Goal: Communication & Community: Share content

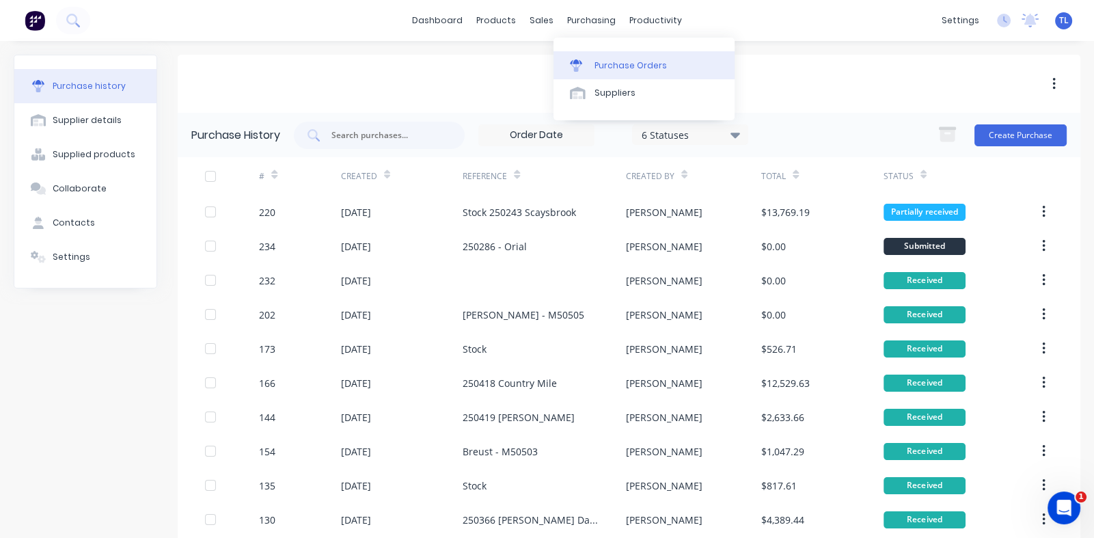
click at [611, 68] on div "Purchase Orders" at bounding box center [630, 65] width 72 height 12
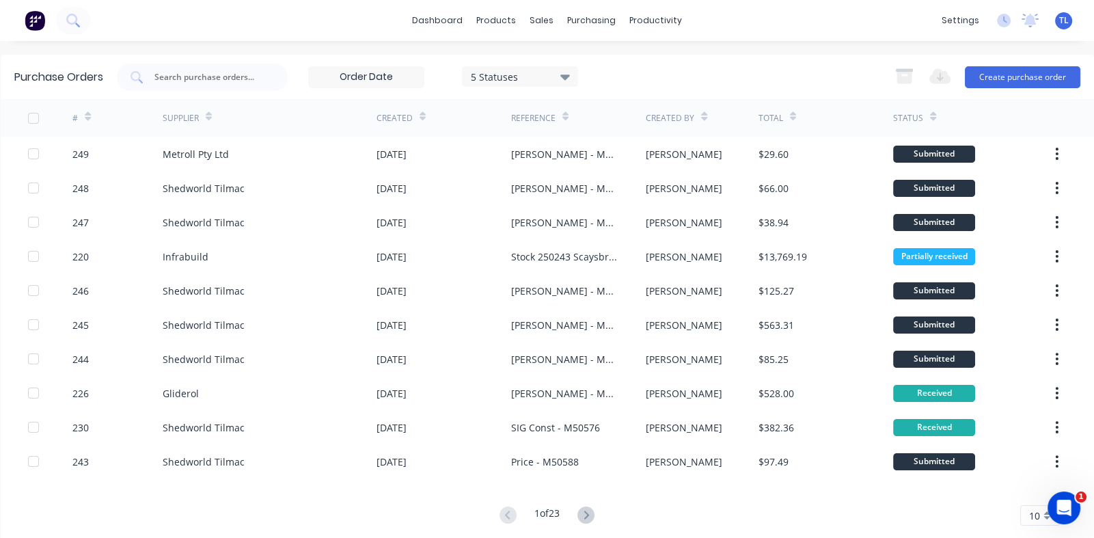
click at [1035, 516] on div "10" at bounding box center [1040, 515] width 40 height 20
click at [1030, 493] on div "35" at bounding box center [1040, 494] width 38 height 24
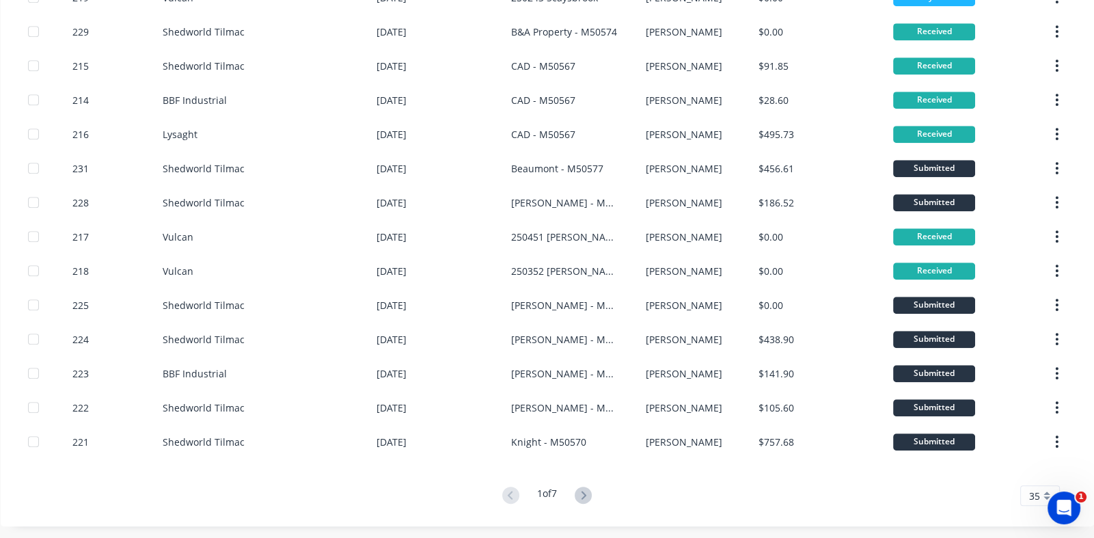
scroll to position [876, 0]
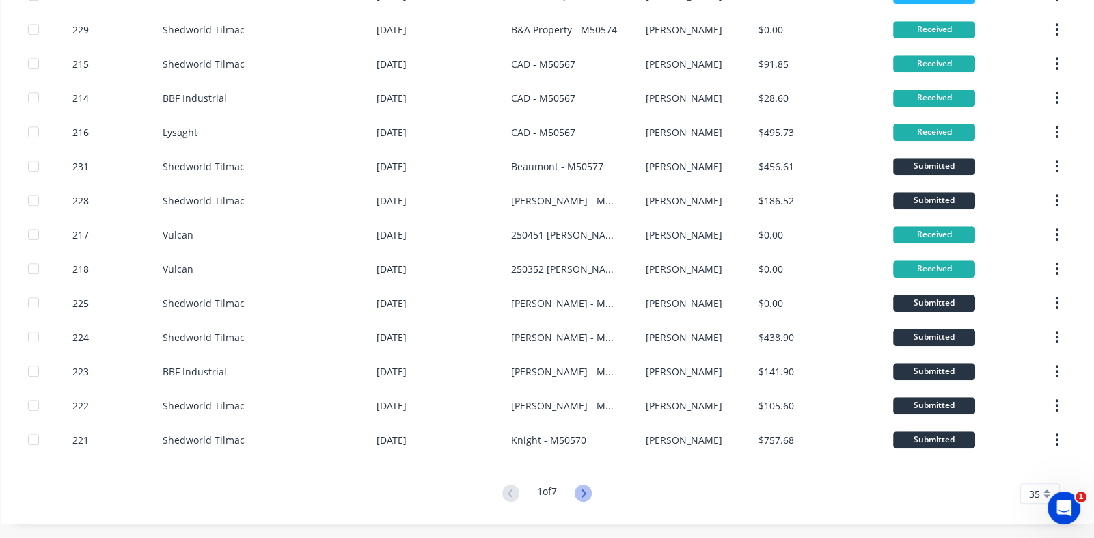
click at [577, 493] on icon at bounding box center [583, 492] width 17 height 17
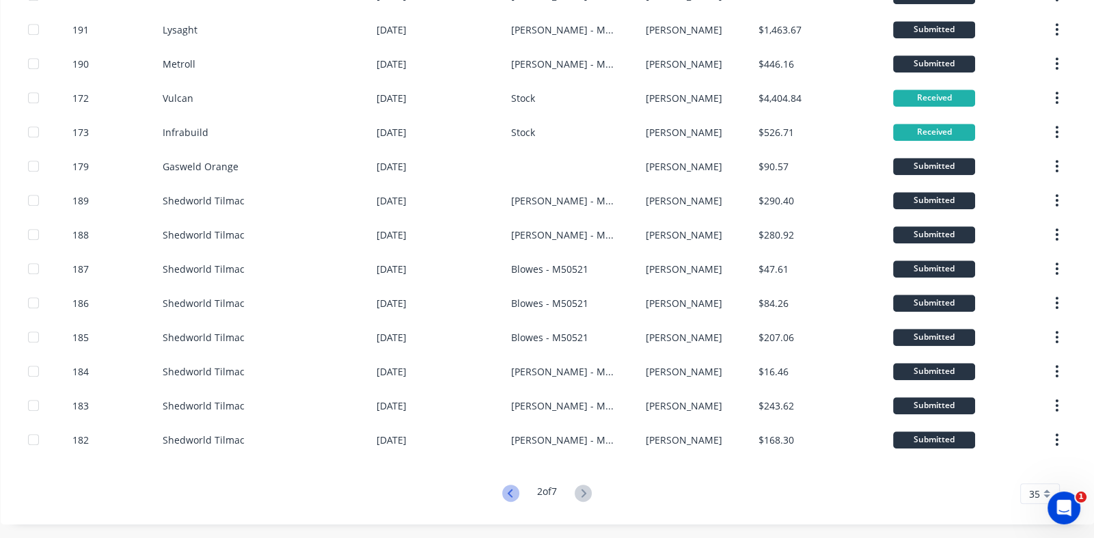
click at [503, 497] on icon at bounding box center [510, 492] width 17 height 17
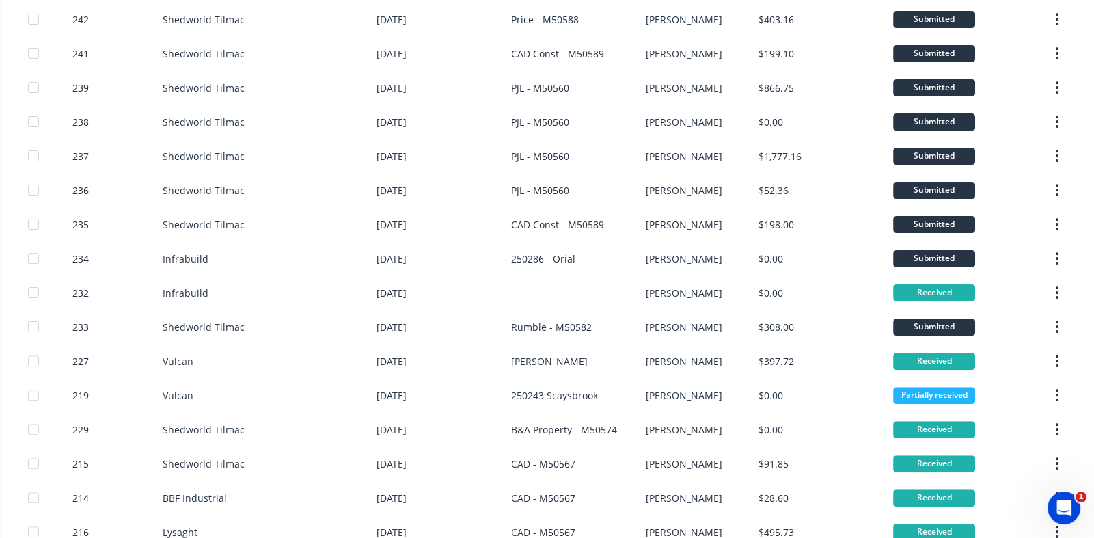
scroll to position [478, 0]
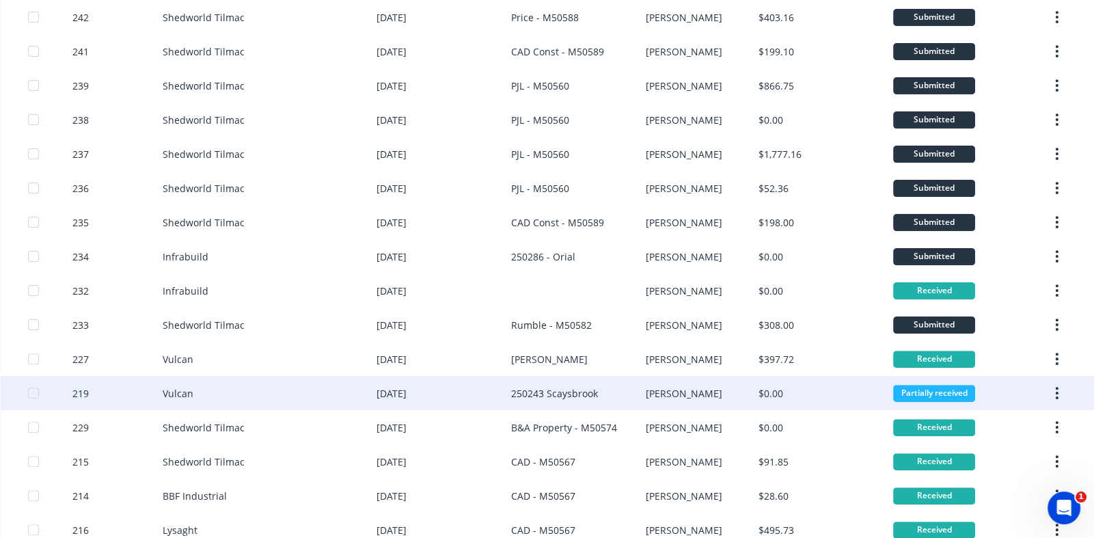
click at [77, 393] on div "219" at bounding box center [80, 393] width 16 height 14
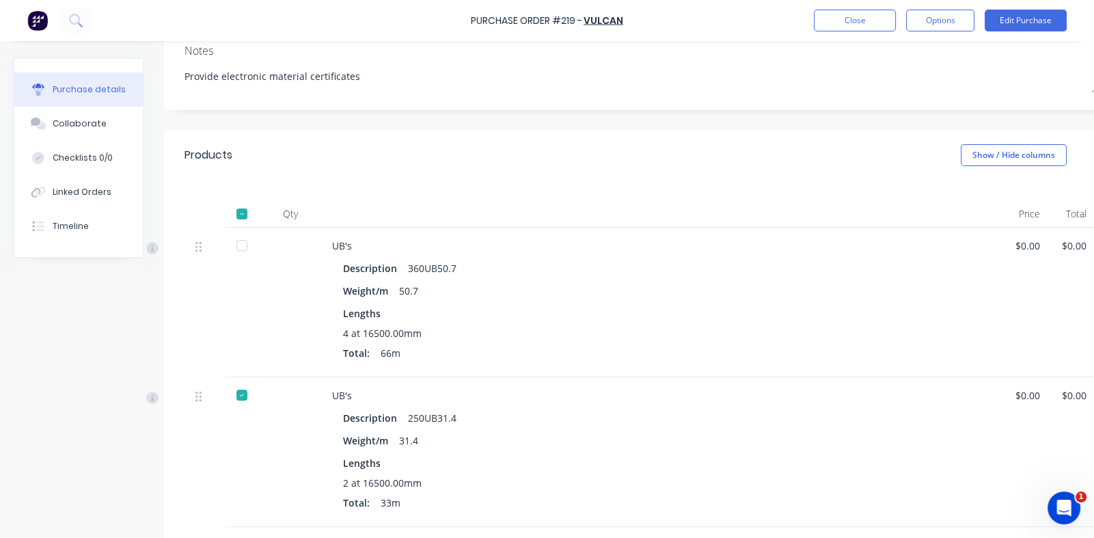
scroll to position [205, 0]
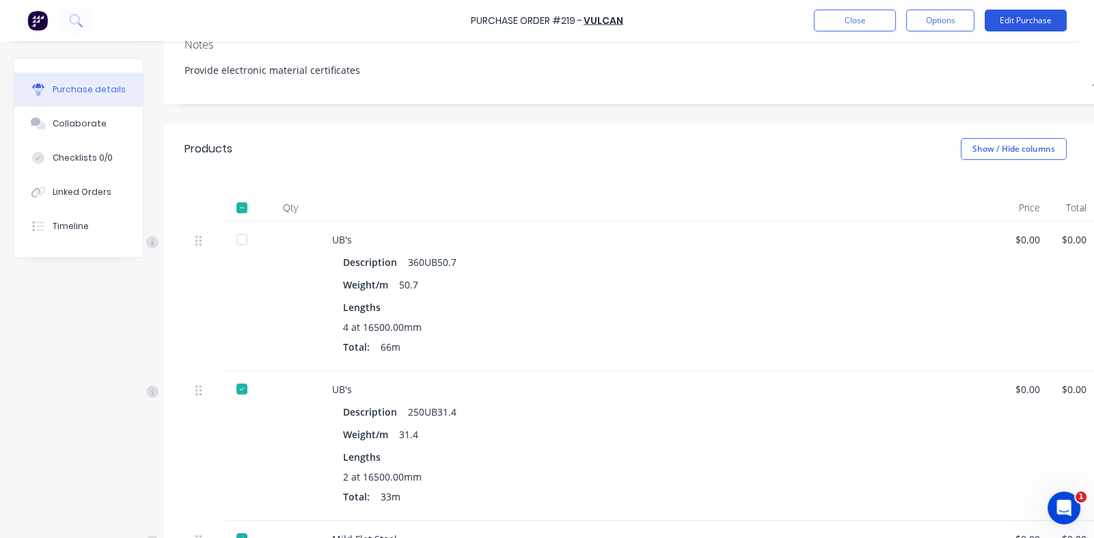
click at [1023, 20] on button "Edit Purchase" at bounding box center [1026, 21] width 82 height 22
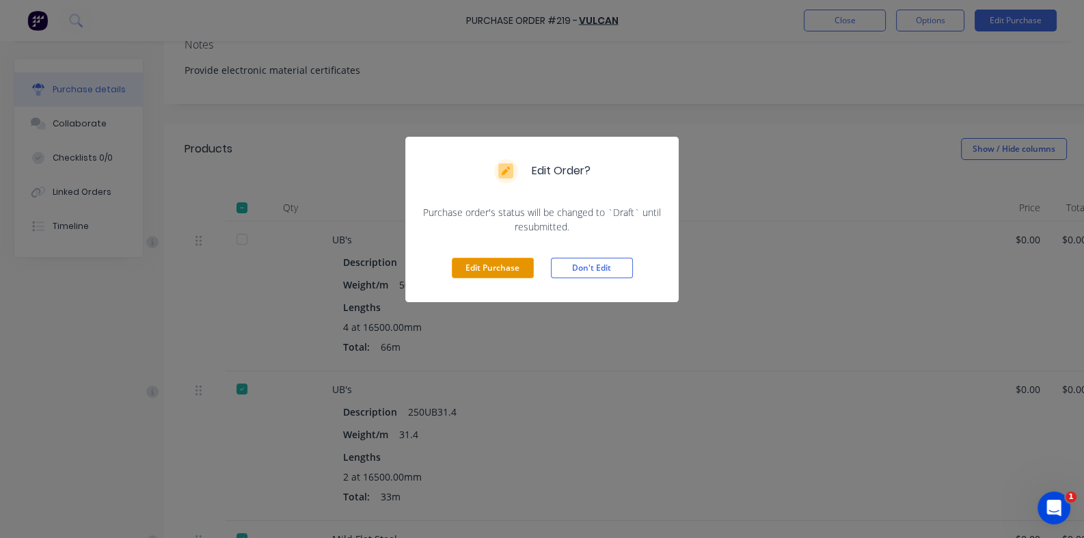
click at [486, 266] on button "Edit Purchase" at bounding box center [493, 268] width 82 height 20
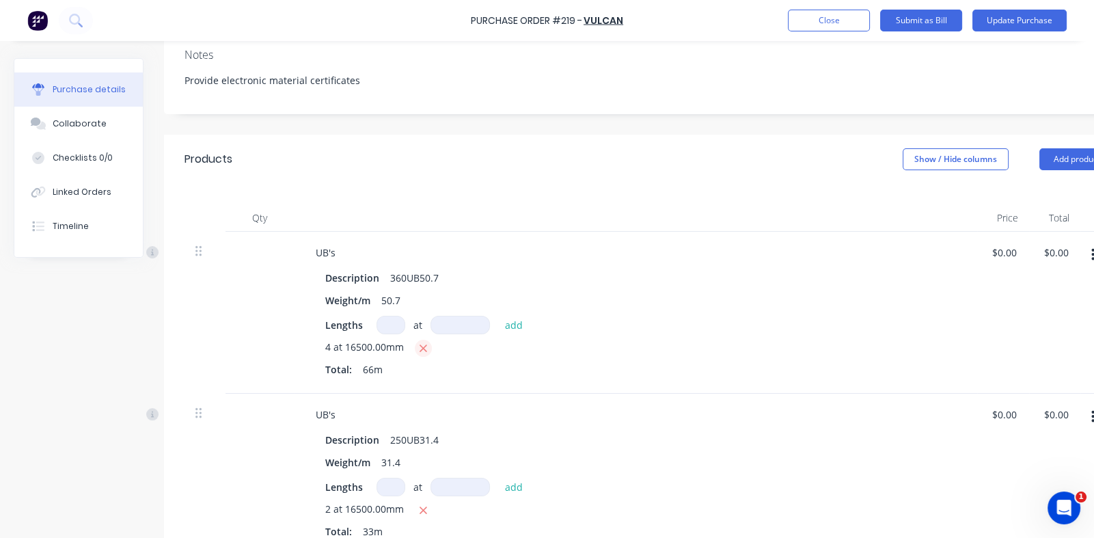
click at [423, 348] on icon "button" at bounding box center [423, 348] width 8 height 8
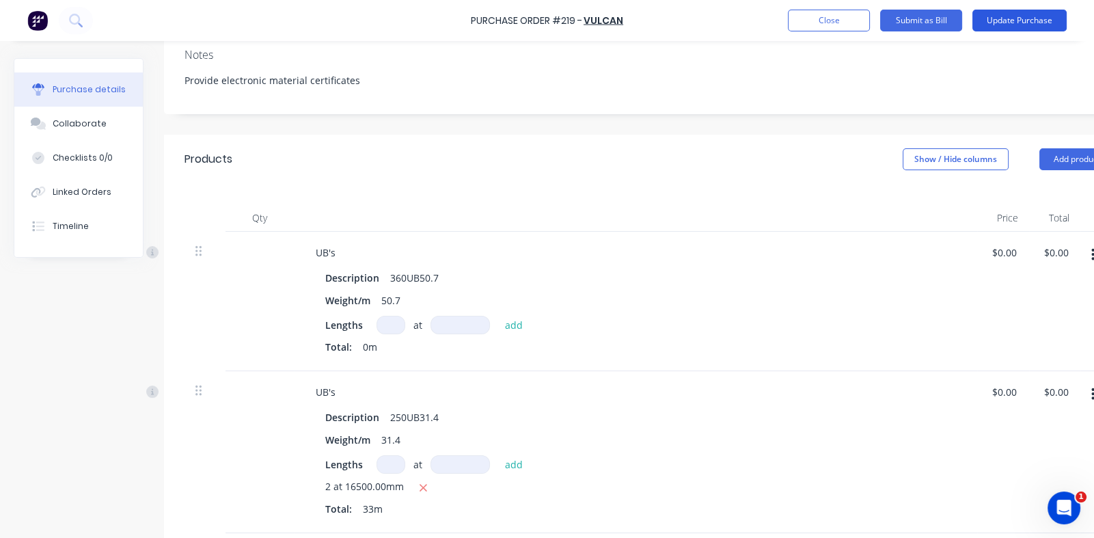
click at [1006, 23] on button "Update Purchase" at bounding box center [1019, 21] width 94 height 22
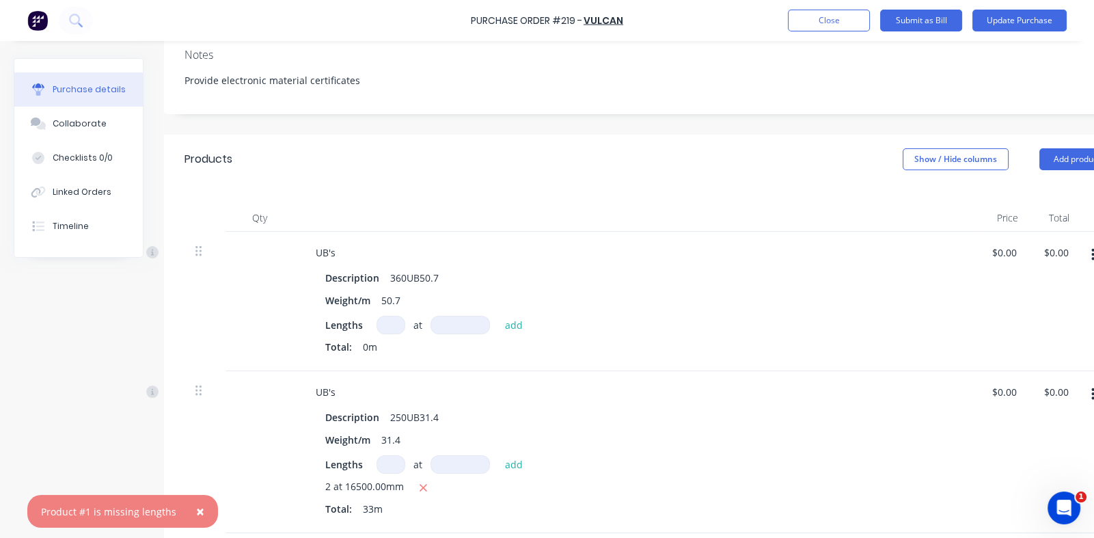
click at [196, 510] on span "×" at bounding box center [200, 510] width 8 height 19
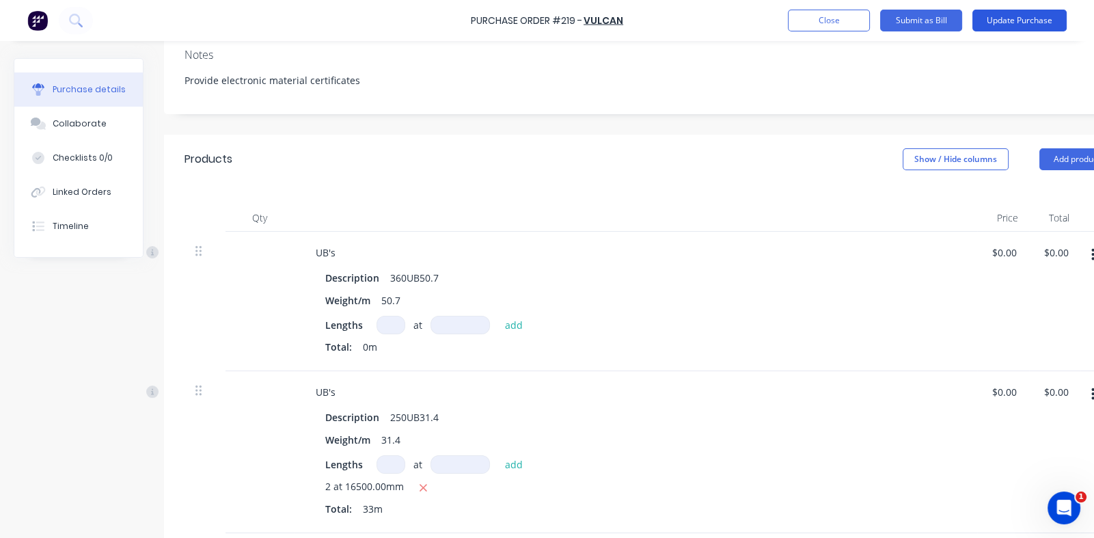
click at [1004, 14] on button "Update Purchase" at bounding box center [1019, 21] width 94 height 22
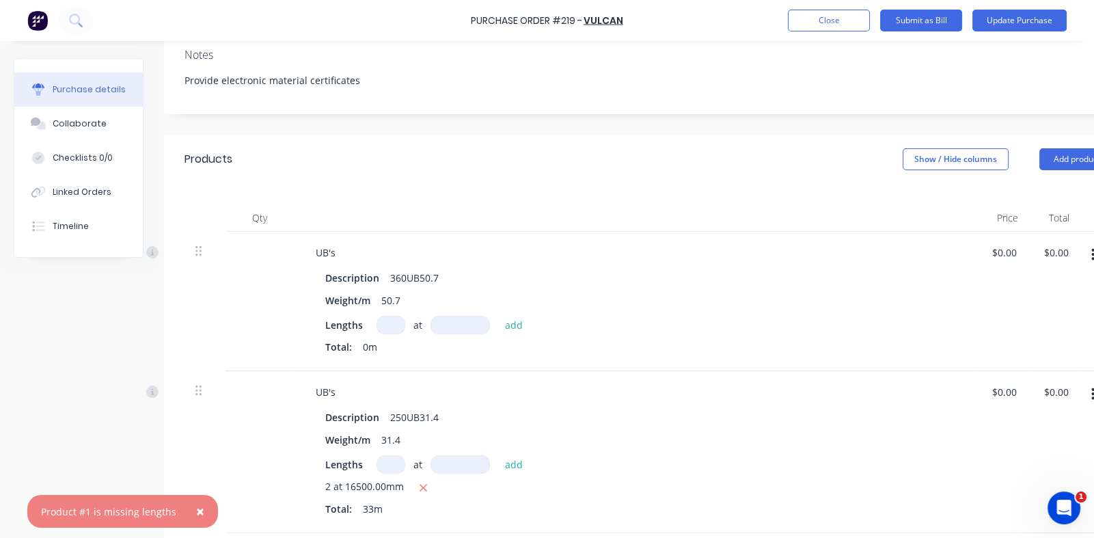
click at [425, 356] on div "Total: 0m" at bounding box center [635, 350] width 620 height 20
click at [196, 509] on span "×" at bounding box center [200, 510] width 8 height 19
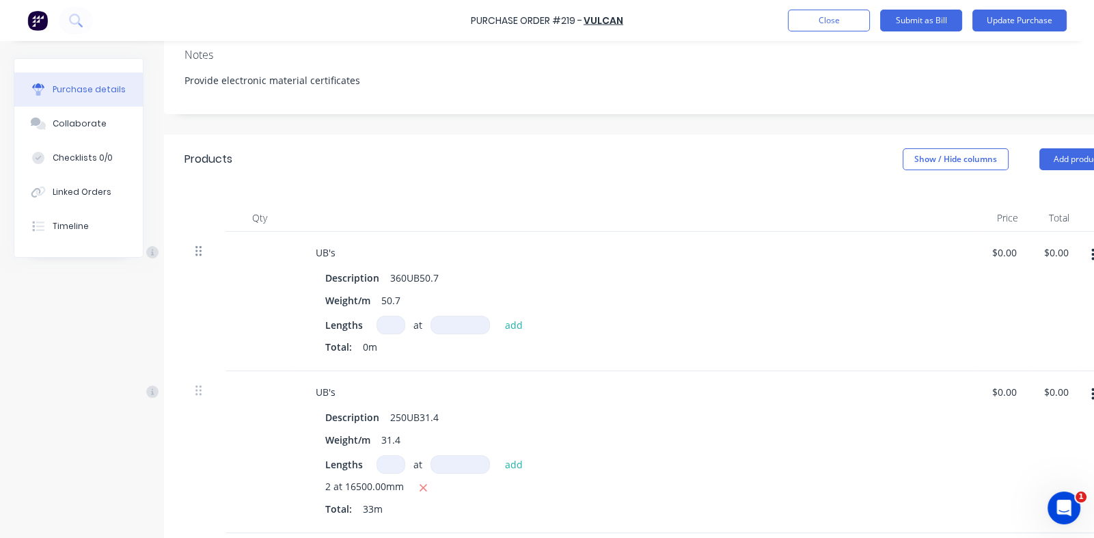
click at [197, 250] on icon at bounding box center [198, 251] width 6 height 10
click at [1002, 18] on button "Update Purchase" at bounding box center [1019, 21] width 94 height 22
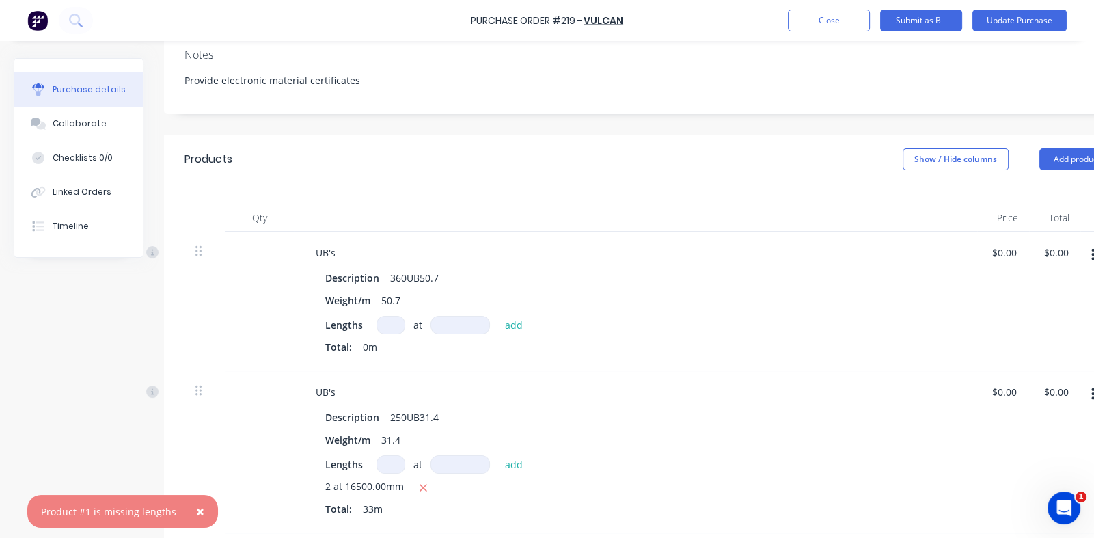
click at [197, 513] on span "×" at bounding box center [200, 510] width 8 height 19
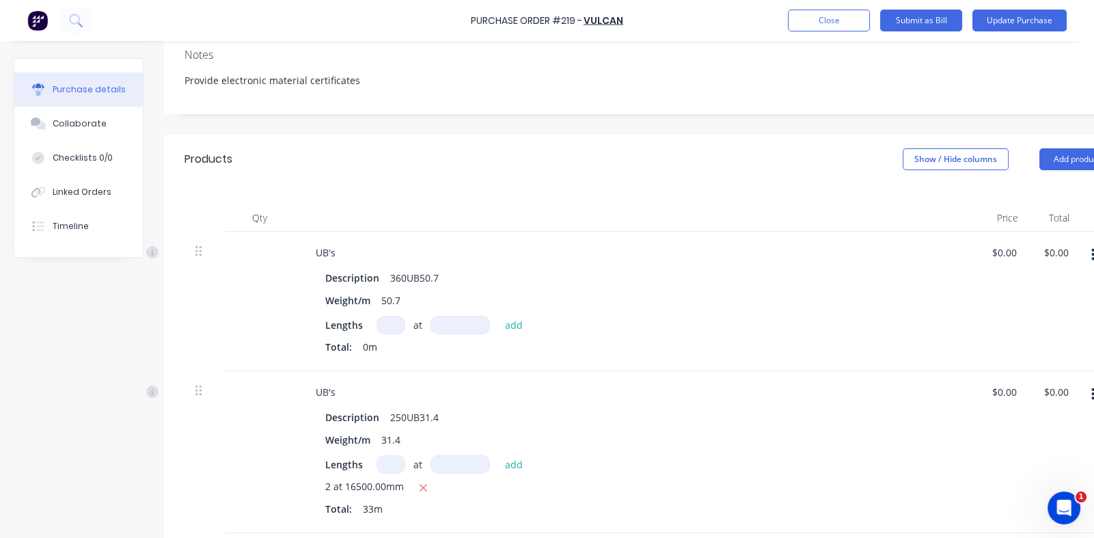
click at [199, 262] on div at bounding box center [204, 301] width 41 height 139
click at [438, 274] on div "360UB50.7" at bounding box center [414, 278] width 59 height 20
type textarea "x"
drag, startPoint x: 397, startPoint y: 299, endPoint x: 398, endPoint y: 317, distance: 18.5
click at [396, 299] on div "50.7" at bounding box center [391, 300] width 30 height 20
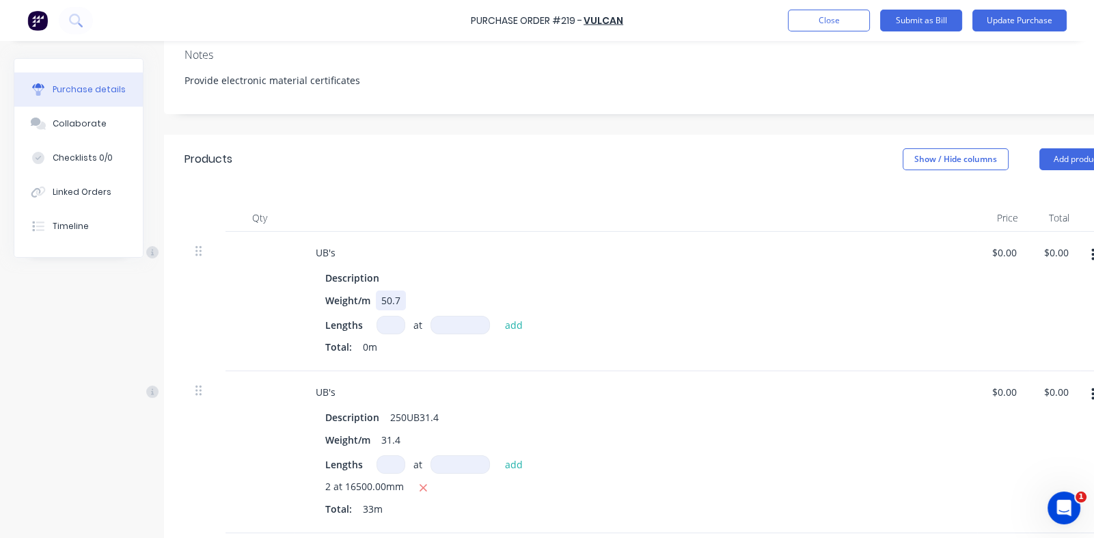
type textarea "x"
click at [400, 297] on div "50.7" at bounding box center [391, 300] width 30 height 20
click at [699, 294] on div "Weight/m" at bounding box center [633, 300] width 626 height 20
click at [1001, 22] on button "Update Purchase" at bounding box center [1019, 21] width 94 height 22
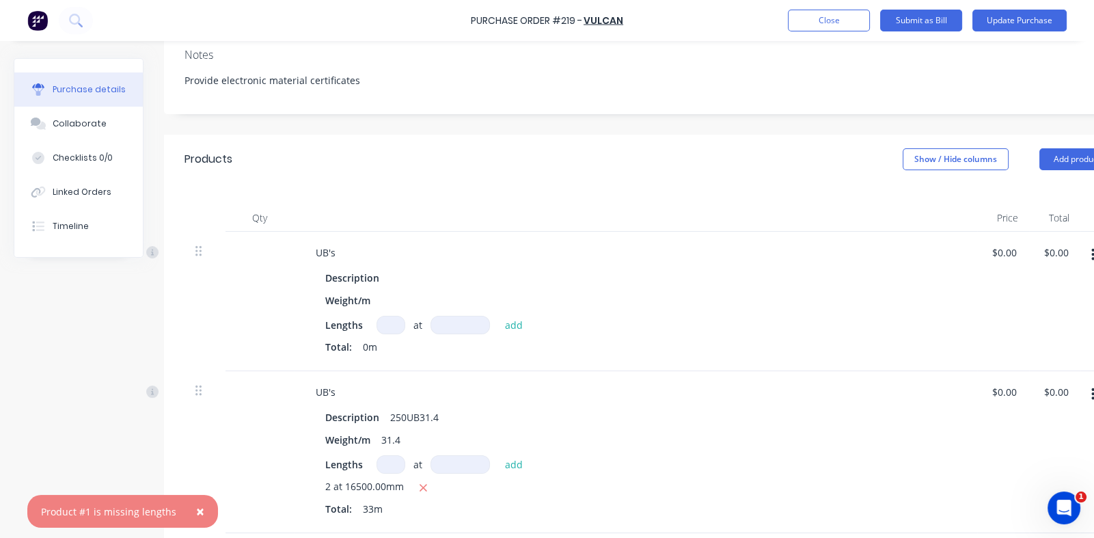
click at [196, 511] on span "×" at bounding box center [200, 510] width 8 height 19
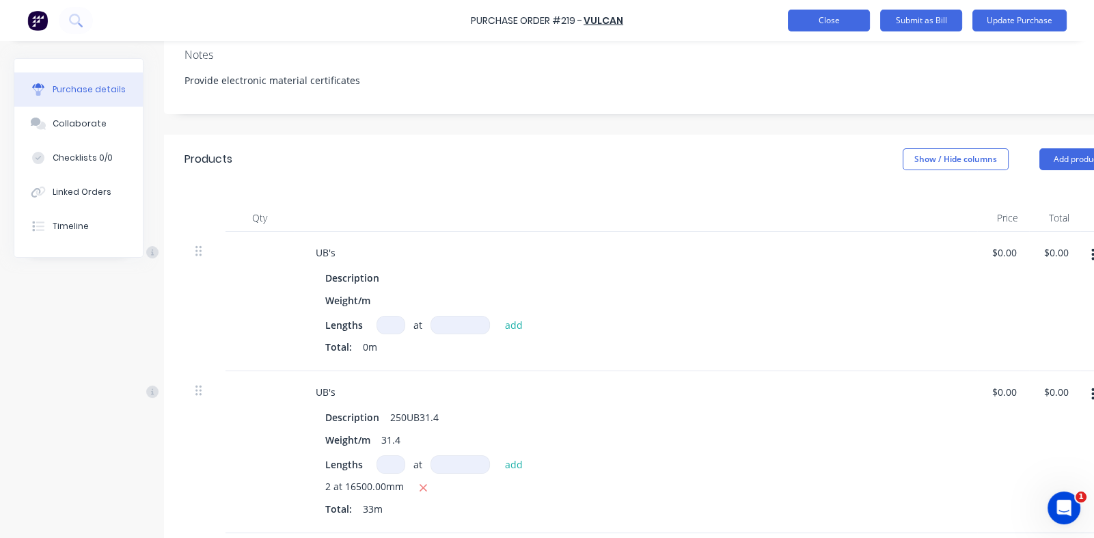
click at [824, 23] on button "Close" at bounding box center [829, 21] width 82 height 22
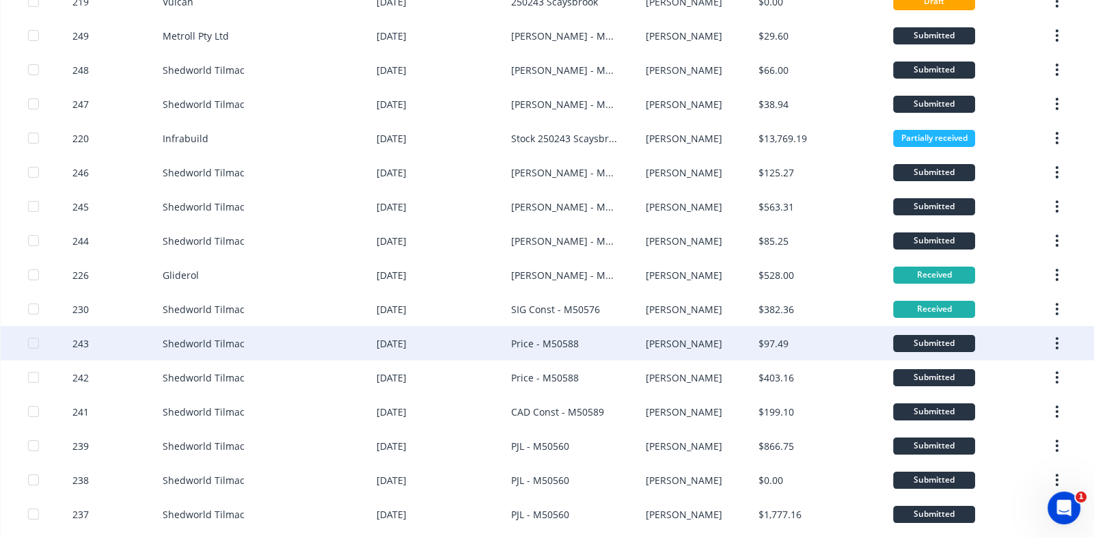
scroll to position [124, 0]
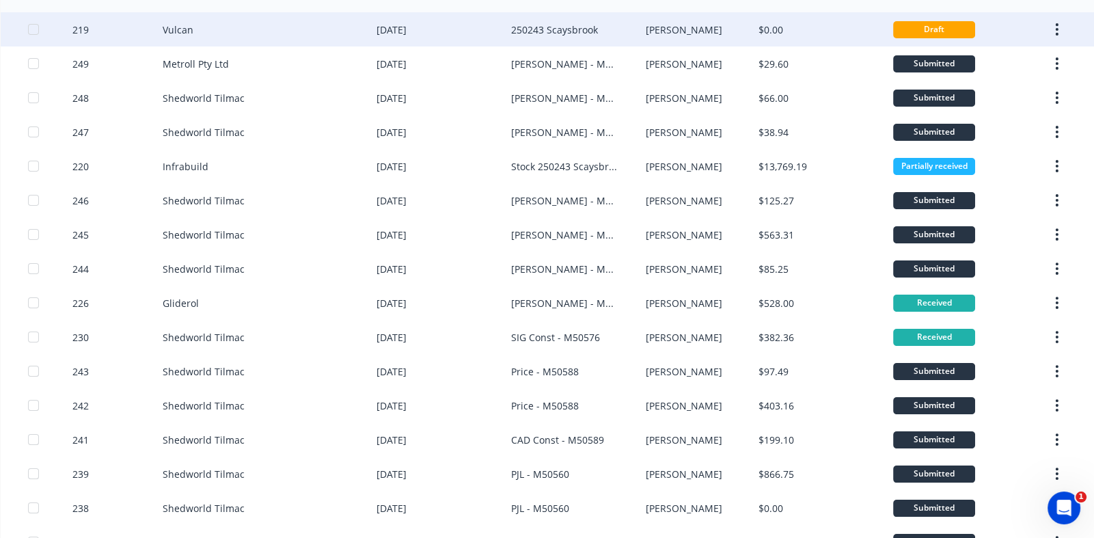
click at [81, 25] on div "219" at bounding box center [80, 30] width 16 height 14
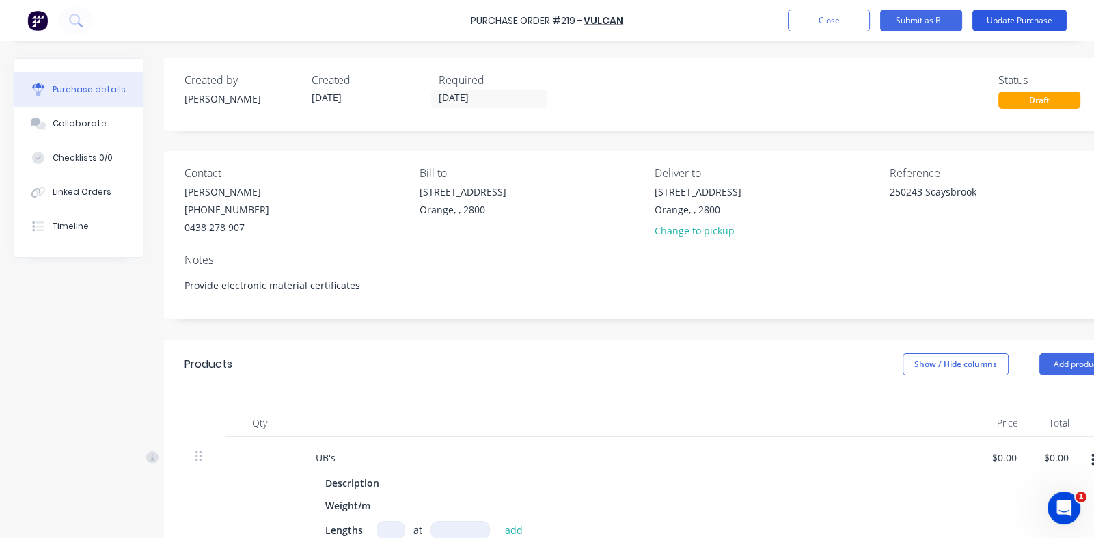
click at [1023, 17] on button "Update Purchase" at bounding box center [1019, 21] width 94 height 22
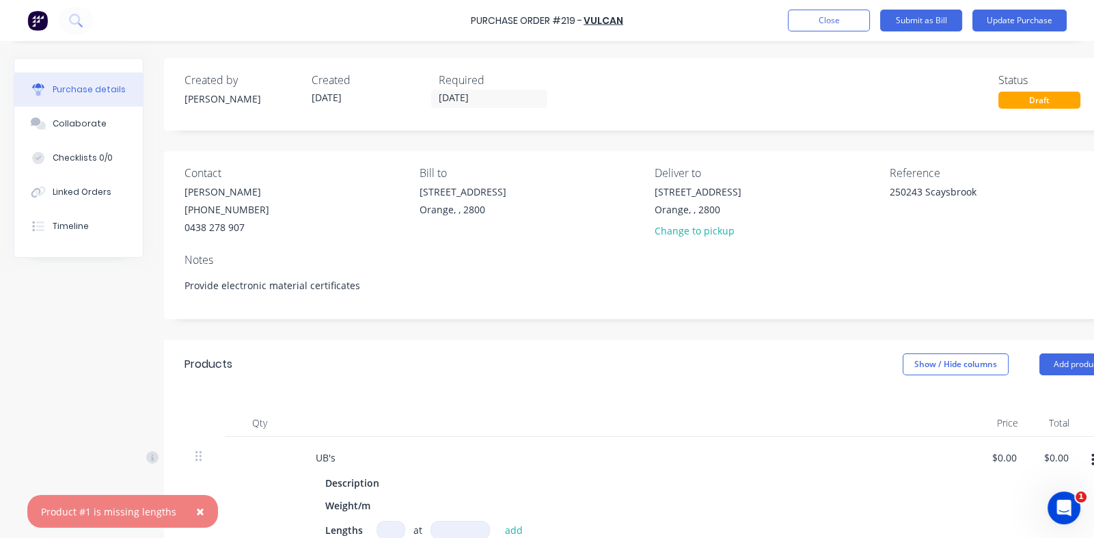
click at [598, 422] on div at bounding box center [635, 422] width 683 height 27
click at [196, 512] on span "×" at bounding box center [200, 510] width 8 height 19
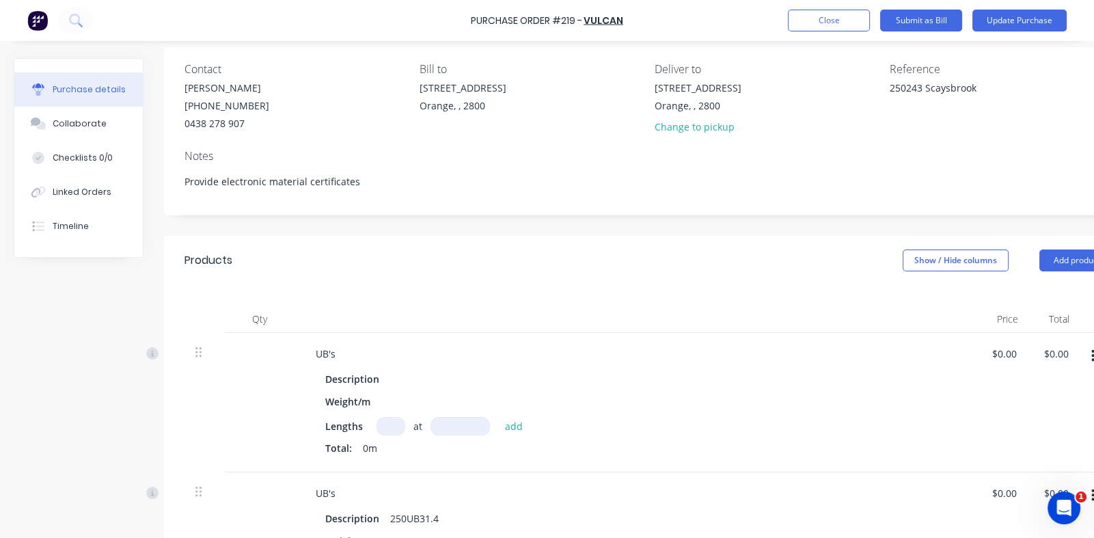
scroll to position [205, 0]
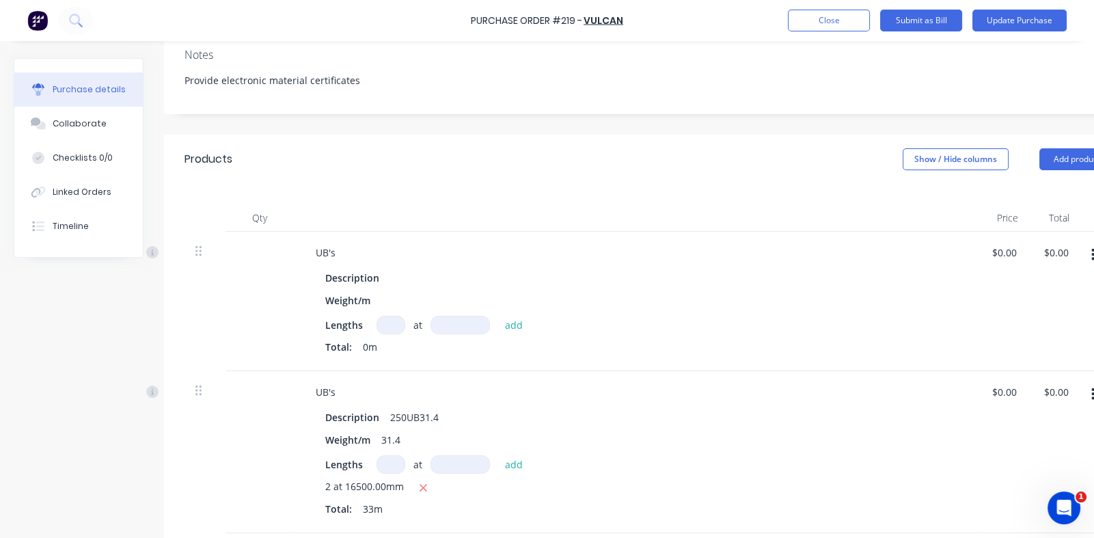
drag, startPoint x: 387, startPoint y: 320, endPoint x: 452, endPoint y: 413, distance: 113.0
click at [388, 320] on input at bounding box center [390, 325] width 29 height 18
type textarea "x"
type input "0"
type textarea "x"
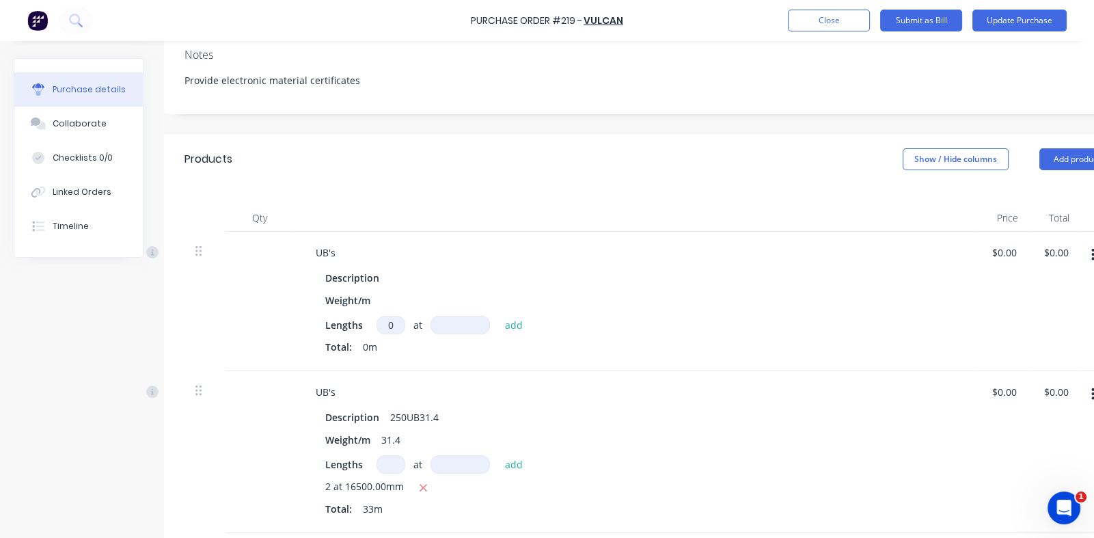
type input "0"
click at [457, 322] on input at bounding box center [459, 325] width 59 height 18
type textarea "x"
type input "0"
type textarea "x"
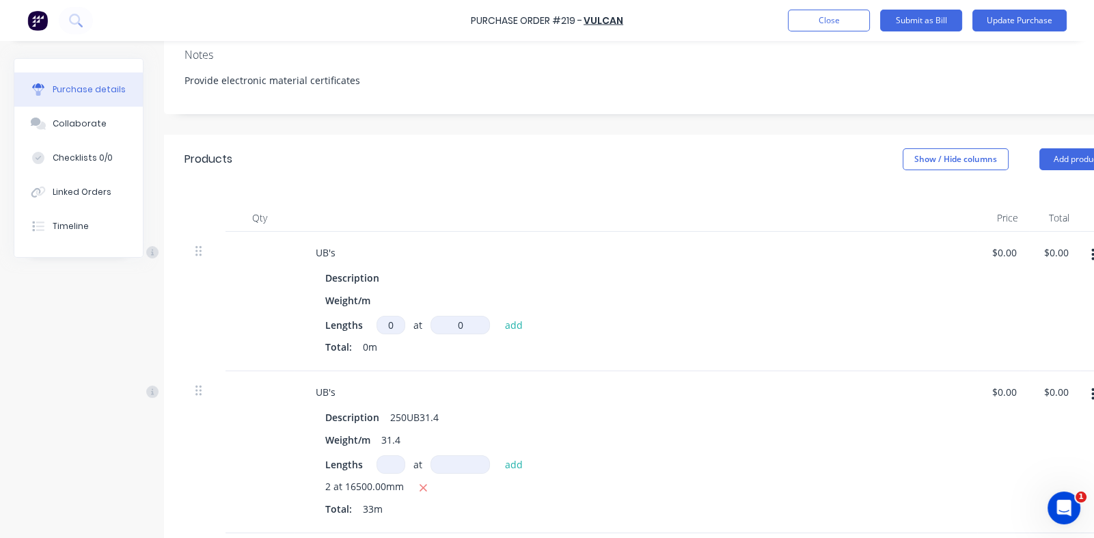
type input "0mm"
click at [527, 346] on div "Total: 0m" at bounding box center [635, 347] width 620 height 14
click at [998, 18] on button "Update Purchase" at bounding box center [1019, 21] width 94 height 22
drag, startPoint x: 118, startPoint y: 510, endPoint x: 646, endPoint y: 335, distance: 557.0
click at [646, 335] on div "Lengths 0 0 at 0mm 0mm add Total: 0m" at bounding box center [635, 338] width 620 height 44
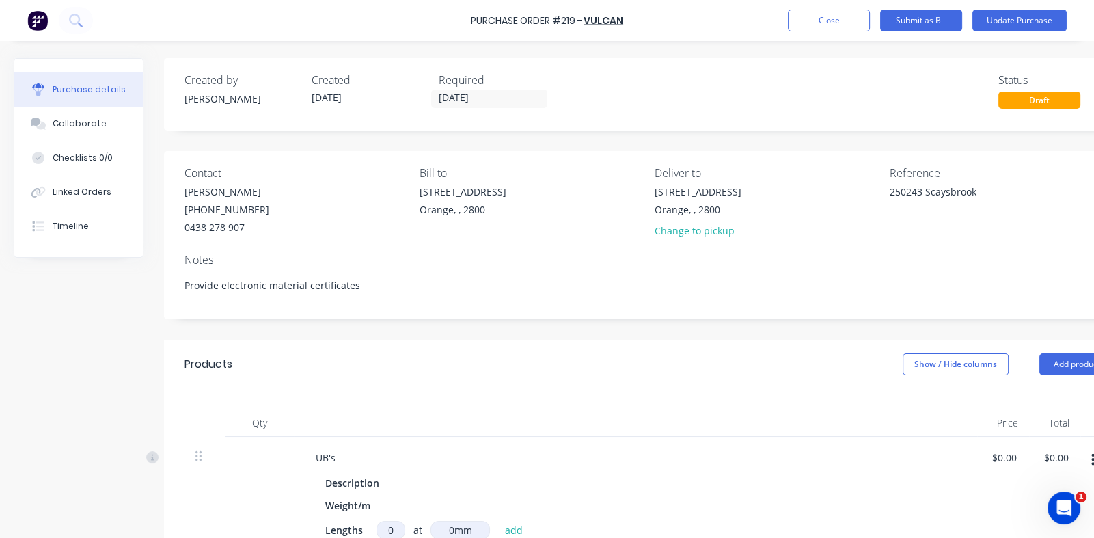
scroll to position [341, 0]
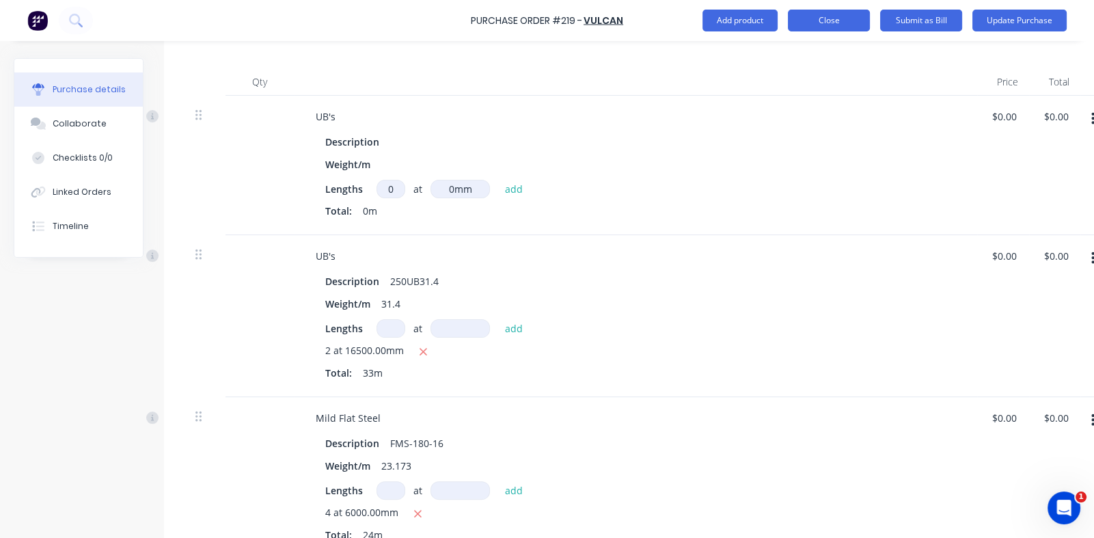
click at [838, 22] on button "Close" at bounding box center [829, 21] width 82 height 22
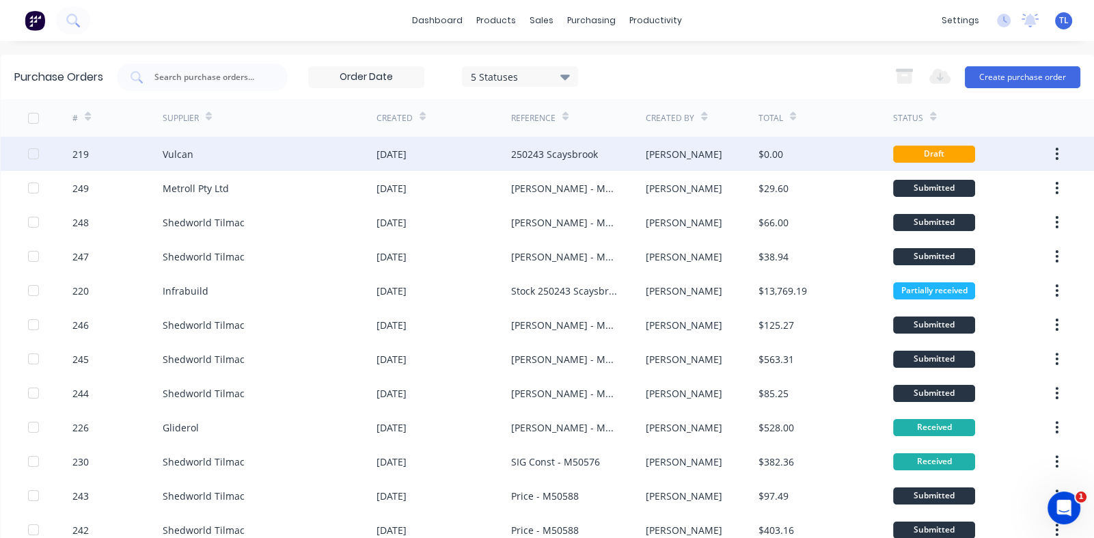
click at [922, 154] on div "Draft" at bounding box center [934, 154] width 82 height 17
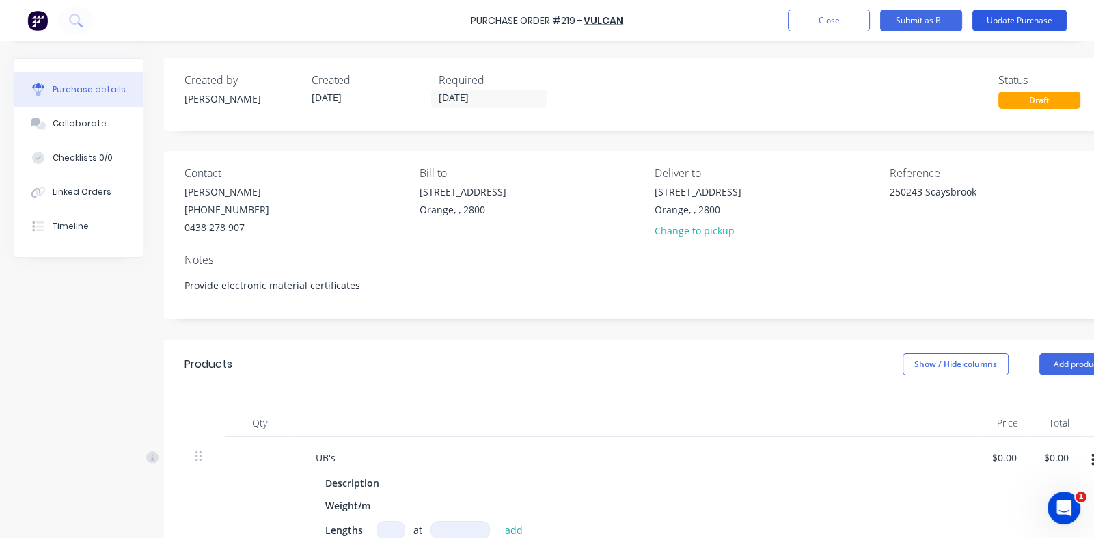
click at [1015, 15] on button "Update Purchase" at bounding box center [1019, 21] width 94 height 22
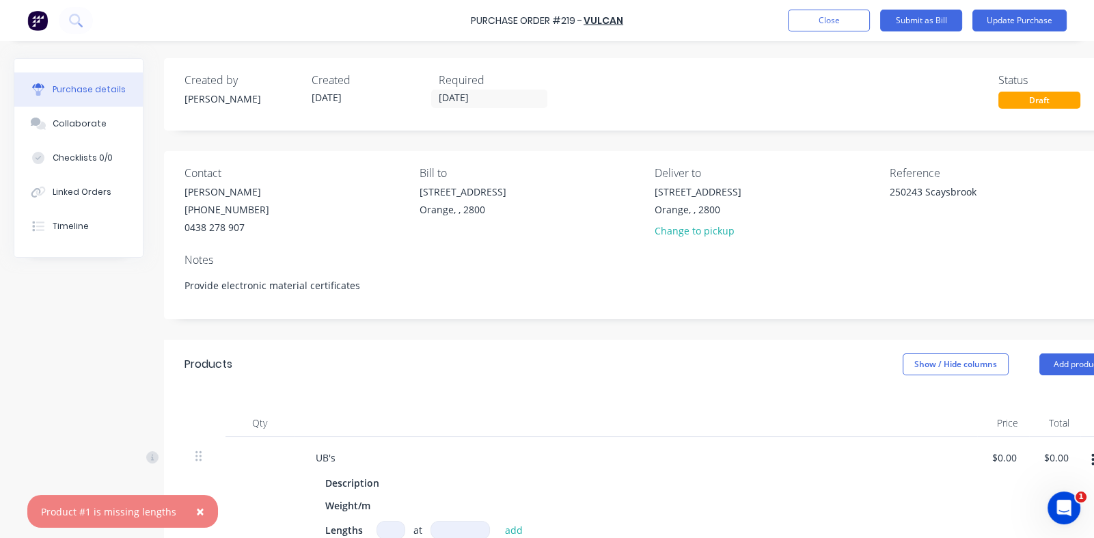
scroll to position [273, 0]
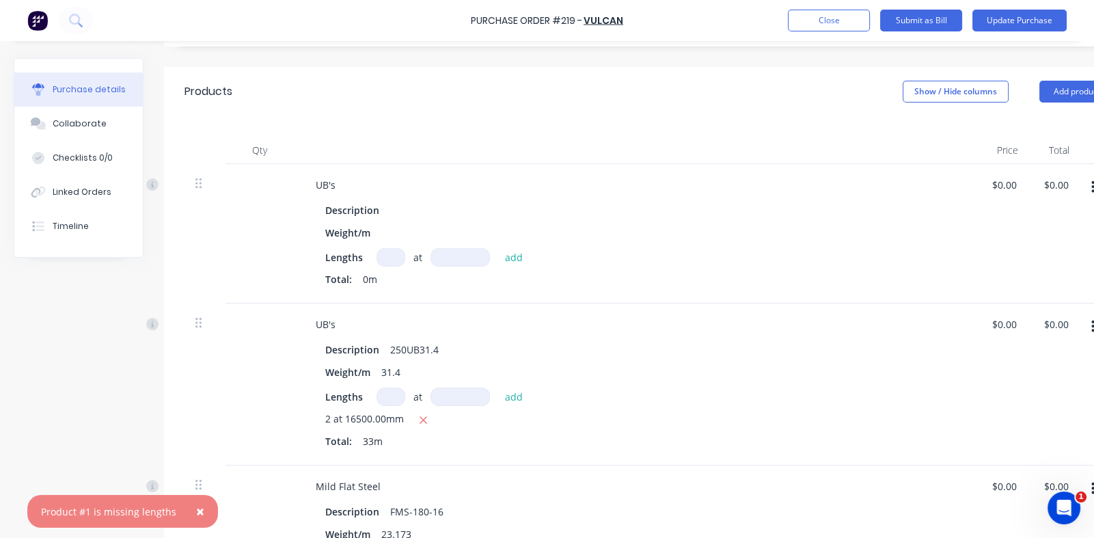
click at [389, 255] on input at bounding box center [390, 257] width 29 height 18
type textarea "x"
type input "1"
type textarea "x"
type input "1"
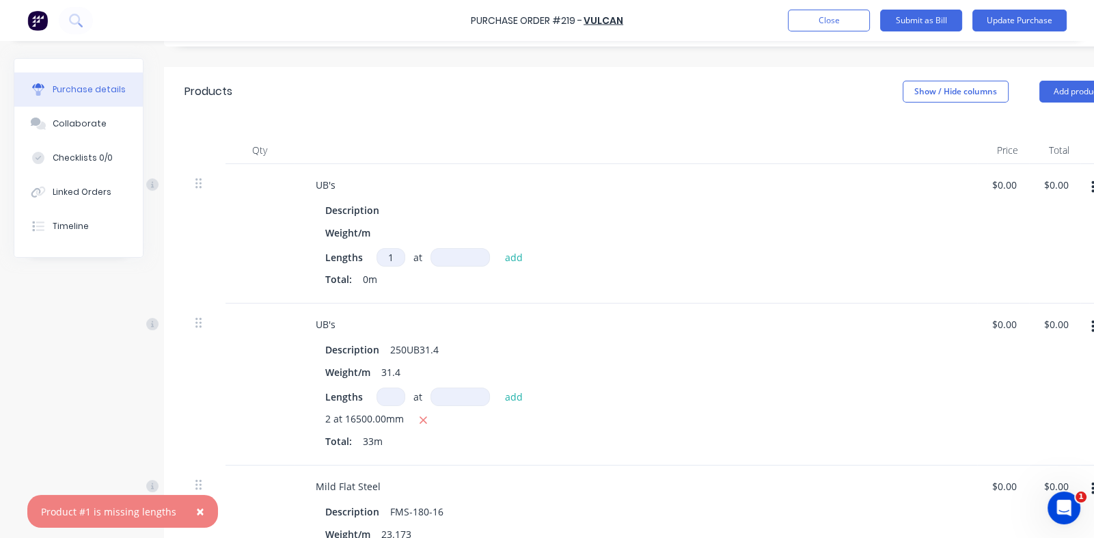
click at [437, 251] on input at bounding box center [459, 257] width 59 height 18
type textarea "x"
type input "1"
type textarea "x"
type input "1mm"
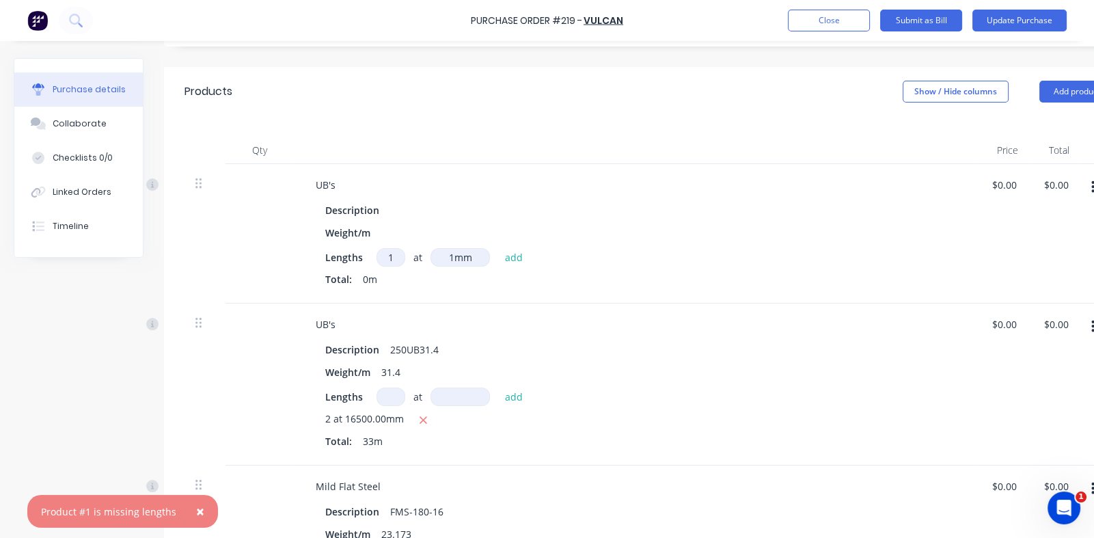
click at [449, 278] on div "Total: 0m" at bounding box center [635, 279] width 620 height 14
drag, startPoint x: 999, startPoint y: 18, endPoint x: 900, endPoint y: 100, distance: 128.2
click at [1000, 18] on button "Update Purchase" at bounding box center [1019, 21] width 94 height 22
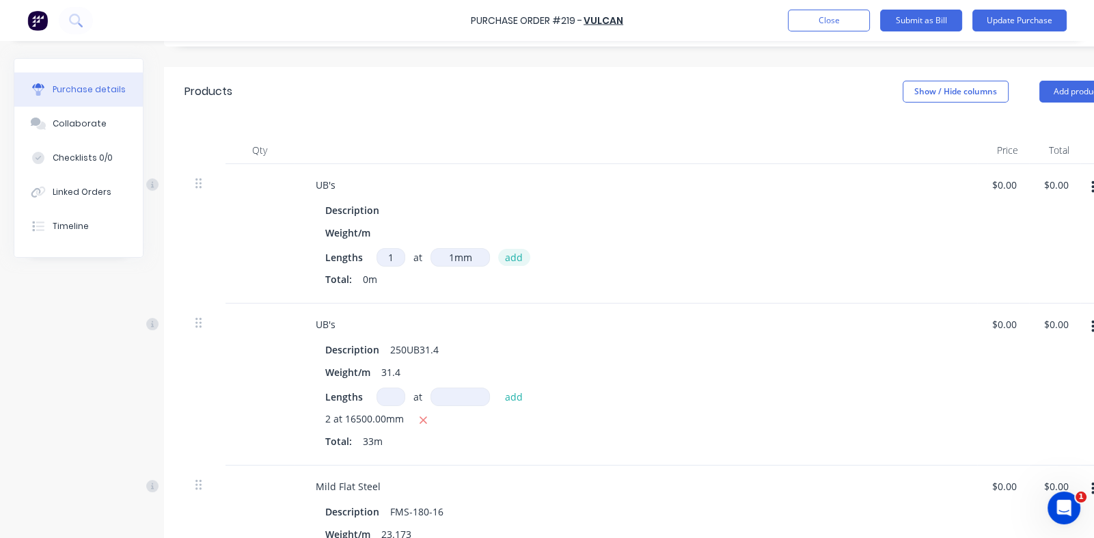
click at [510, 253] on button "add" at bounding box center [514, 257] width 32 height 16
type textarea "x"
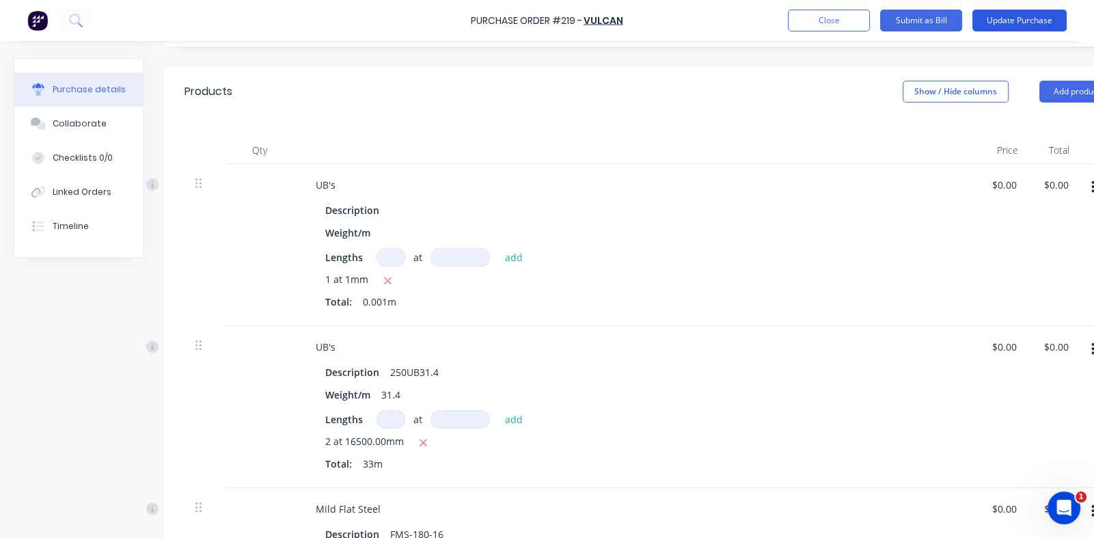
click at [1010, 16] on button "Update Purchase" at bounding box center [1019, 21] width 94 height 22
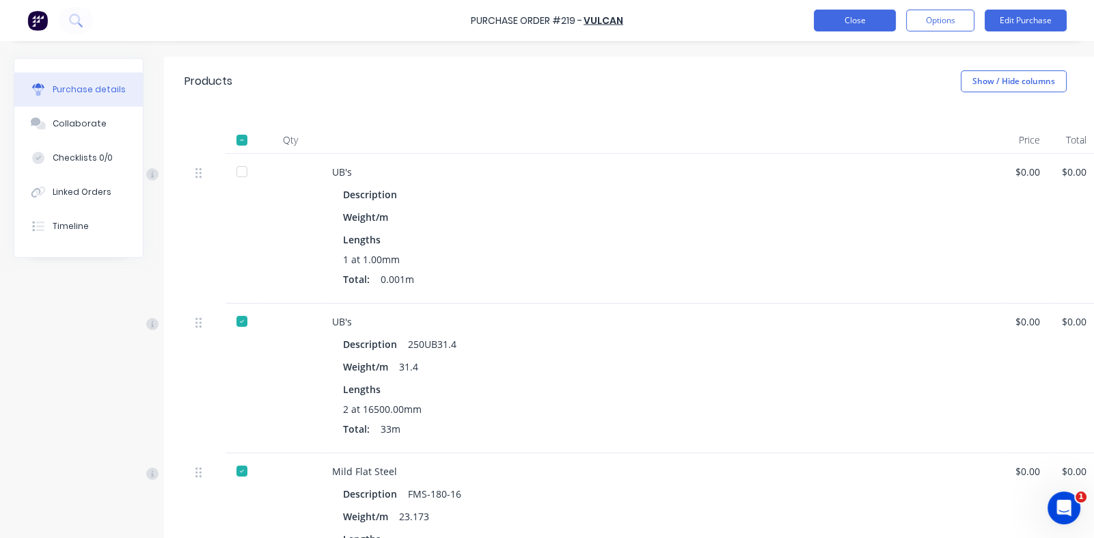
click at [850, 23] on button "Close" at bounding box center [855, 21] width 82 height 22
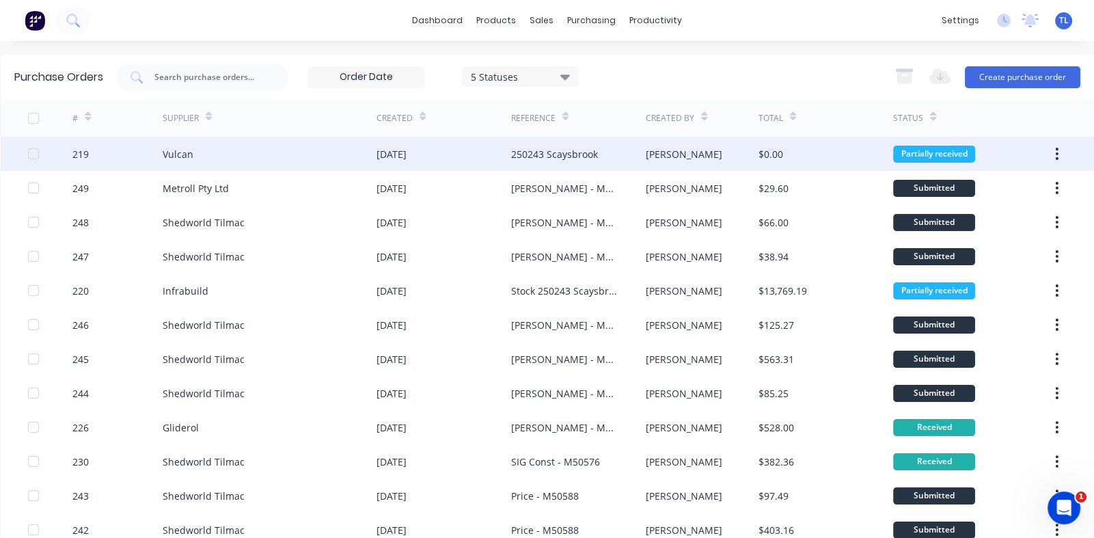
click at [80, 153] on div "219" at bounding box center [80, 154] width 16 height 14
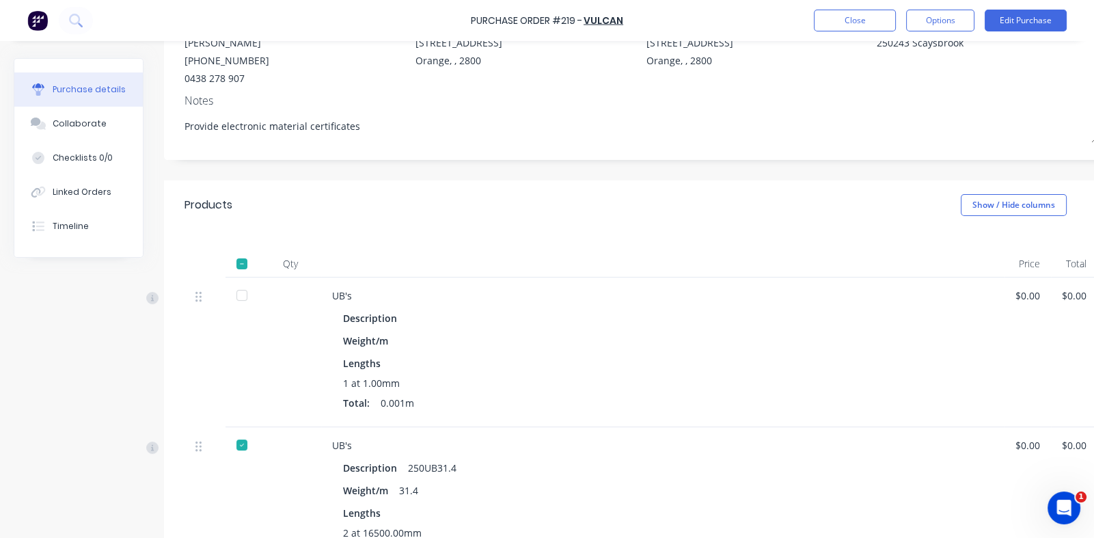
scroll to position [341, 0]
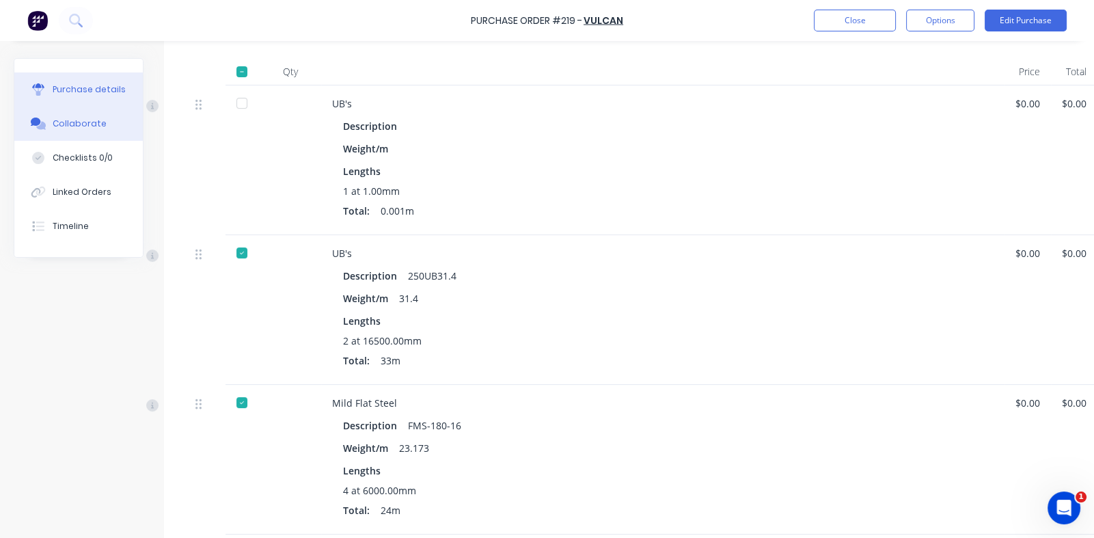
drag, startPoint x: 68, startPoint y: 122, endPoint x: 78, endPoint y: 126, distance: 10.2
click at [70, 122] on div "Collaborate" at bounding box center [80, 124] width 54 height 12
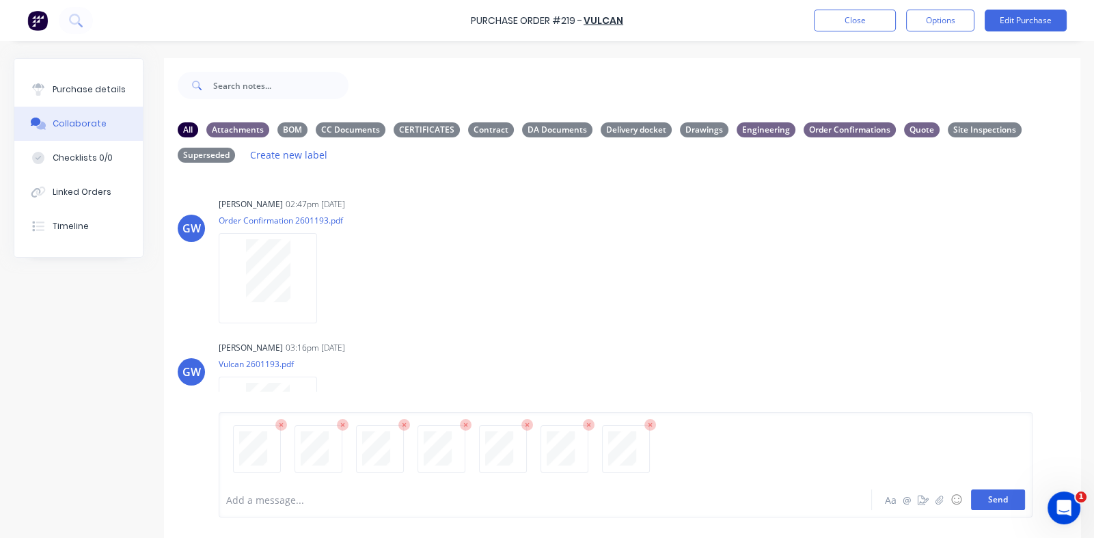
click at [987, 498] on button "Send" at bounding box center [998, 499] width 54 height 20
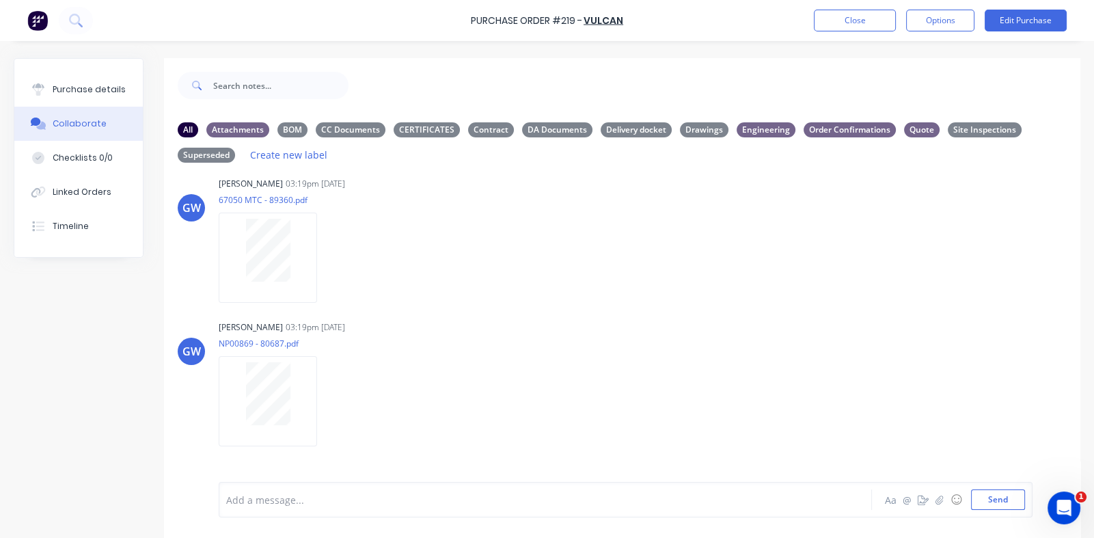
scroll to position [1297, 0]
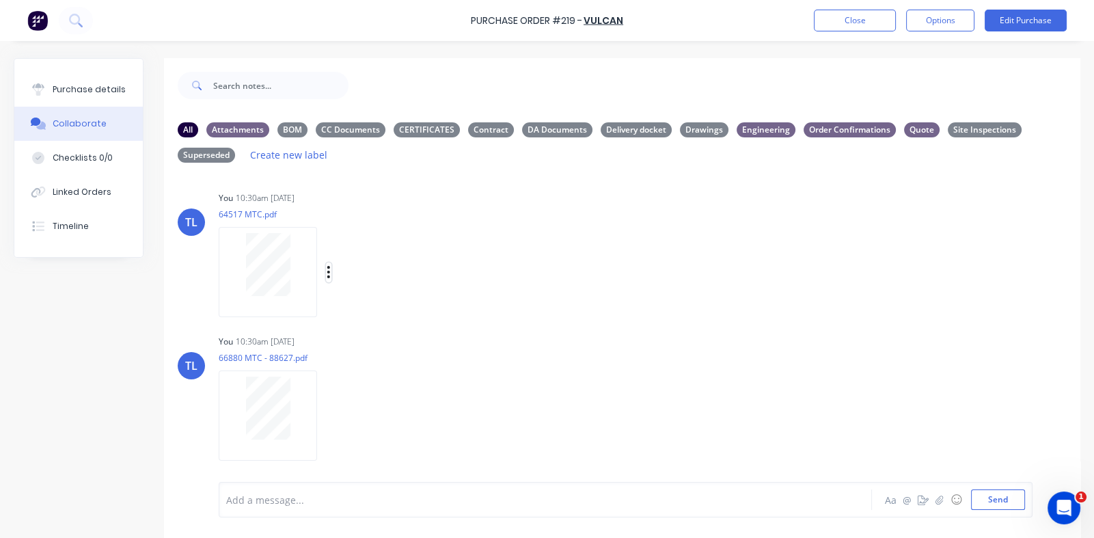
click at [328, 266] on icon "button" at bounding box center [328, 272] width 3 height 12
click at [363, 272] on button "Labels" at bounding box center [419, 277] width 154 height 31
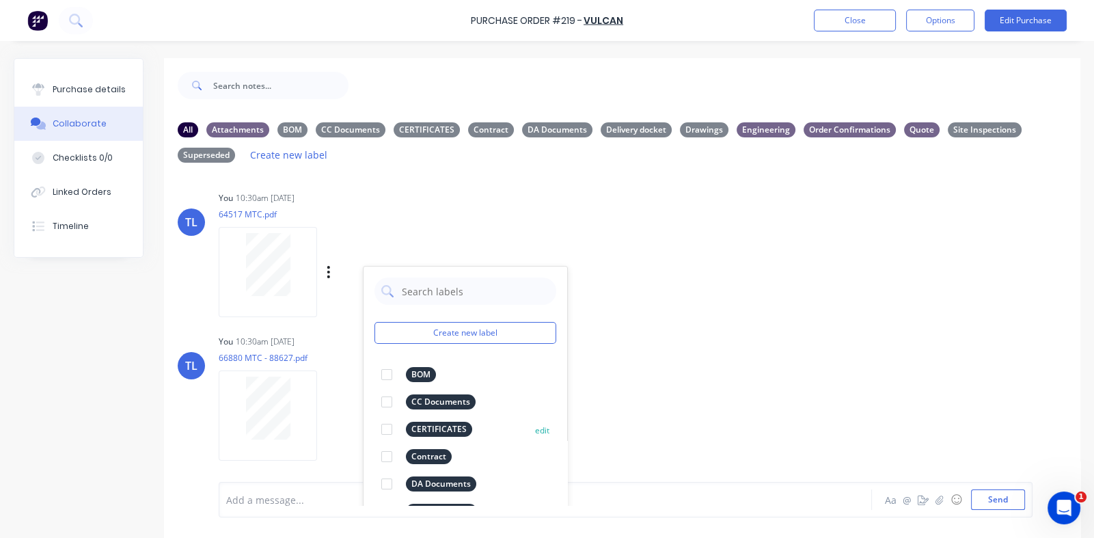
click at [386, 430] on div at bounding box center [386, 428] width 27 height 27
click at [322, 394] on div "Labels Download Delete" at bounding box center [344, 415] width 251 height 102
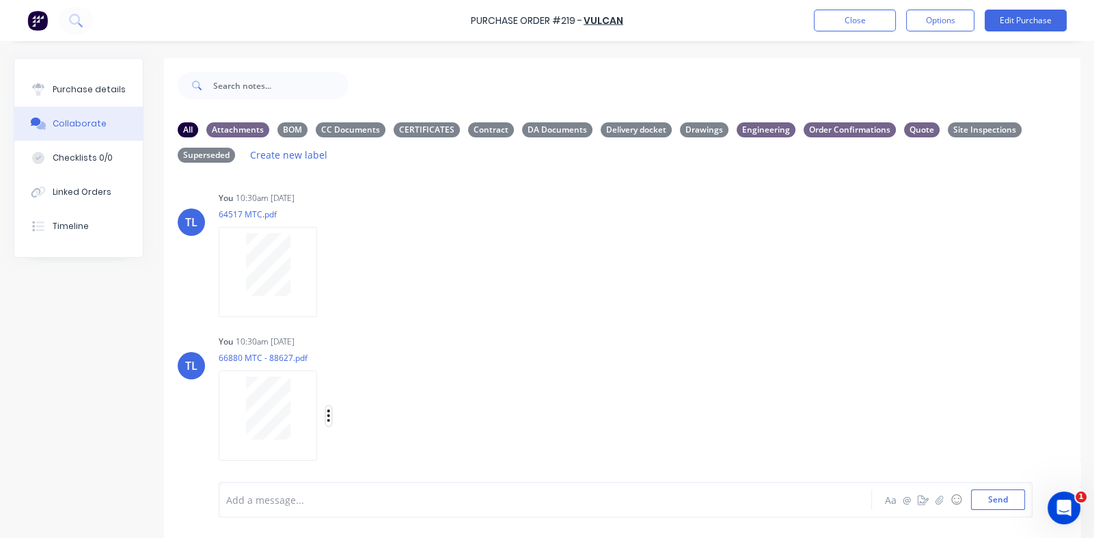
click at [329, 412] on icon "button" at bounding box center [329, 416] width 4 height 16
click at [372, 415] on button "Labels" at bounding box center [419, 421] width 154 height 31
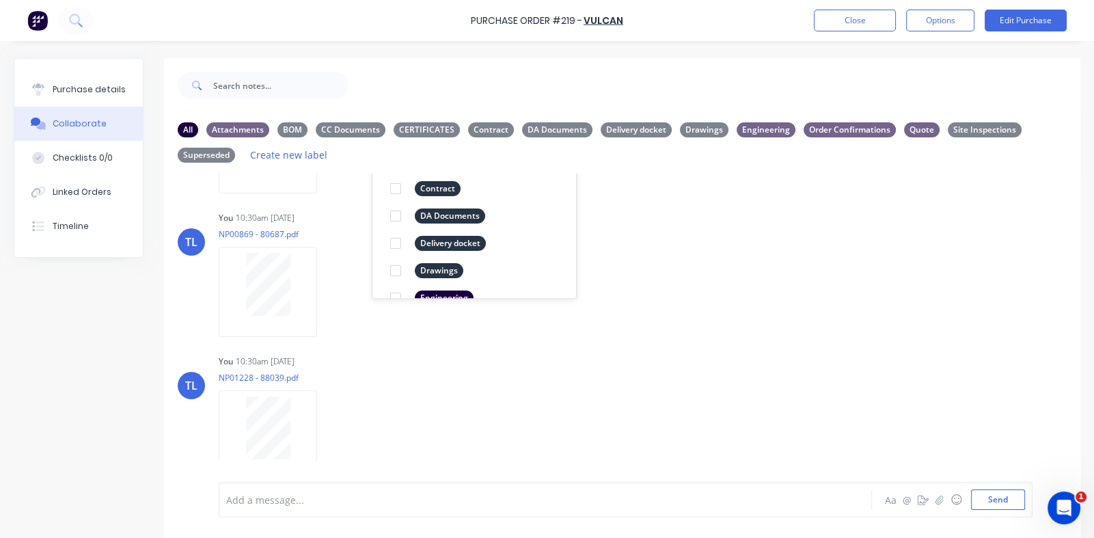
scroll to position [1571, 0]
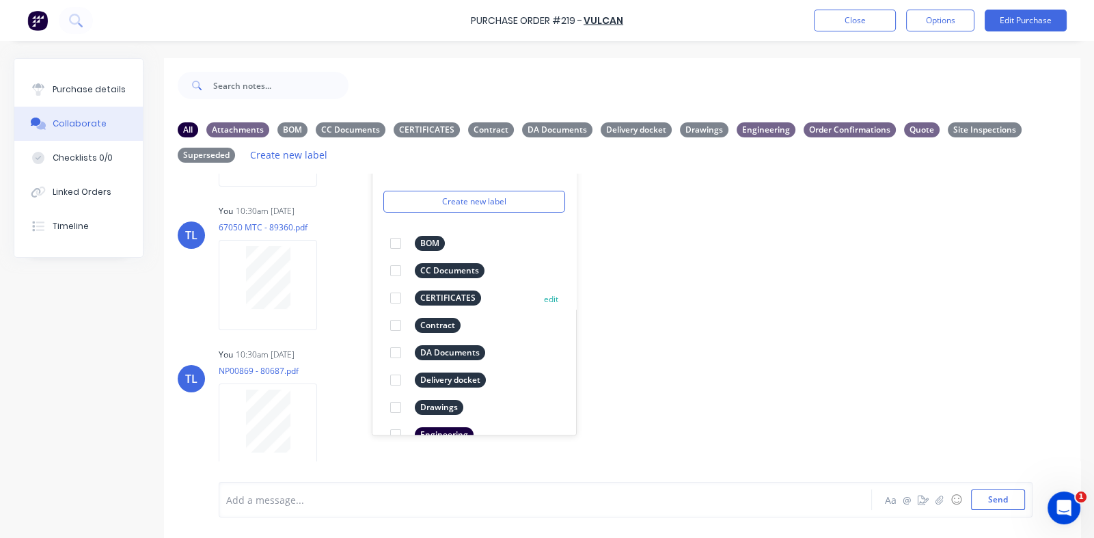
click at [393, 299] on div at bounding box center [395, 297] width 27 height 27
click at [326, 431] on button "button" at bounding box center [328, 429] width 5 height 20
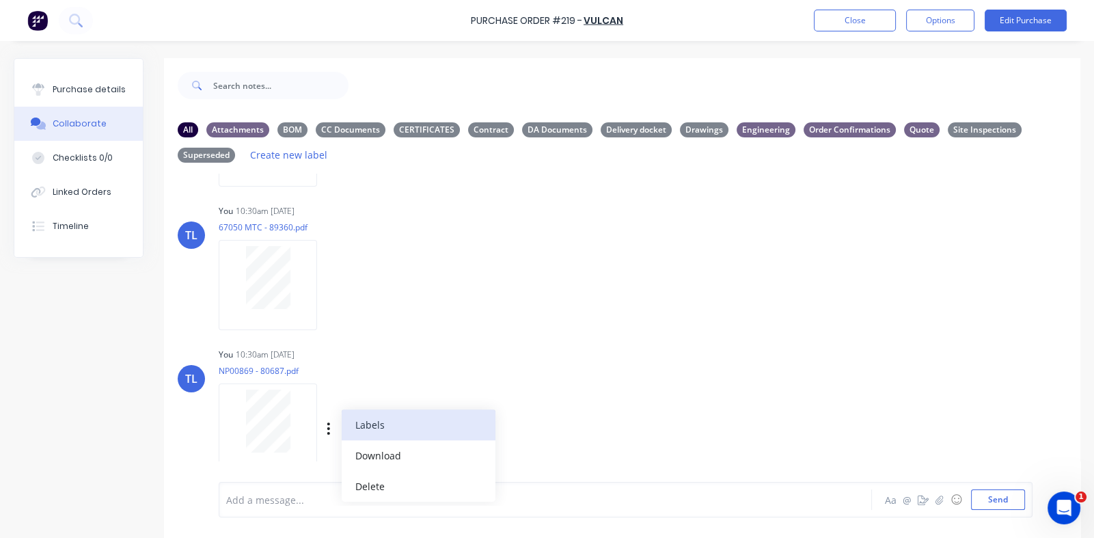
click at [366, 426] on button "Labels" at bounding box center [419, 424] width 154 height 31
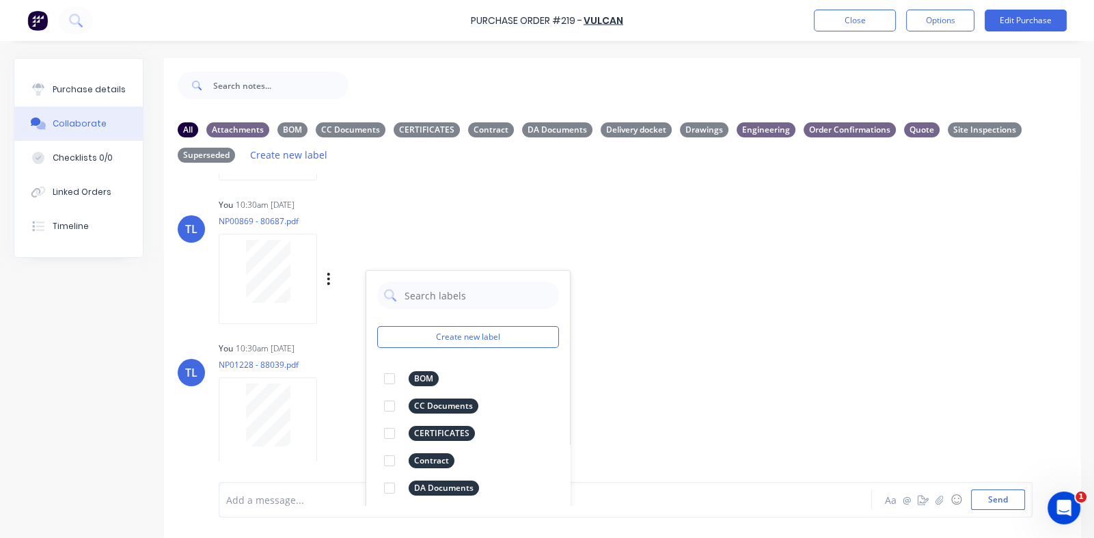
scroll to position [1976, 0]
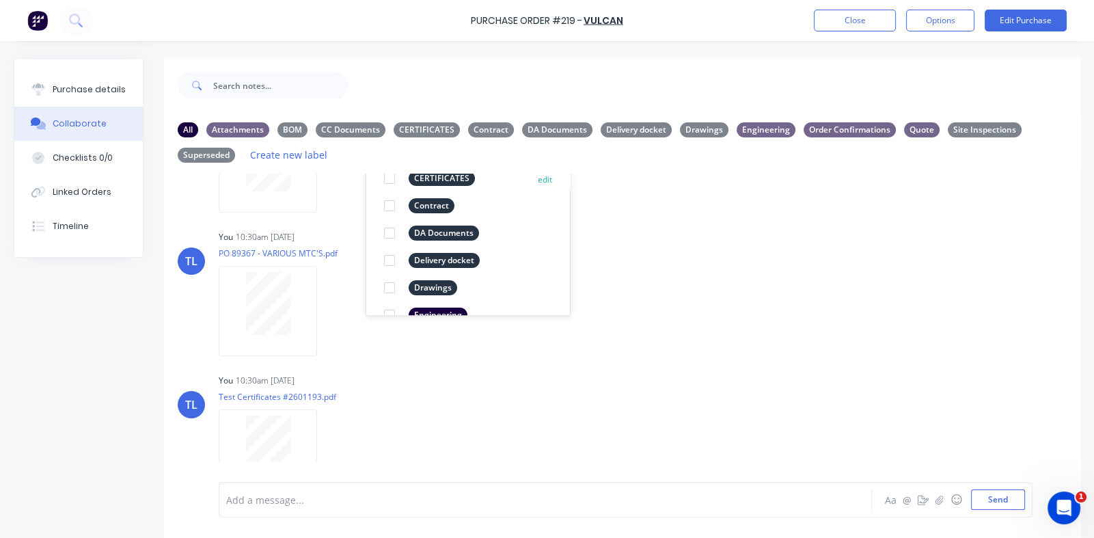
click at [391, 182] on div at bounding box center [389, 178] width 27 height 27
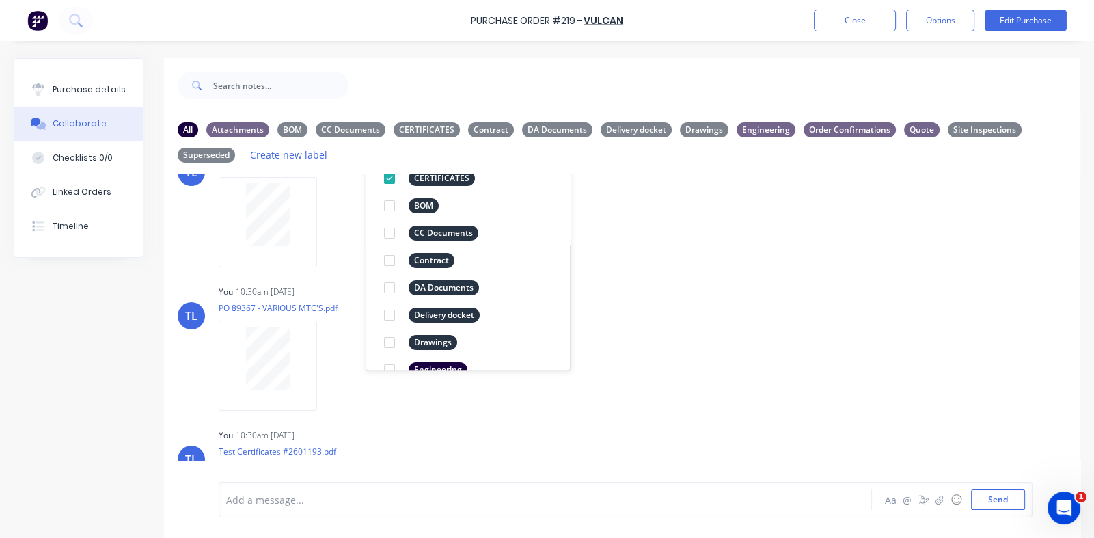
click at [497, 422] on div "TL You 10:30am [DATE] 64517 MTC.pdf Labels Download Delete TL You 10:30am [DATE…" at bounding box center [622, 56] width 916 height 984
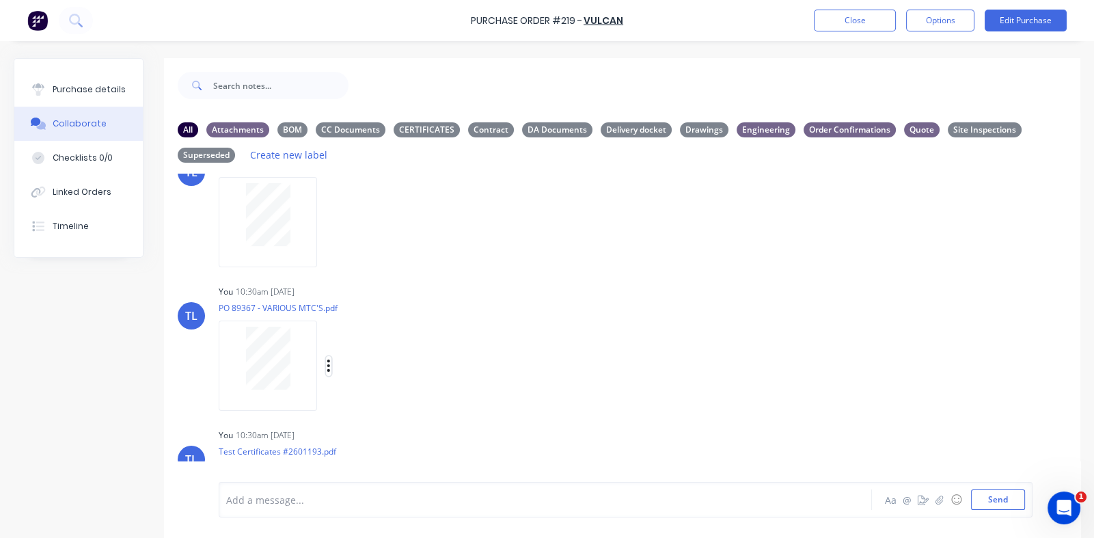
click at [329, 361] on icon "button" at bounding box center [329, 366] width 4 height 16
click at [366, 365] on button "Labels" at bounding box center [419, 371] width 154 height 31
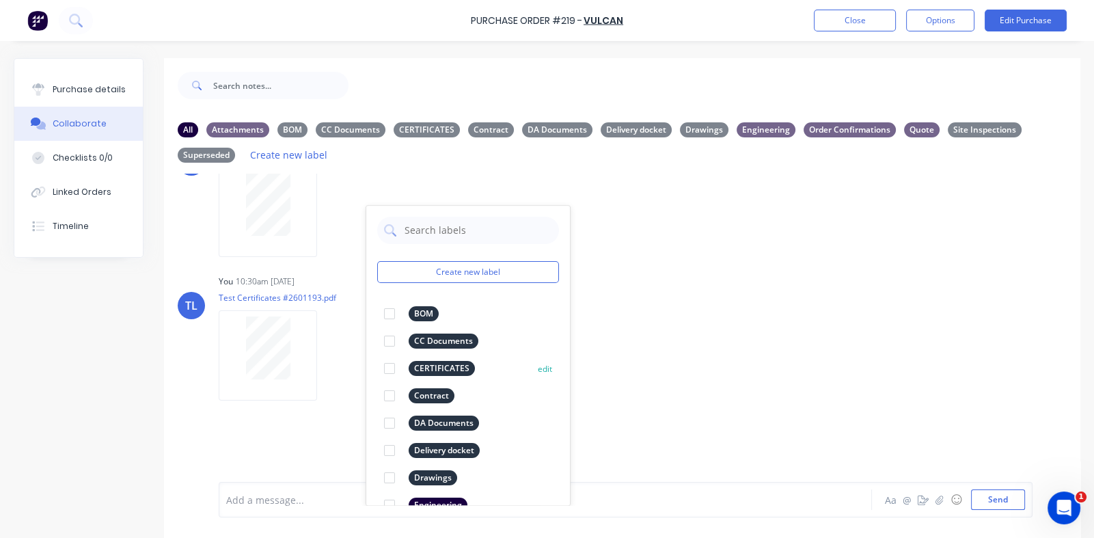
click at [387, 367] on div at bounding box center [389, 368] width 27 height 27
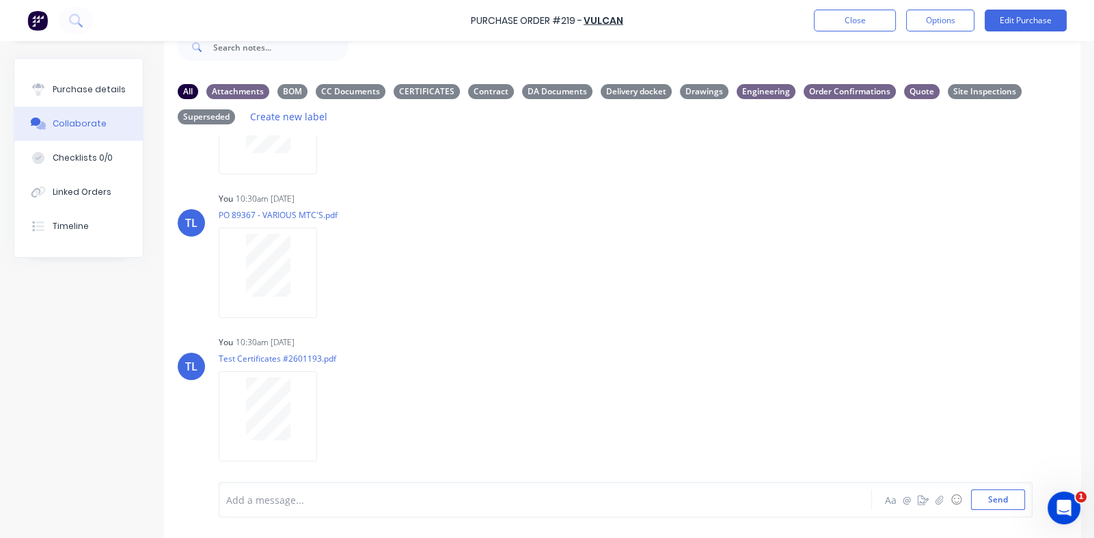
scroll to position [57, 0]
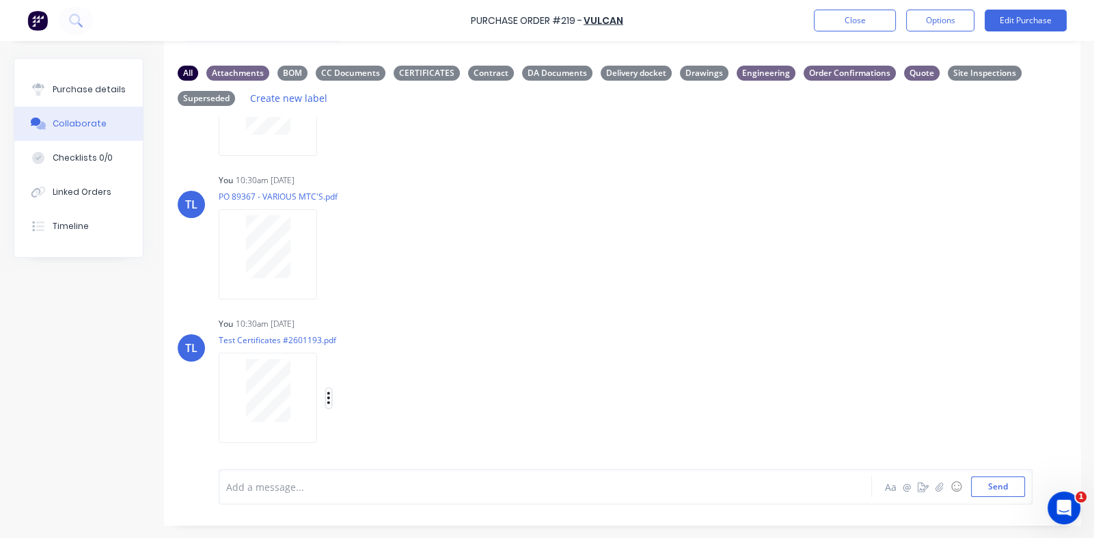
click at [328, 394] on icon "button" at bounding box center [329, 398] width 4 height 16
click at [386, 364] on button "Labels" at bounding box center [419, 368] width 154 height 31
click at [411, 387] on div at bounding box center [409, 388] width 27 height 27
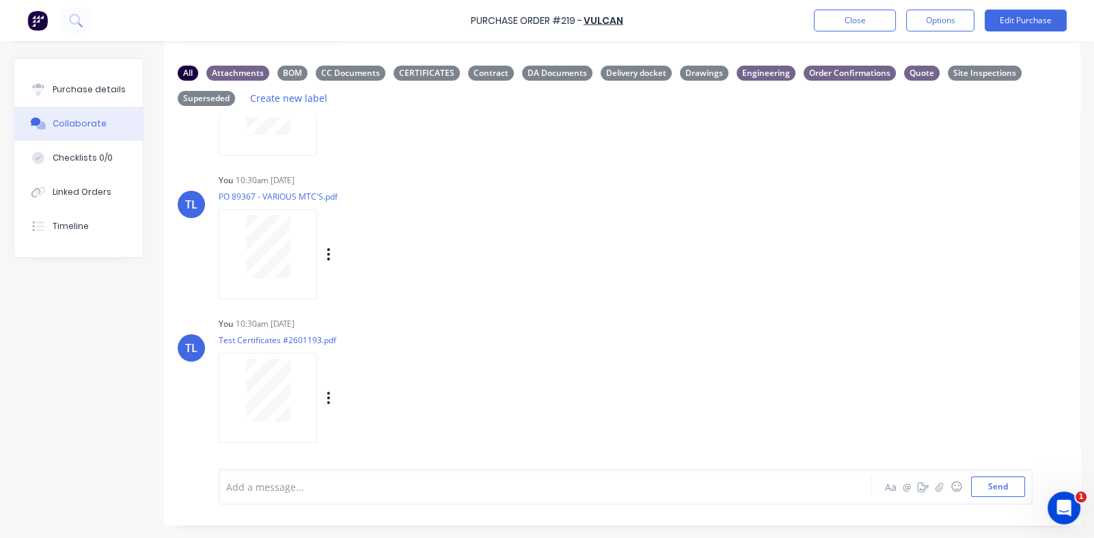
click at [750, 291] on div "TL You 10:30am [DATE] PO 89367 - VARIOUS MTC'S.pdf Labels Download Delete" at bounding box center [622, 231] width 916 height 123
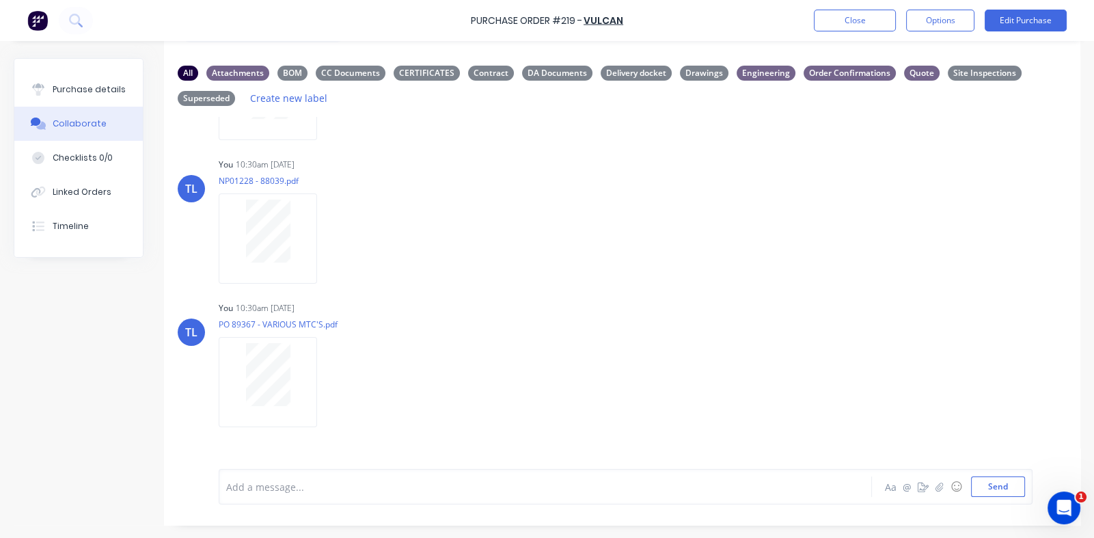
scroll to position [1839, 0]
click at [0, 0] on icon "button" at bounding box center [0, 0] width 0 height 0
drag, startPoint x: 368, startPoint y: 365, endPoint x: 569, endPoint y: 340, distance: 203.1
click at [0, 0] on button "Labels" at bounding box center [0, 0] width 0 height 0
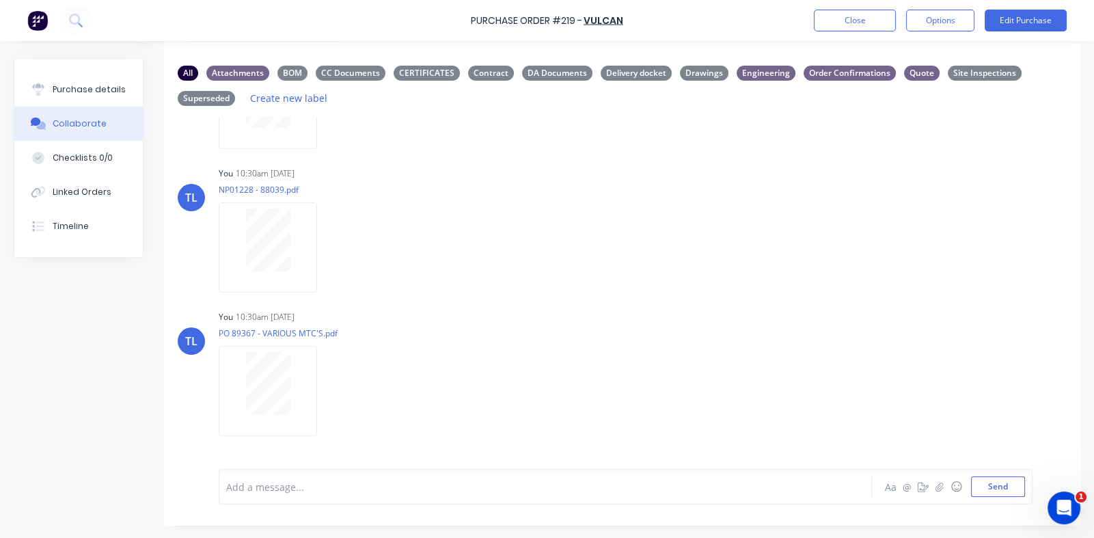
scroll to position [1771, 0]
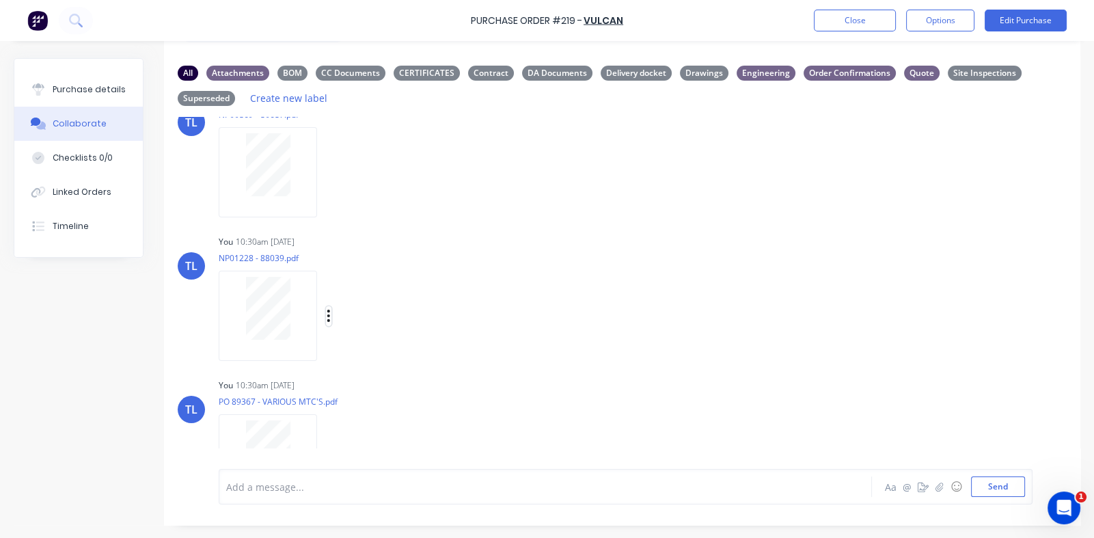
click at [327, 313] on icon "button" at bounding box center [329, 316] width 4 height 16
click at [368, 315] on button "Labels" at bounding box center [419, 321] width 154 height 31
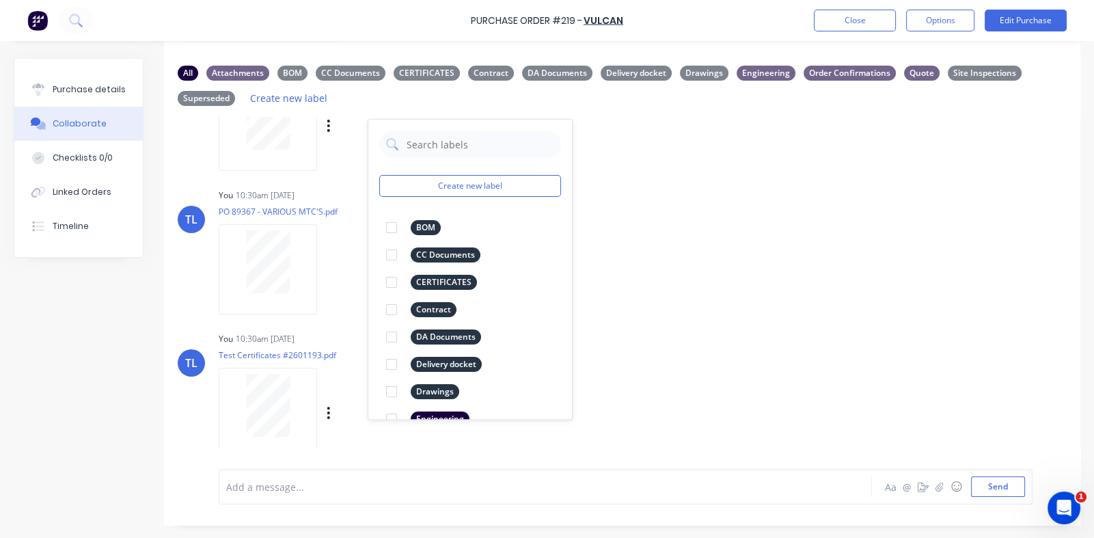
scroll to position [1976, 0]
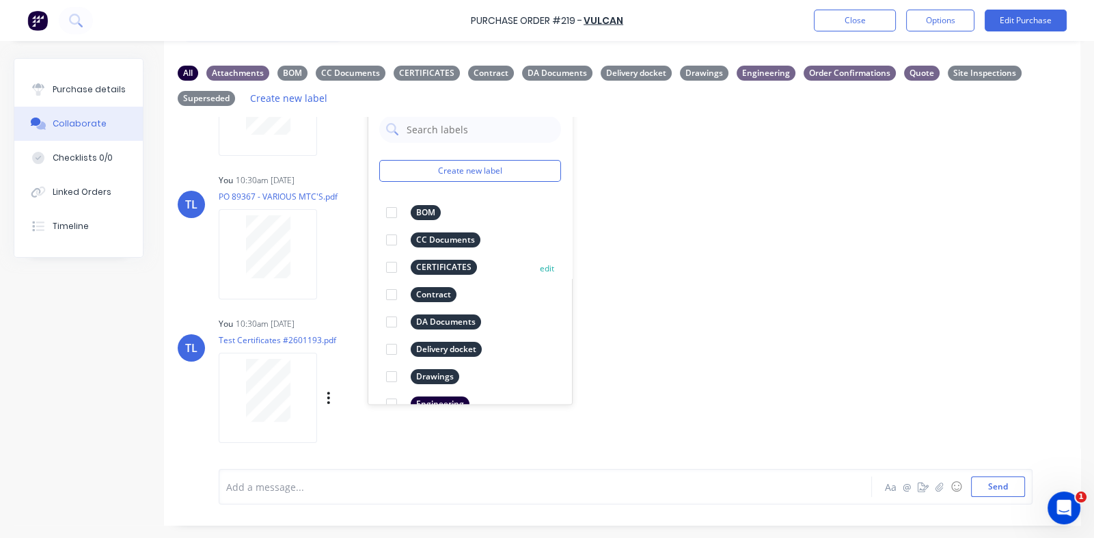
click at [391, 264] on div at bounding box center [391, 266] width 27 height 27
click at [678, 275] on div "TL You 10:30am [DATE] PO 89367 - VARIOUS MTC'S.pdf Labels Download Delete" at bounding box center [622, 231] width 916 height 123
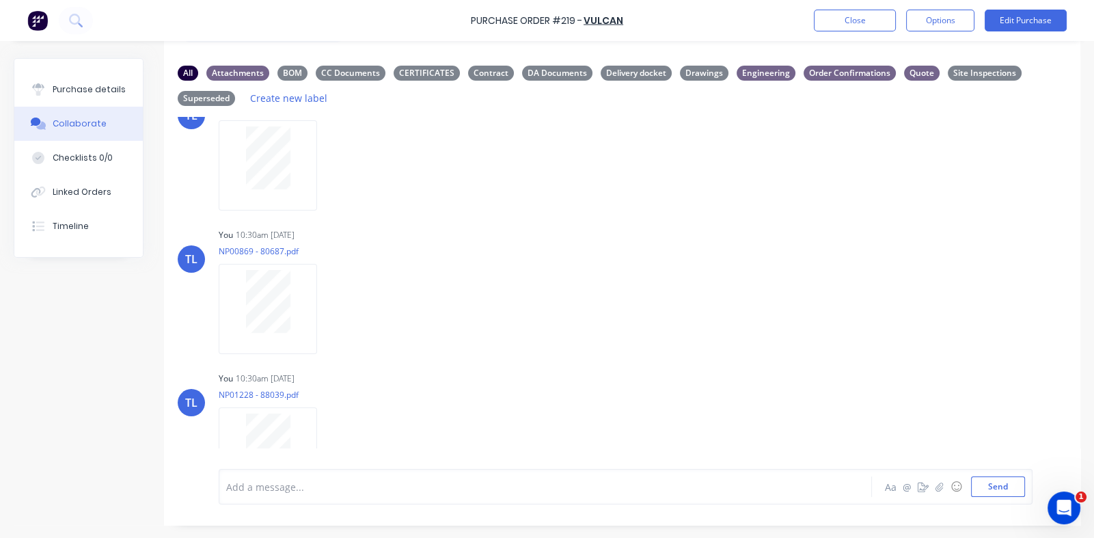
scroll to position [1771, 0]
click at [0, 0] on icon "button" at bounding box center [0, 0] width 0 height 0
click at [0, 0] on button "Labels" at bounding box center [0, 0] width 0 height 0
click at [385, 264] on div "NP01228 - 88039.pdf" at bounding box center [344, 258] width 251 height 12
click at [0, 0] on icon "button" at bounding box center [0, 0] width 0 height 0
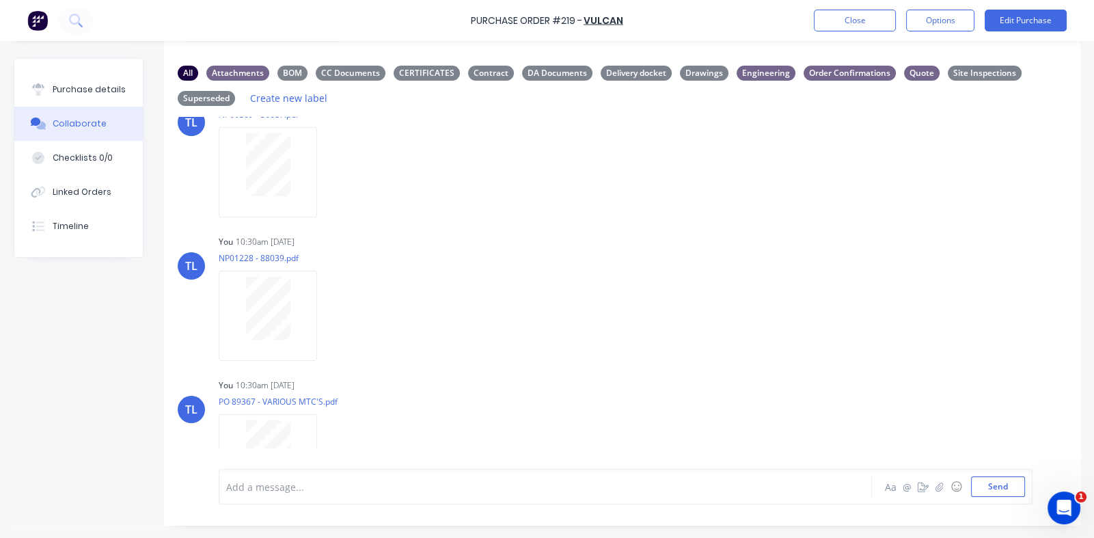
click at [0, 0] on button "Labels" at bounding box center [0, 0] width 0 height 0
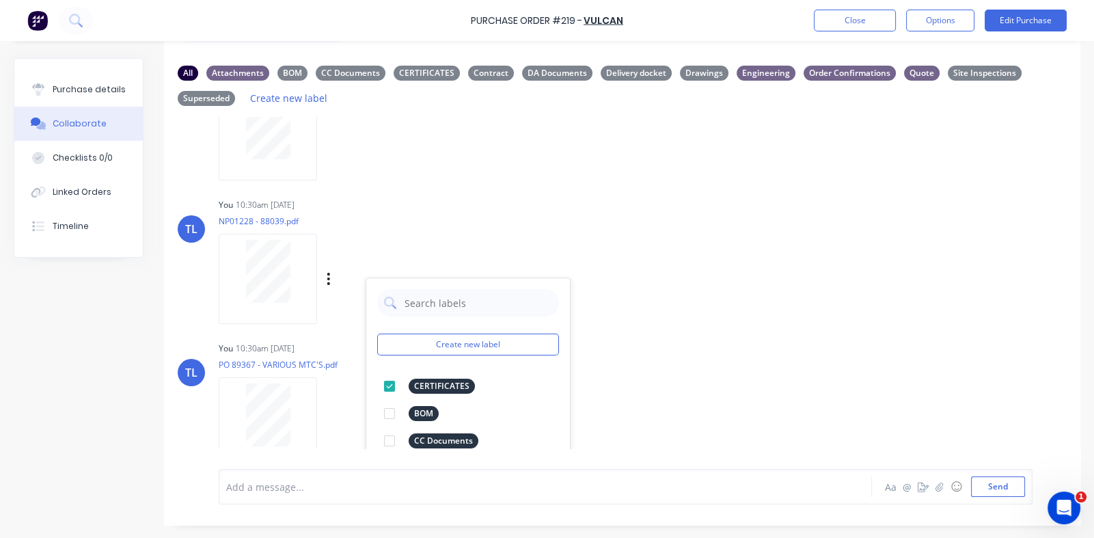
scroll to position [1839, 0]
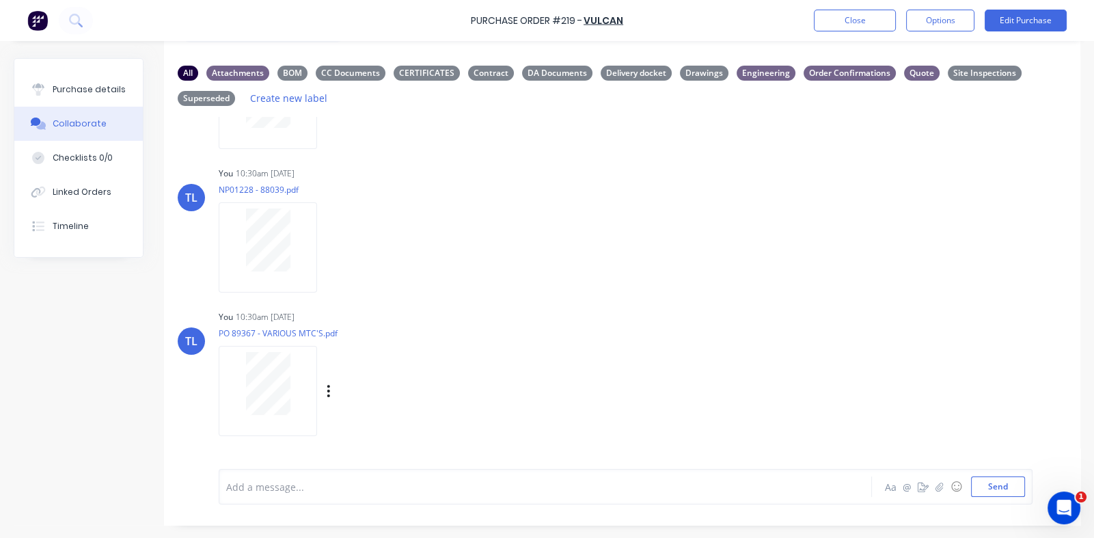
click at [673, 311] on div "TL You 10:30am [DATE] PO 89367 - VARIOUS MTC'S.pdf Labels Download Delete" at bounding box center [622, 368] width 916 height 123
click at [0, 0] on icon "button" at bounding box center [0, 0] width 0 height 0
click at [0, 0] on button "Labels" at bounding box center [0, 0] width 0 height 0
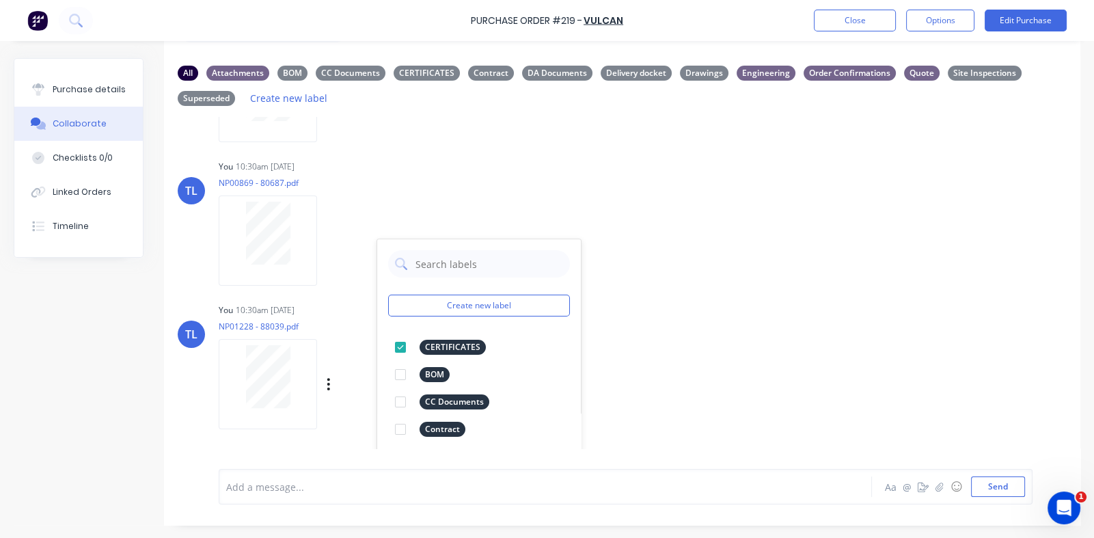
click at [697, 316] on div "TL You 10:30am [DATE] NP01228 - 88039.pdf Labels Download Delete" at bounding box center [622, 361] width 916 height 123
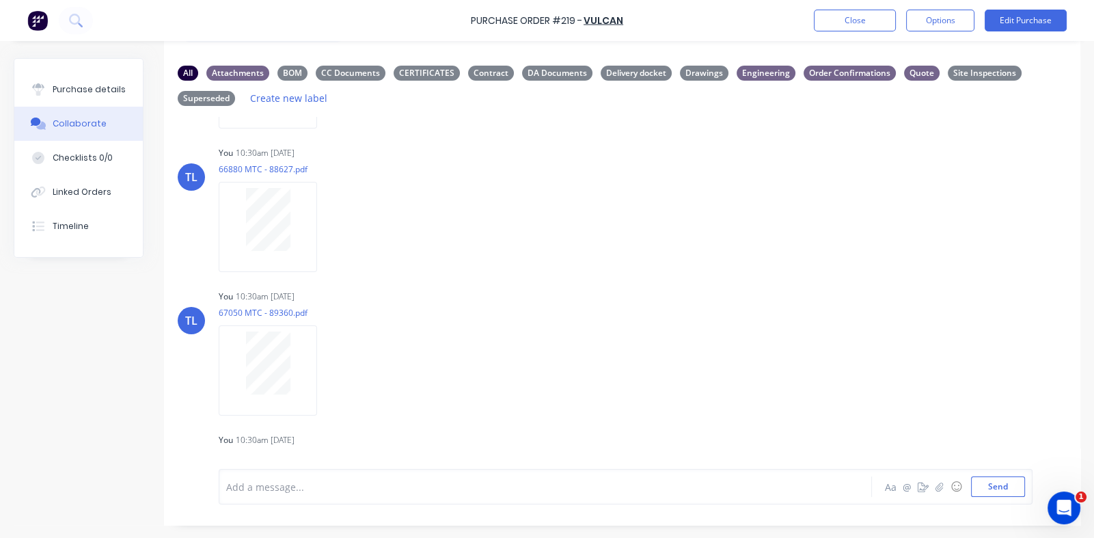
scroll to position [1498, 0]
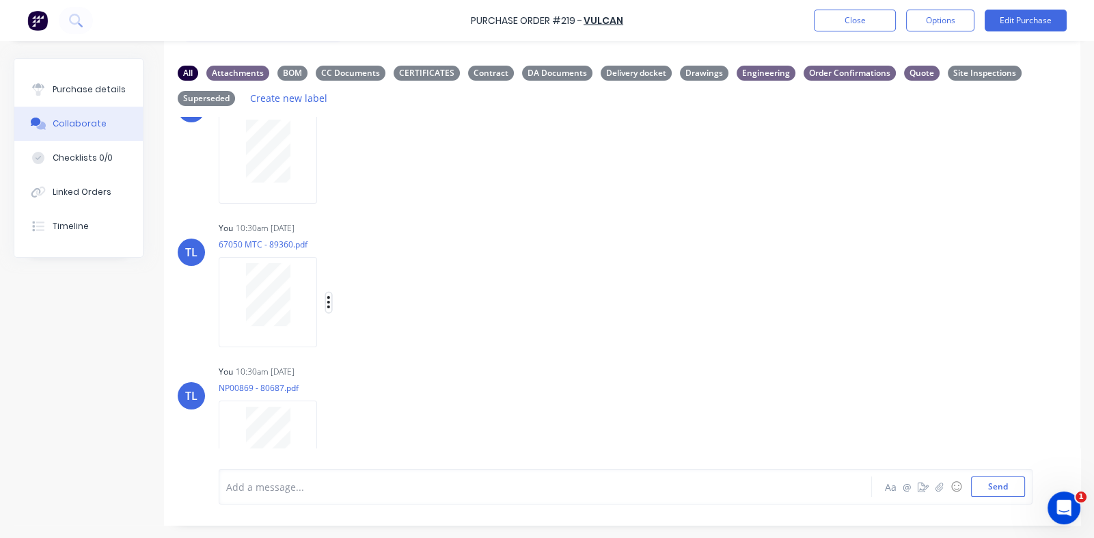
click at [326, 301] on button "button" at bounding box center [328, 302] width 5 height 20
click at [359, 307] on button "Labels" at bounding box center [419, 307] width 154 height 31
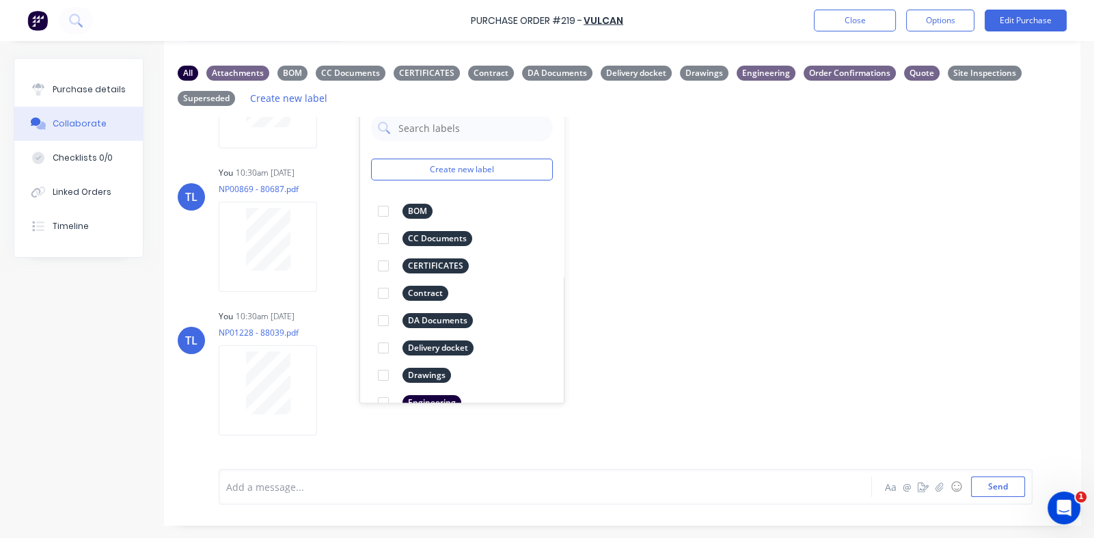
scroll to position [1703, 0]
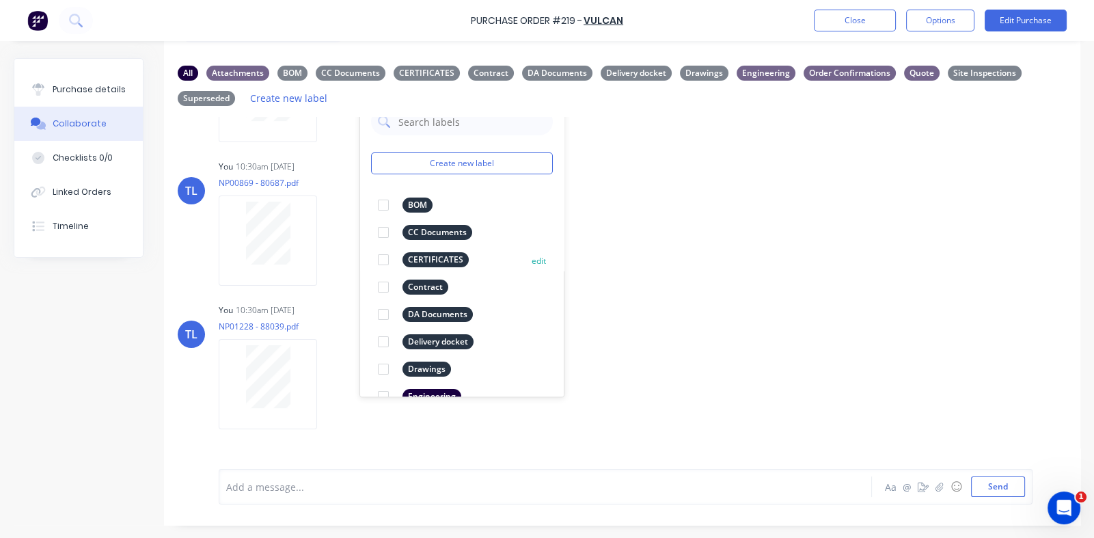
click at [380, 261] on div at bounding box center [383, 259] width 27 height 27
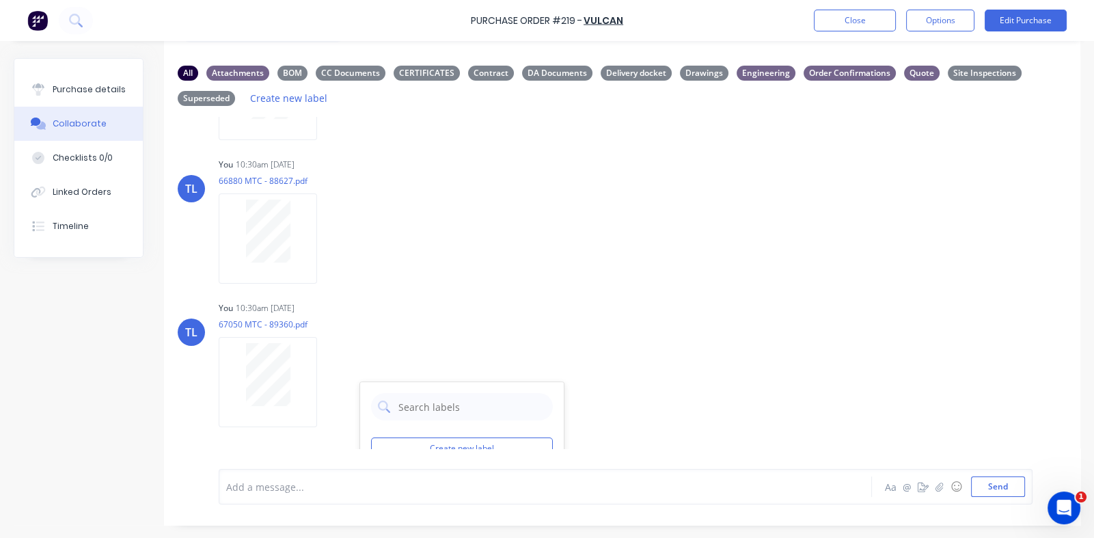
scroll to position [1361, 0]
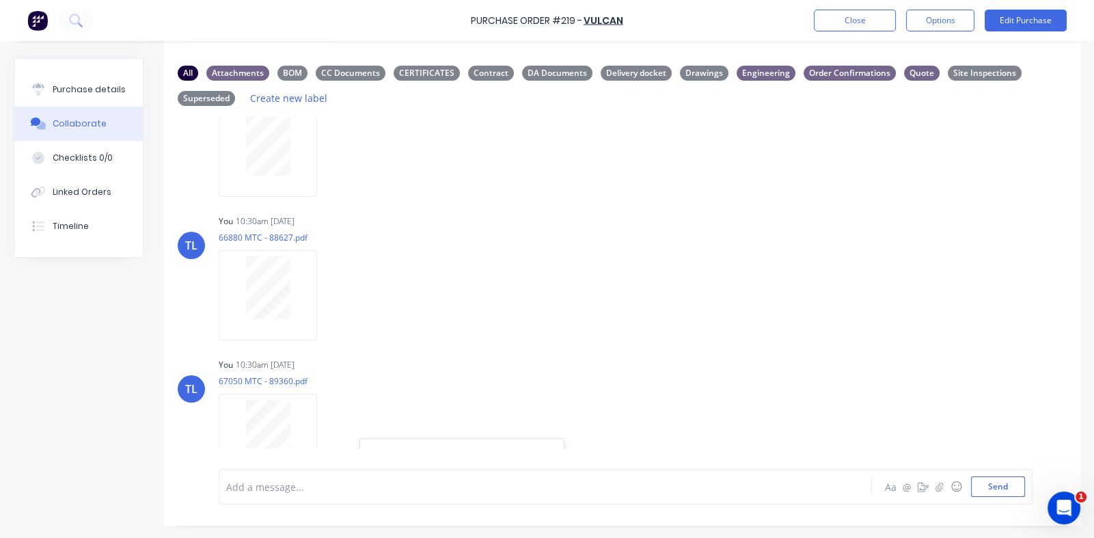
click at [0, 0] on button "button" at bounding box center [0, 0] width 0 height 0
click at [0, 0] on button "Labels" at bounding box center [0, 0] width 0 height 0
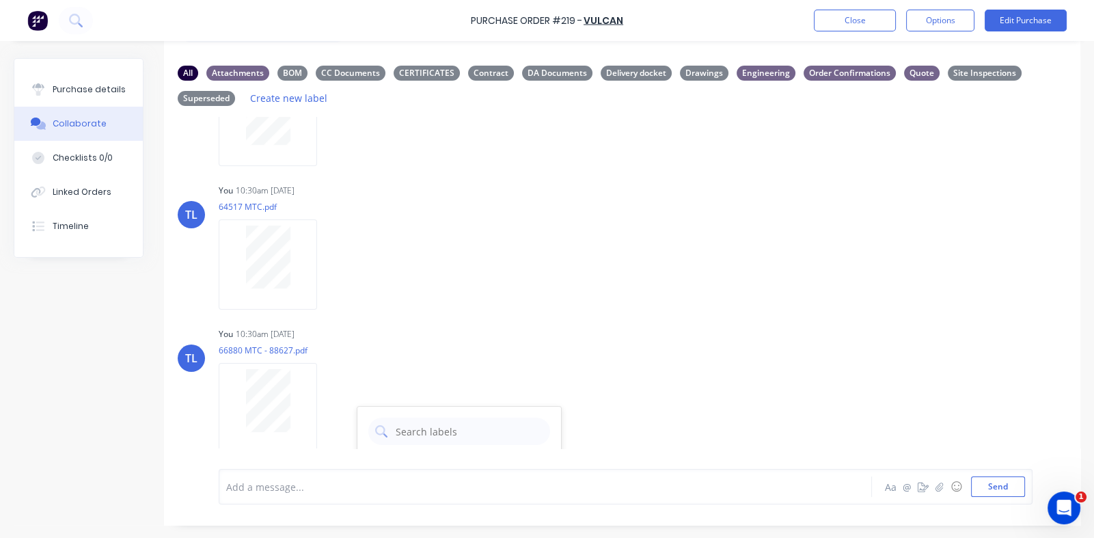
scroll to position [1224, 0]
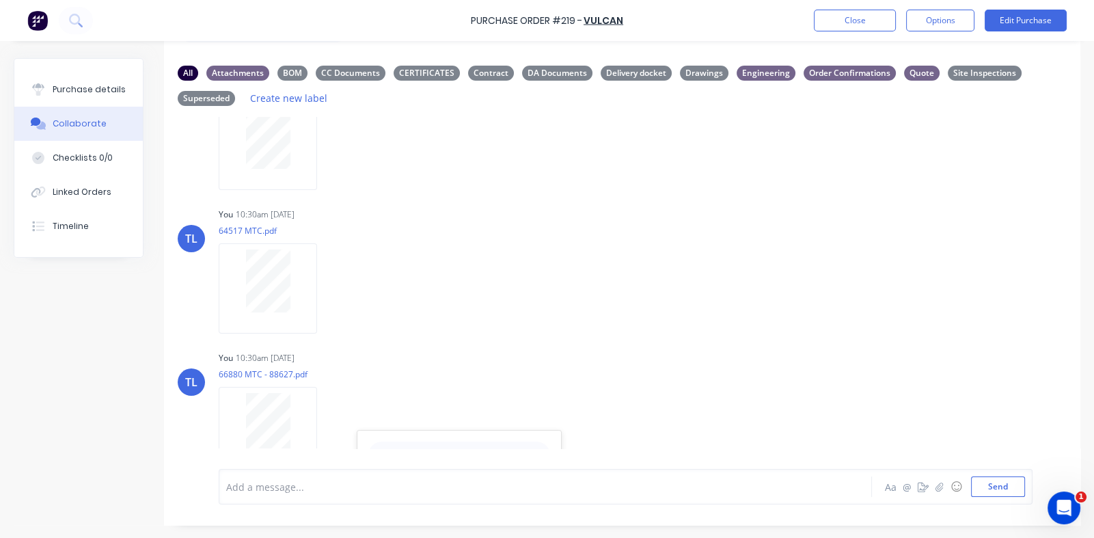
click at [0, 0] on icon "button" at bounding box center [0, 0] width 0 height 0
drag, startPoint x: 366, startPoint y: 286, endPoint x: 657, endPoint y: 333, distance: 294.7
click at [0, 0] on button "Labels" at bounding box center [0, 0] width 0 height 0
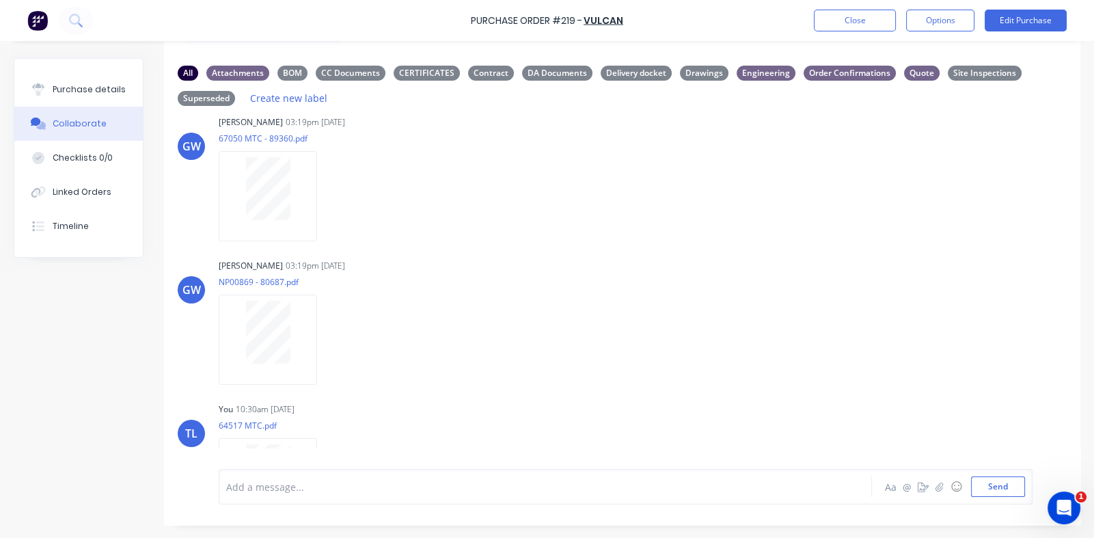
scroll to position [1019, 0]
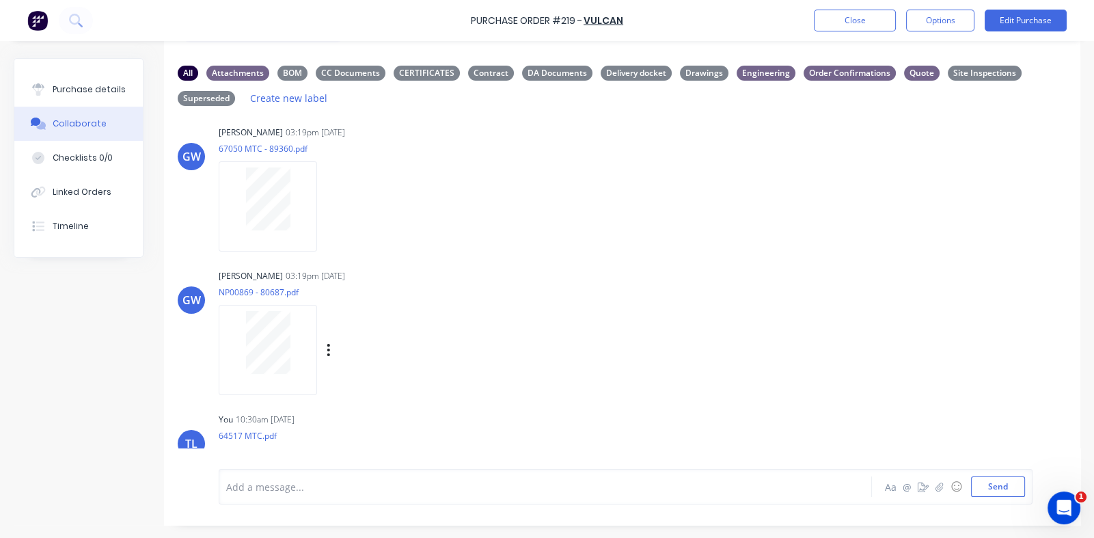
click at [529, 327] on div "[PERSON_NAME] 03:19pm [DATE] NP00869 - 80687.pdf Labels Download Delete" at bounding box center [432, 327] width 427 height 123
click at [846, 19] on button "Close" at bounding box center [855, 21] width 82 height 22
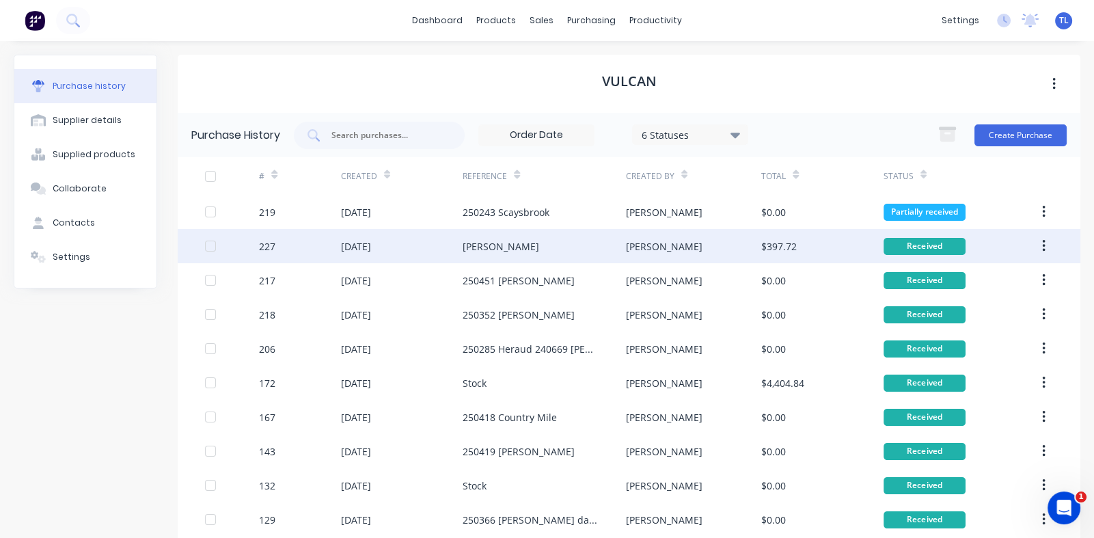
click at [263, 244] on div "227" at bounding box center [267, 246] width 16 height 14
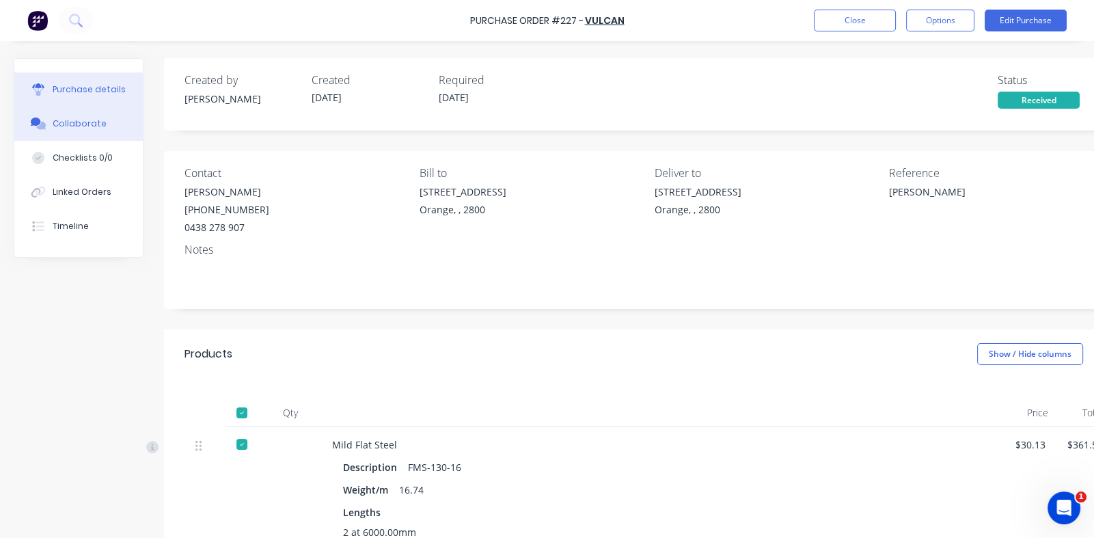
click at [64, 123] on div "Collaborate" at bounding box center [80, 124] width 54 height 12
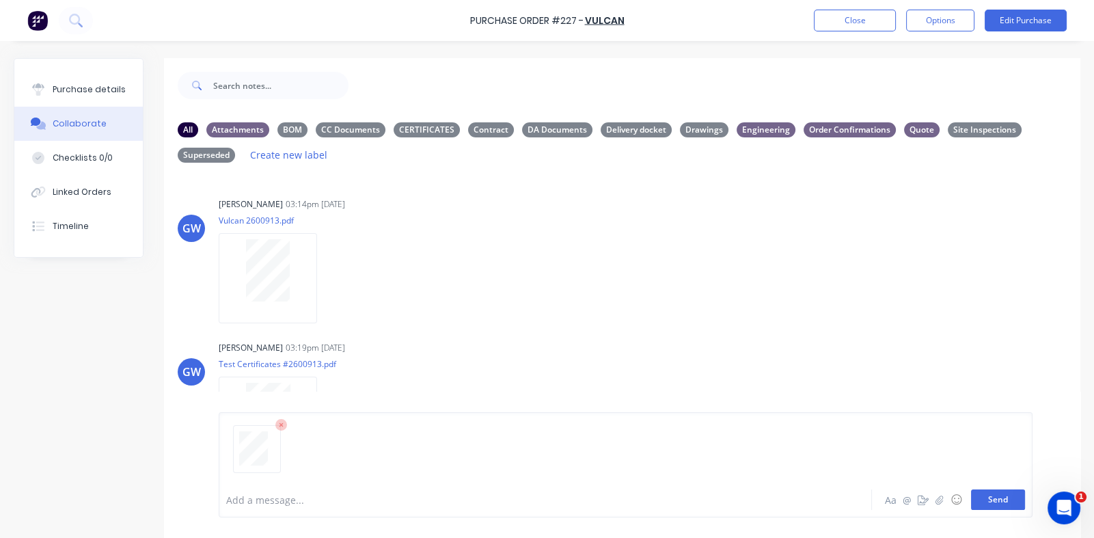
click at [987, 502] on button "Send" at bounding box center [998, 499] width 54 height 20
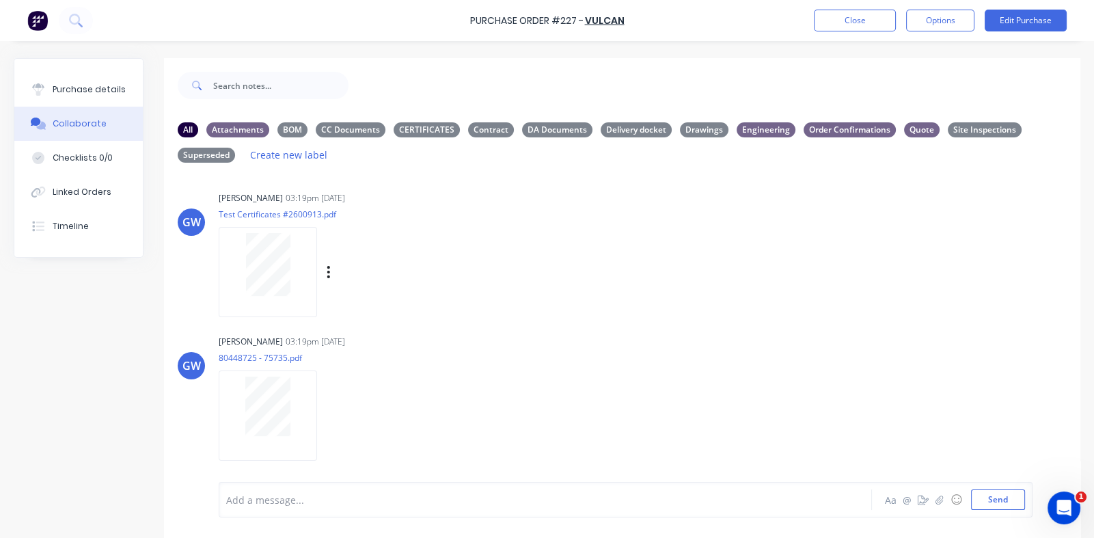
scroll to position [254, 0]
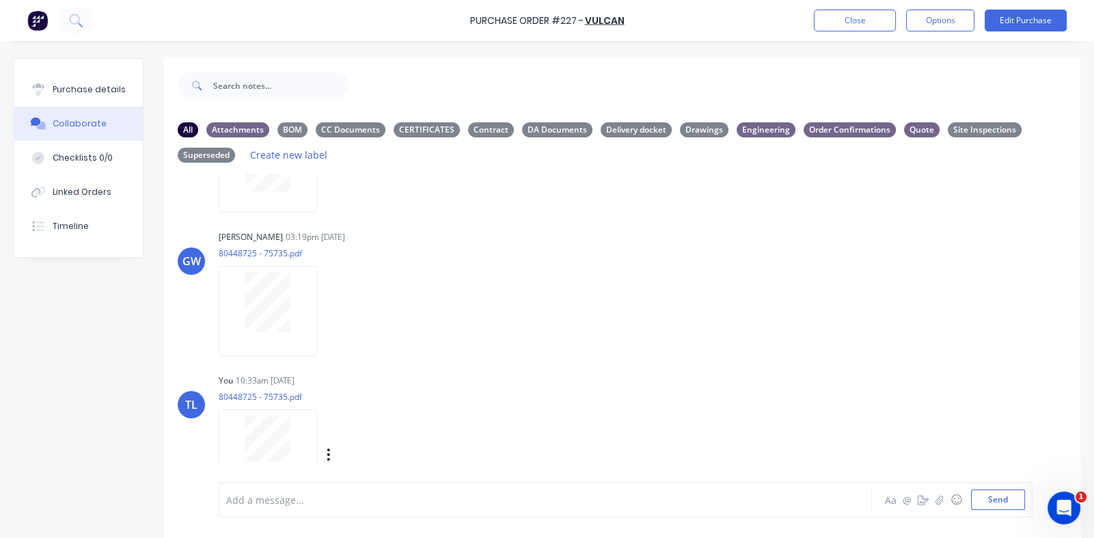
click at [325, 455] on div "Labels Download Delete" at bounding box center [399, 455] width 154 height 20
click at [328, 457] on icon "button" at bounding box center [329, 455] width 4 height 16
click at [362, 485] on button "Delete" at bounding box center [419, 486] width 154 height 31
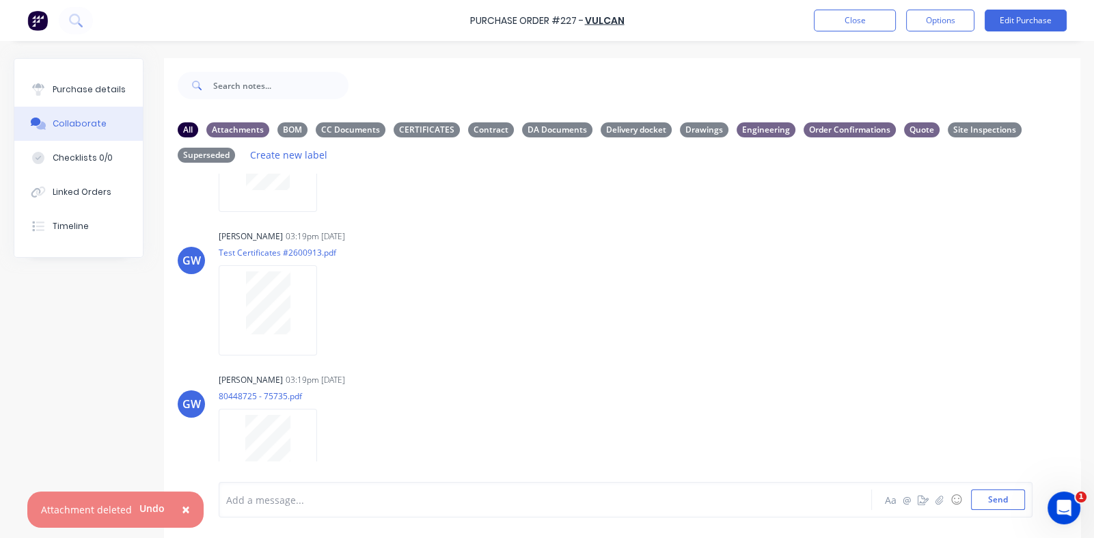
click at [182, 506] on span "×" at bounding box center [186, 508] width 8 height 19
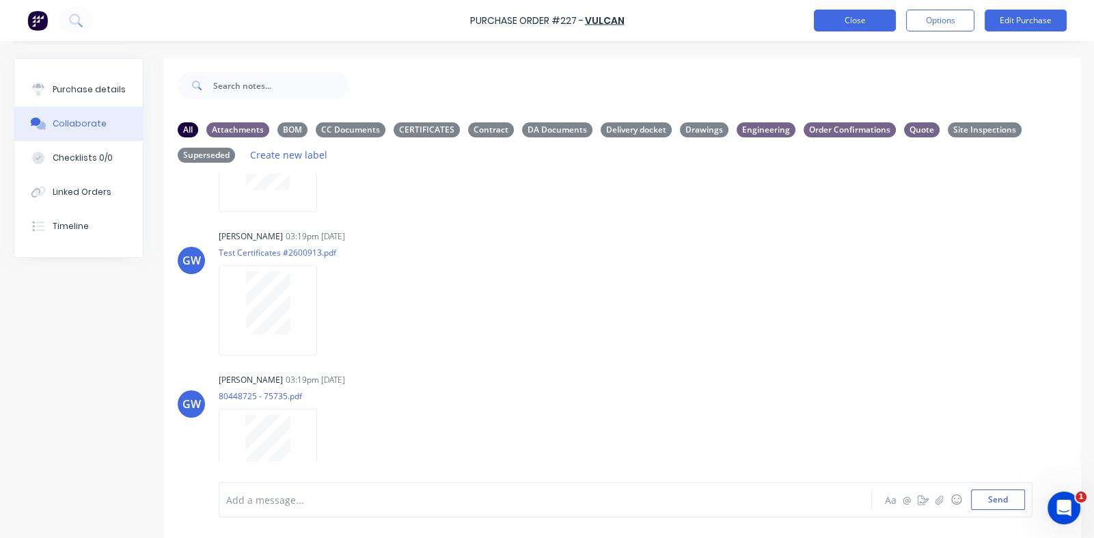
click at [867, 21] on button "Close" at bounding box center [855, 21] width 82 height 22
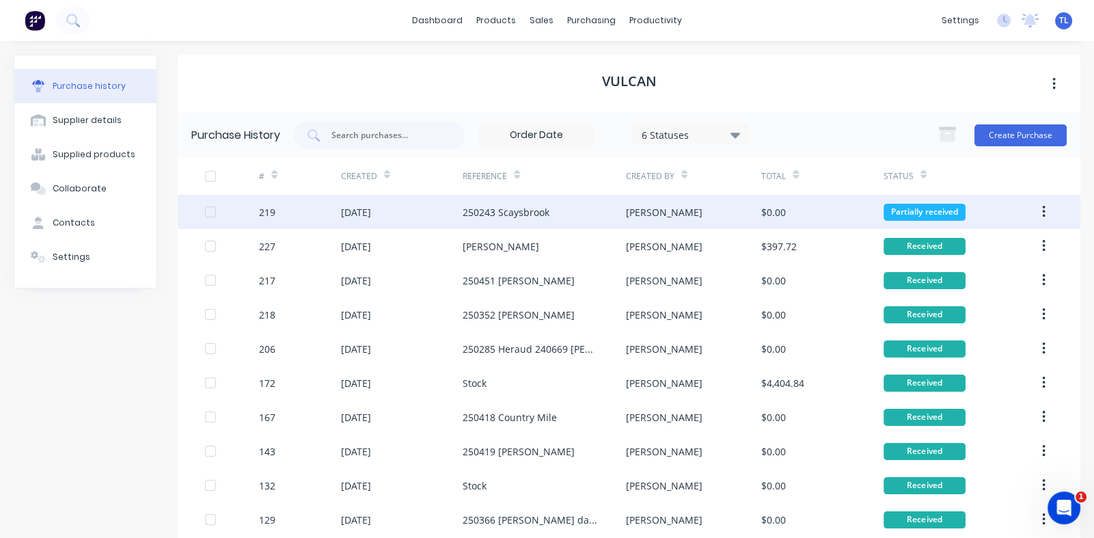
click at [267, 210] on div "219" at bounding box center [267, 212] width 16 height 14
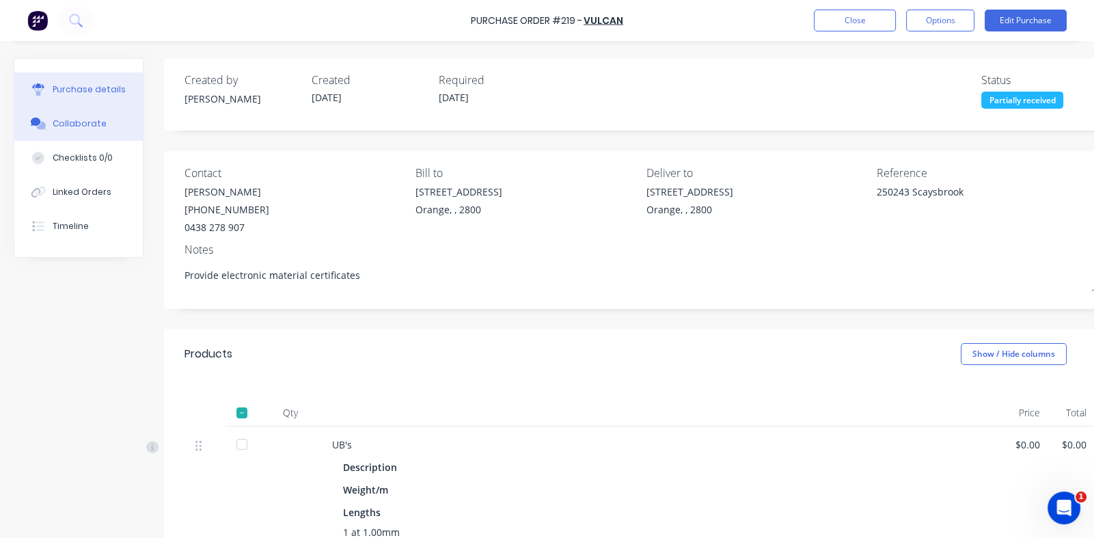
click at [89, 124] on div "Collaborate" at bounding box center [80, 124] width 54 height 12
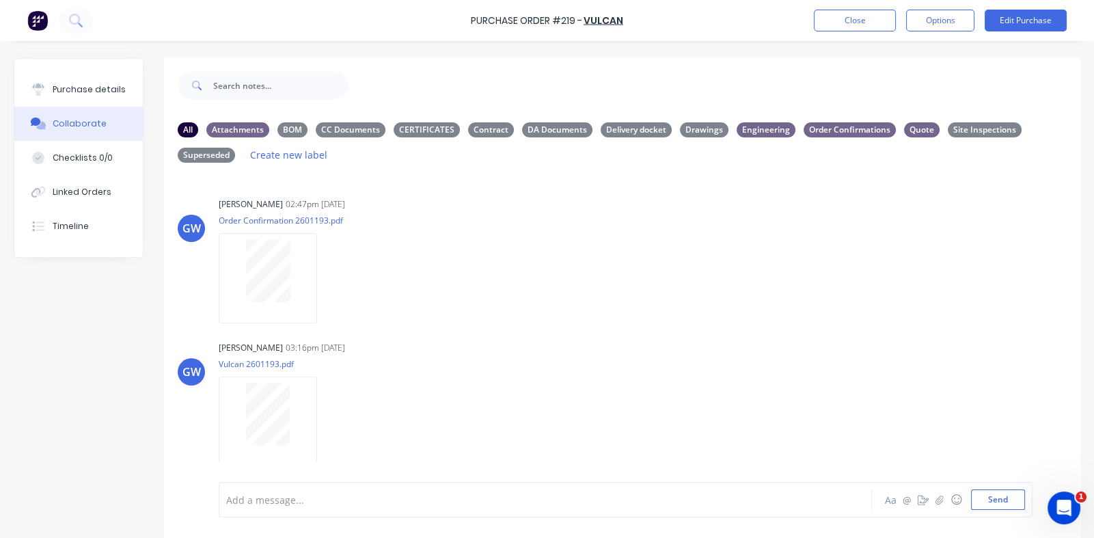
drag, startPoint x: 184, startPoint y: 127, endPoint x: 193, endPoint y: 144, distance: 19.3
click at [184, 127] on div "All" at bounding box center [188, 129] width 20 height 15
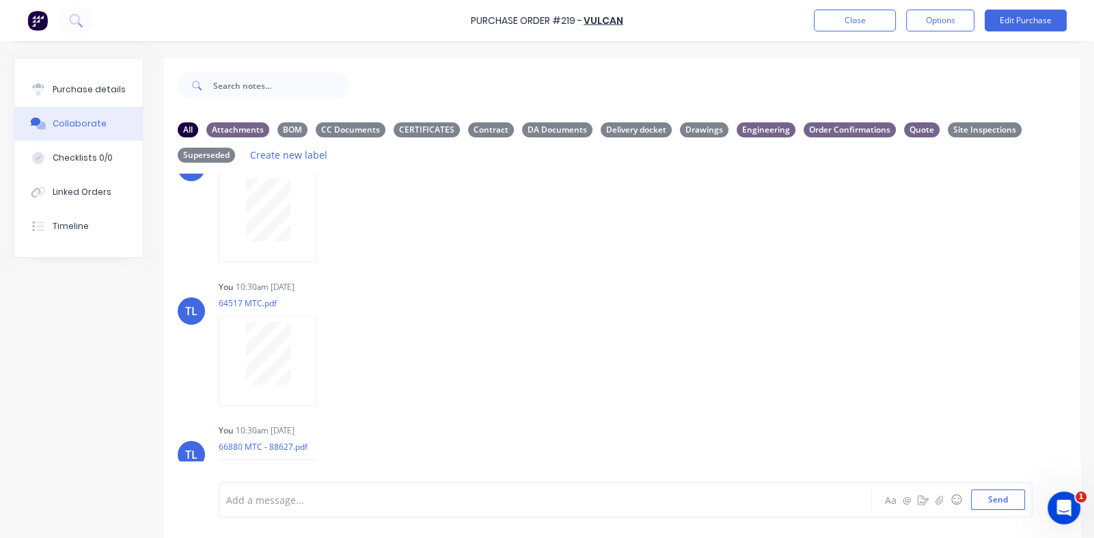
scroll to position [1297, 0]
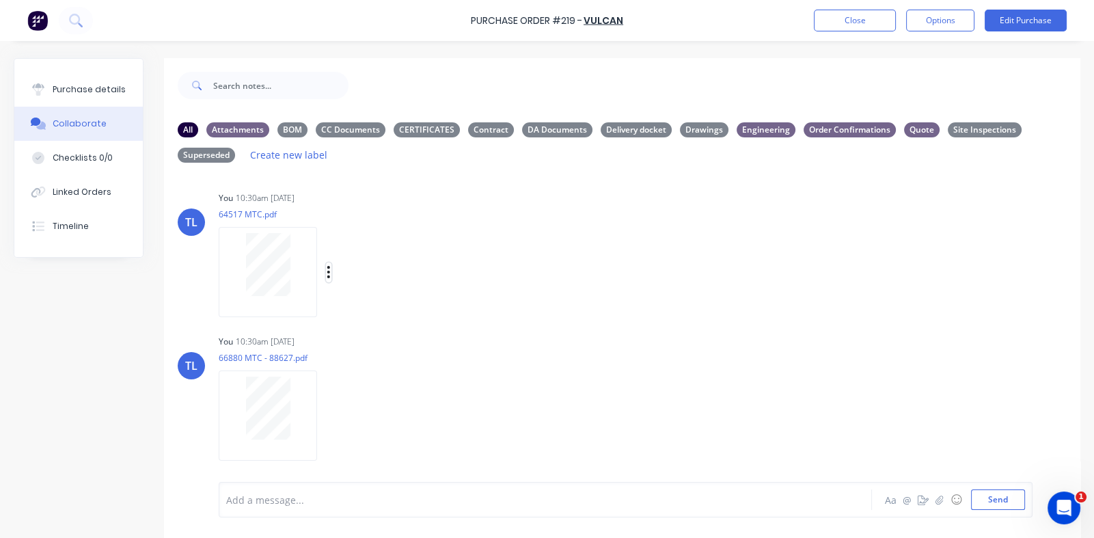
click at [329, 269] on icon "button" at bounding box center [329, 272] width 4 height 16
click at [371, 340] on button "Delete" at bounding box center [419, 339] width 154 height 31
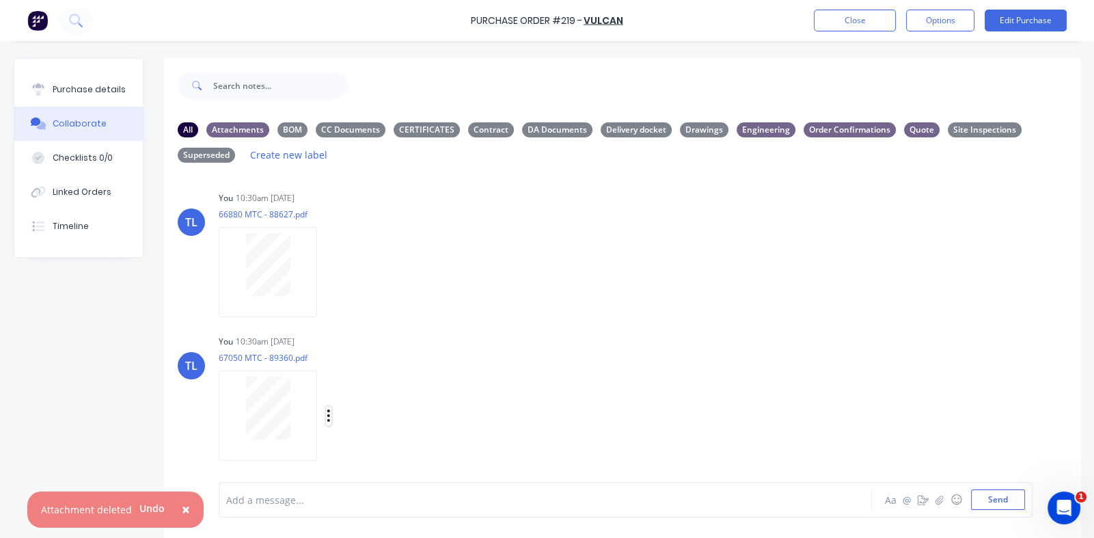
click at [327, 414] on icon "button" at bounding box center [329, 416] width 4 height 16
click at [369, 482] on button "Delete" at bounding box center [419, 482] width 154 height 31
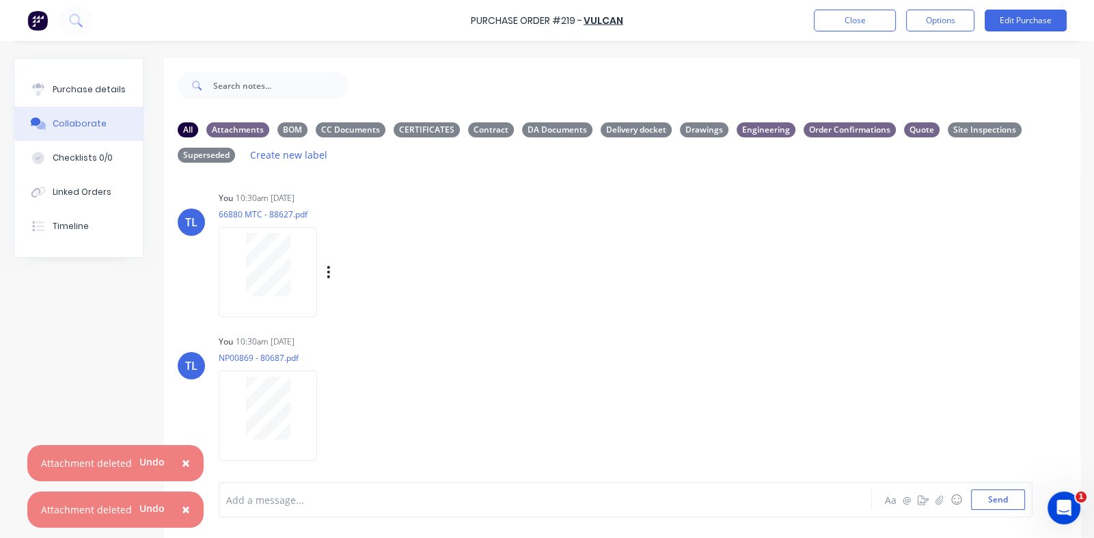
click at [325, 266] on div "Labels Download Delete" at bounding box center [399, 272] width 154 height 20
click at [331, 272] on button "button" at bounding box center [328, 272] width 5 height 20
click at [386, 335] on button "Delete" at bounding box center [419, 339] width 154 height 31
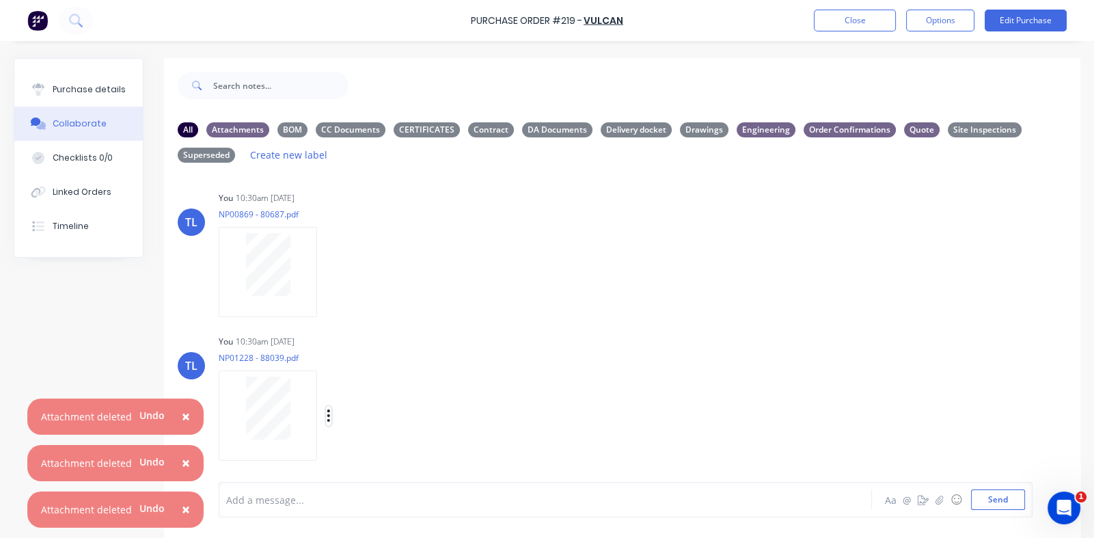
click at [327, 419] on icon "button" at bounding box center [328, 415] width 3 height 12
click at [372, 482] on button "Delete" at bounding box center [419, 482] width 154 height 31
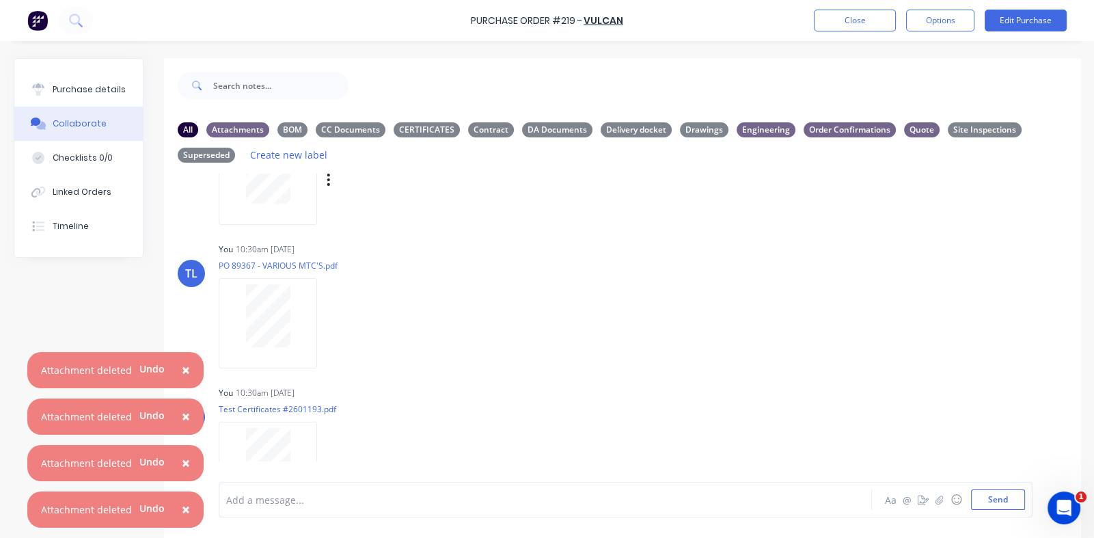
scroll to position [1402, 0]
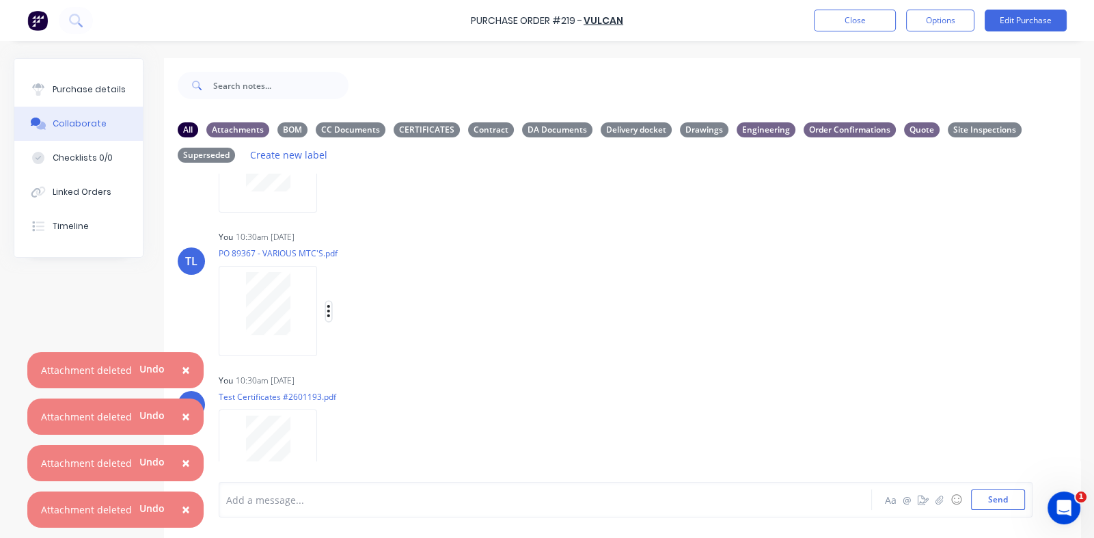
click at [328, 312] on icon "button" at bounding box center [329, 311] width 4 height 16
click at [360, 380] on button "Delete" at bounding box center [419, 378] width 154 height 31
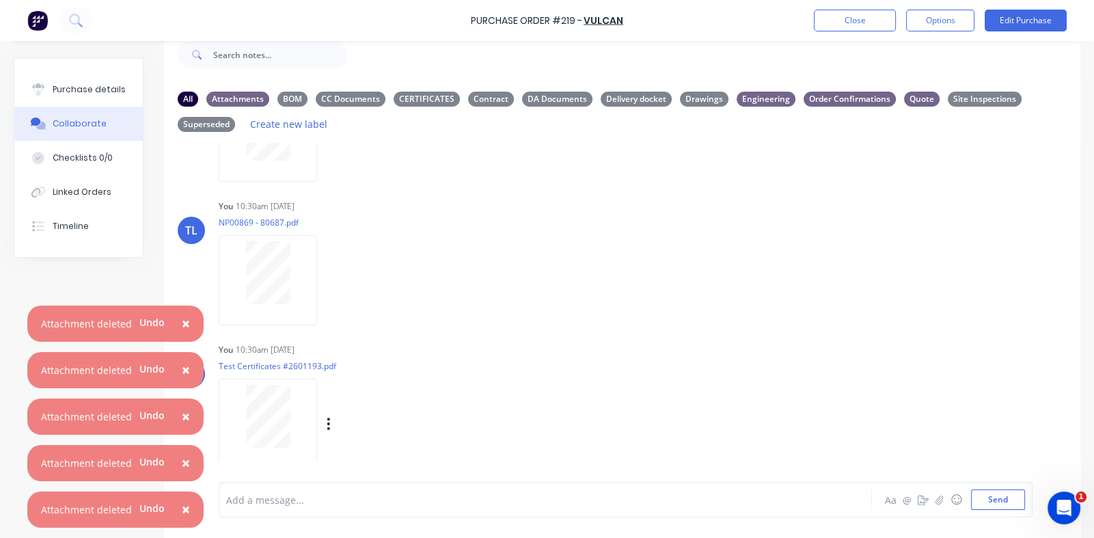
scroll to position [57, 0]
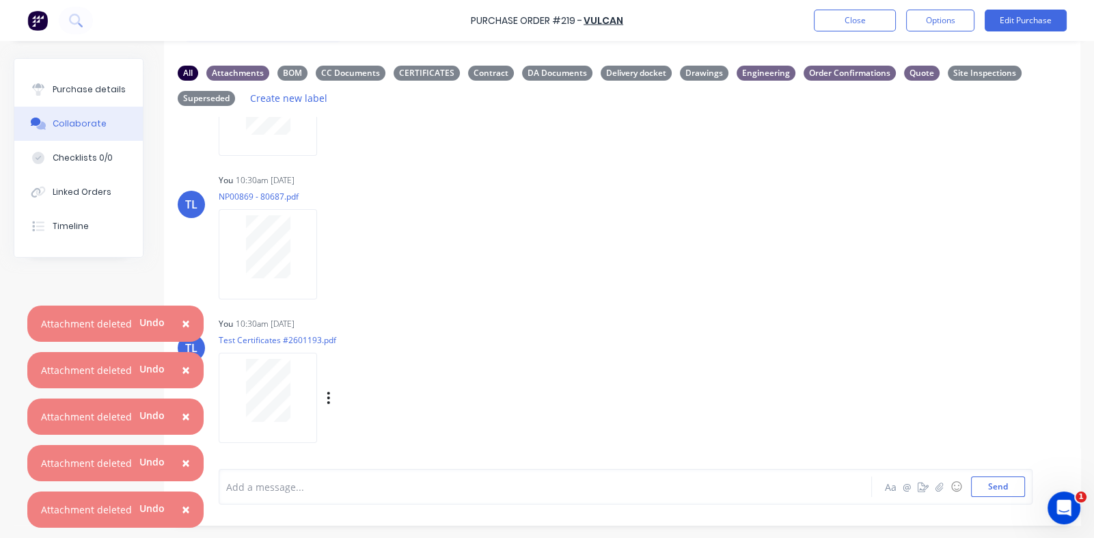
click at [331, 400] on div "Labels Download Delete" at bounding box center [399, 398] width 154 height 20
click at [328, 396] on icon "button" at bounding box center [328, 397] width 3 height 12
click at [369, 424] on button "Delete" at bounding box center [419, 430] width 154 height 31
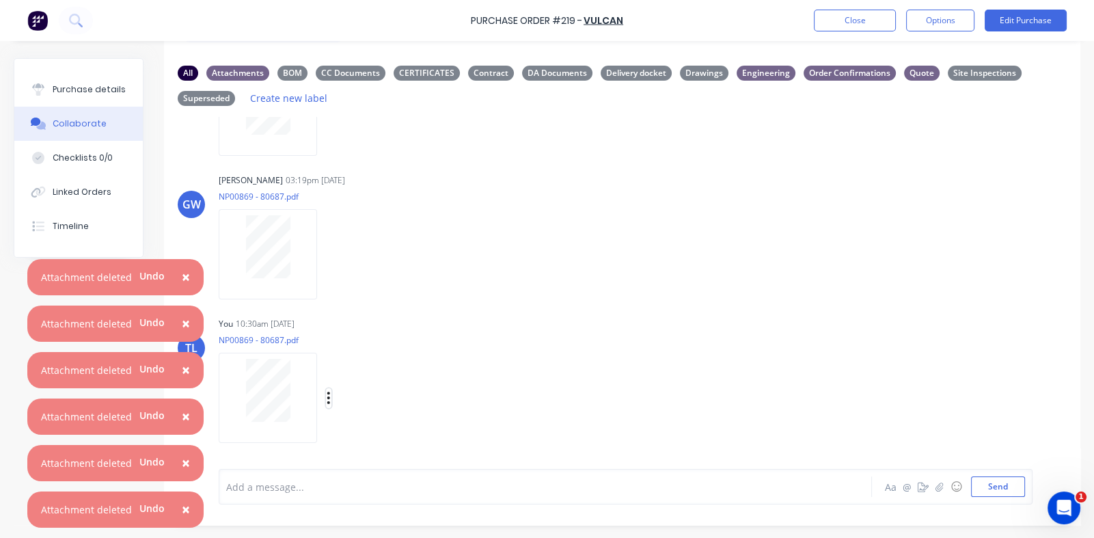
click at [329, 397] on icon "button" at bounding box center [329, 398] width 4 height 16
click at [372, 430] on button "Delete" at bounding box center [419, 430] width 154 height 31
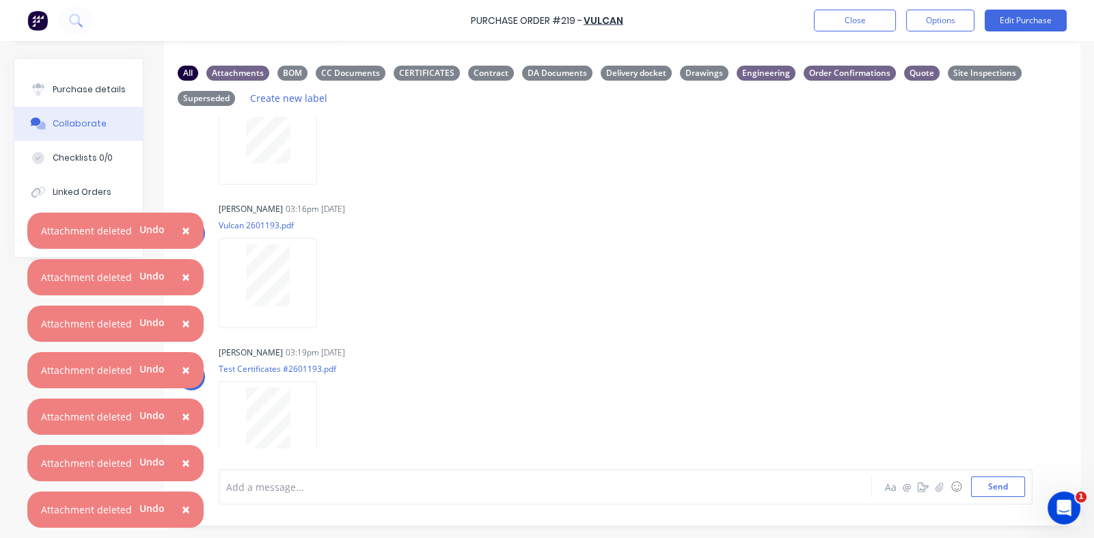
scroll to position [0, 0]
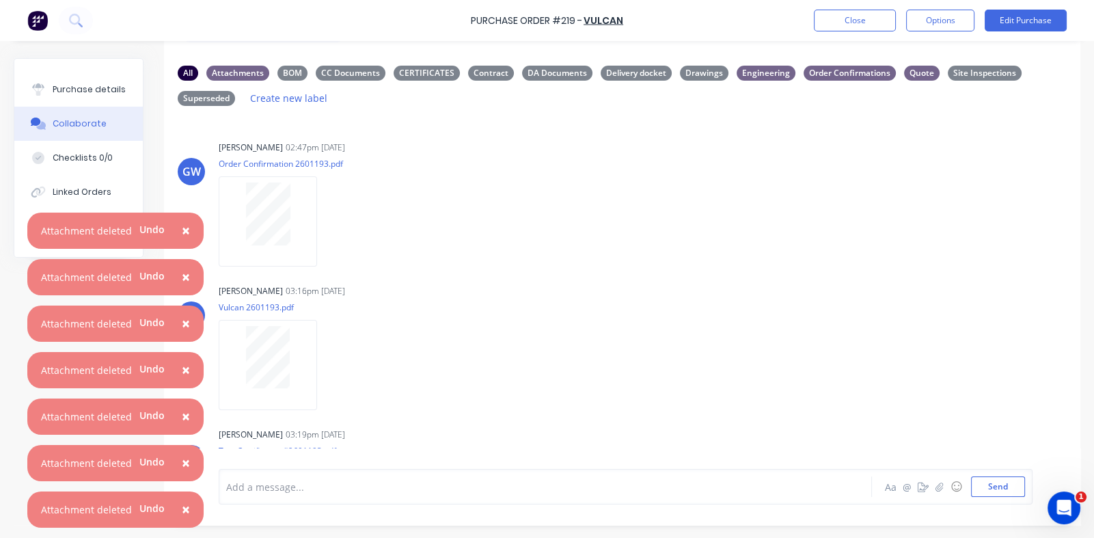
click at [182, 228] on span "×" at bounding box center [186, 230] width 8 height 19
click at [183, 280] on span "×" at bounding box center [186, 276] width 8 height 19
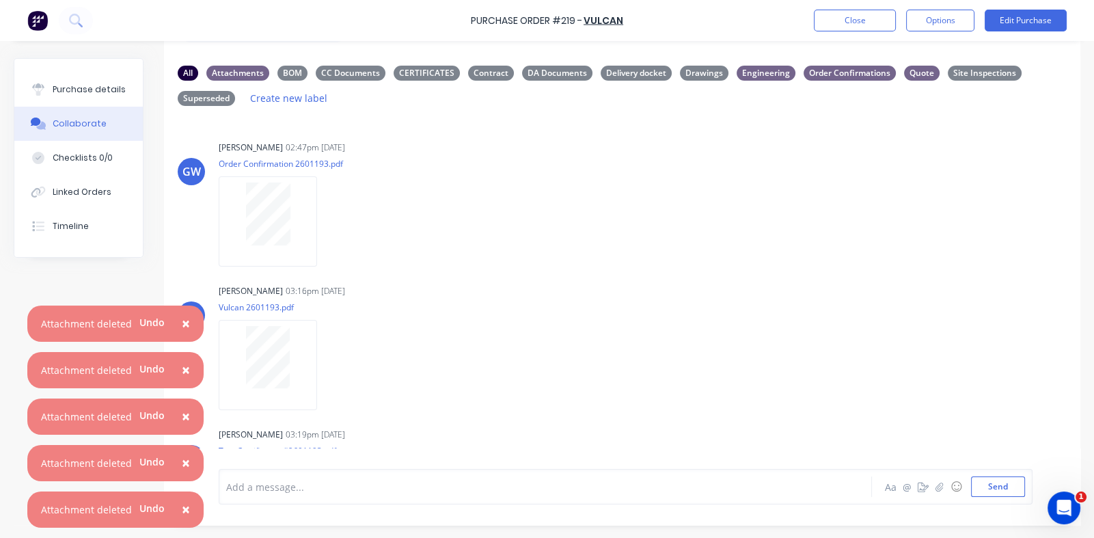
click at [182, 322] on span "×" at bounding box center [186, 323] width 8 height 19
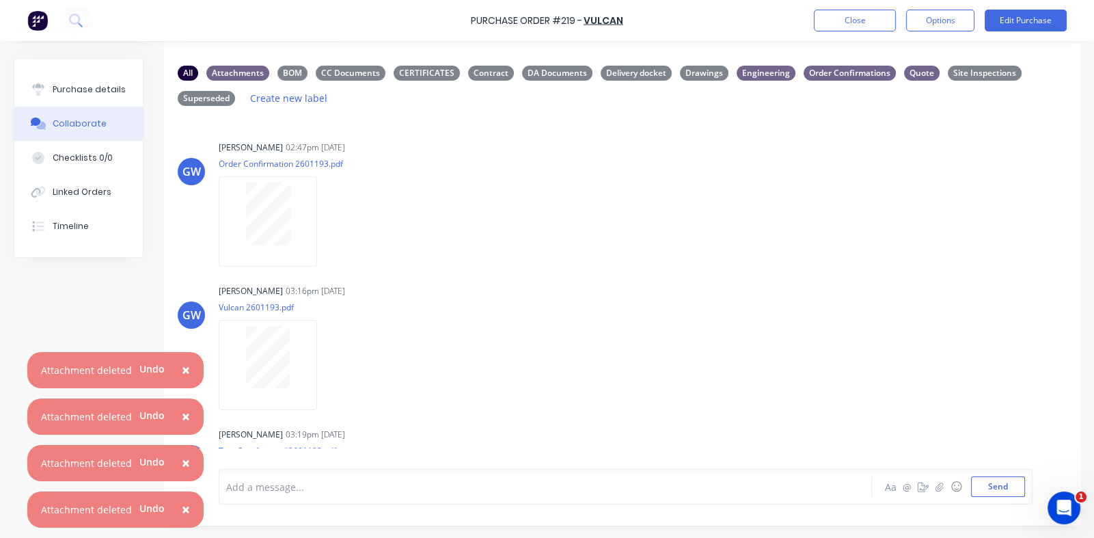
click at [185, 368] on span "×" at bounding box center [186, 369] width 8 height 19
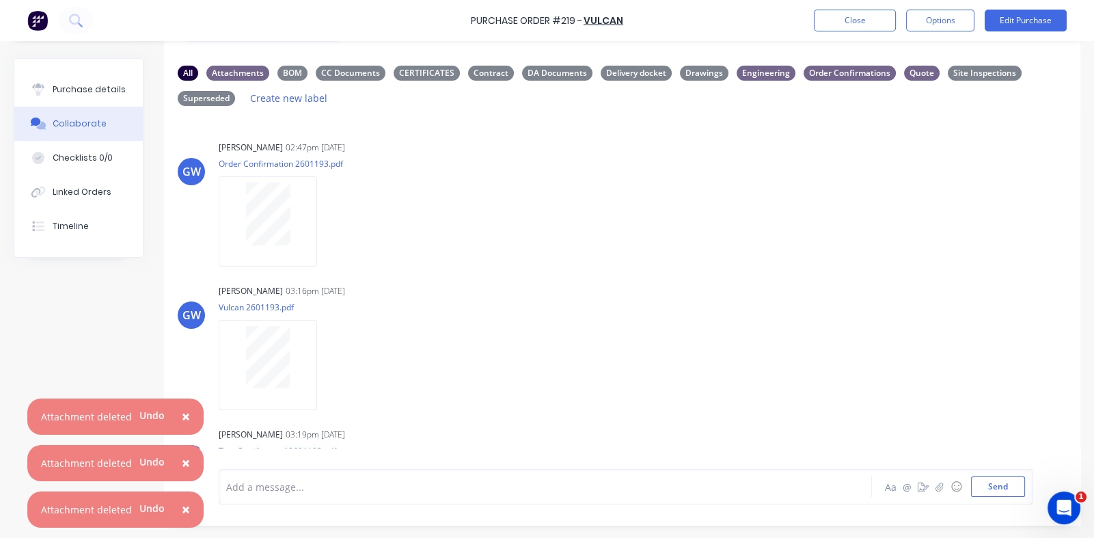
drag, startPoint x: 185, startPoint y: 415, endPoint x: 186, endPoint y: 422, distance: 7.5
click at [186, 417] on span "×" at bounding box center [186, 416] width 8 height 19
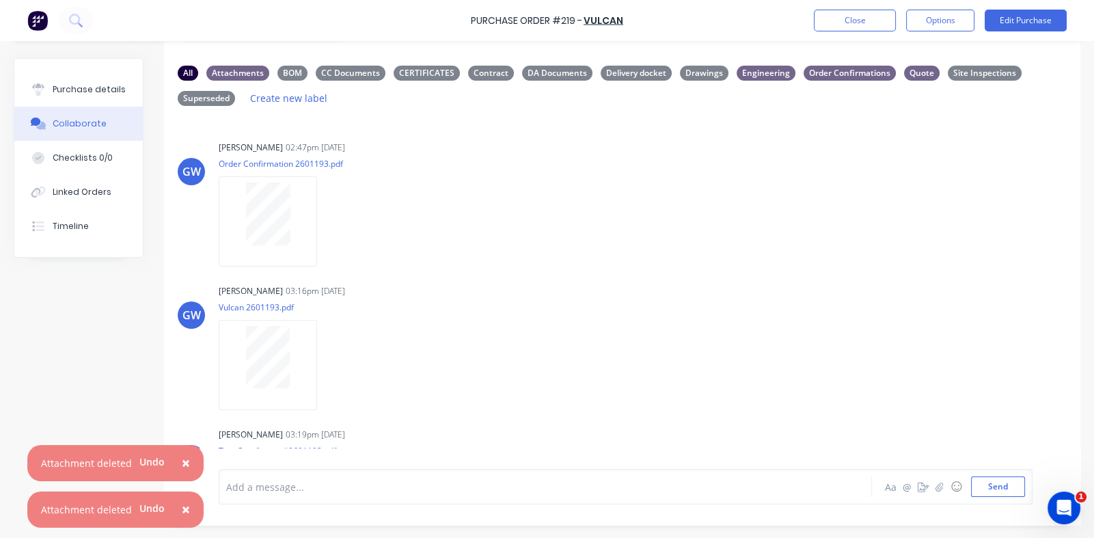
click at [183, 464] on span "×" at bounding box center [186, 462] width 8 height 19
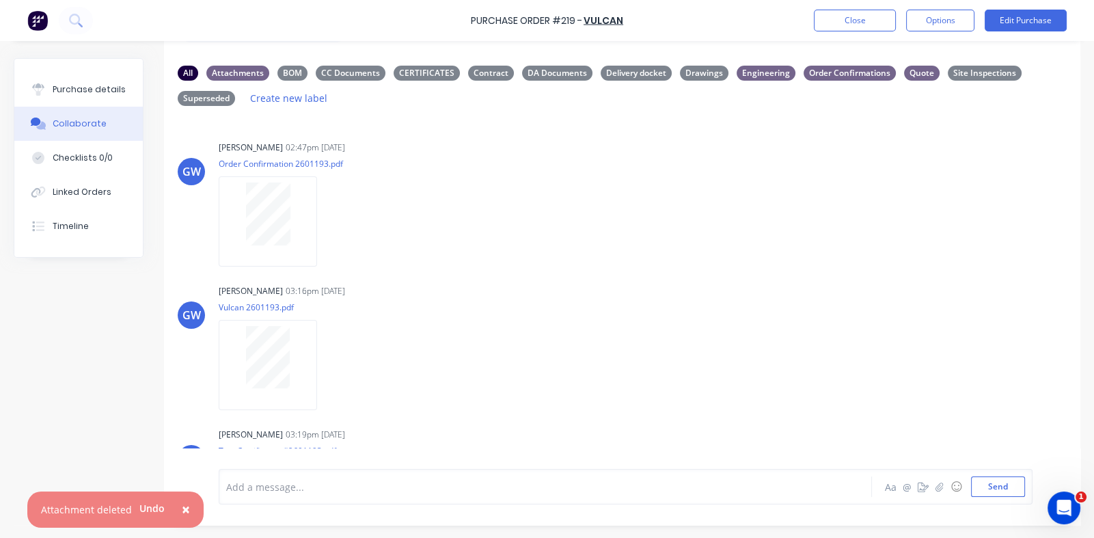
click at [184, 506] on span "×" at bounding box center [186, 508] width 8 height 19
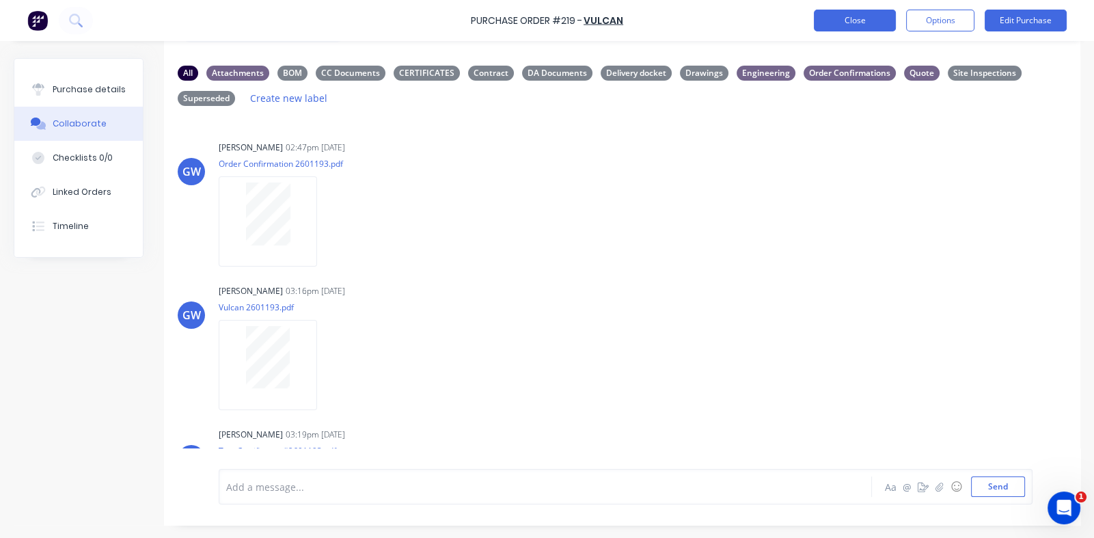
click at [864, 13] on button "Close" at bounding box center [855, 21] width 82 height 22
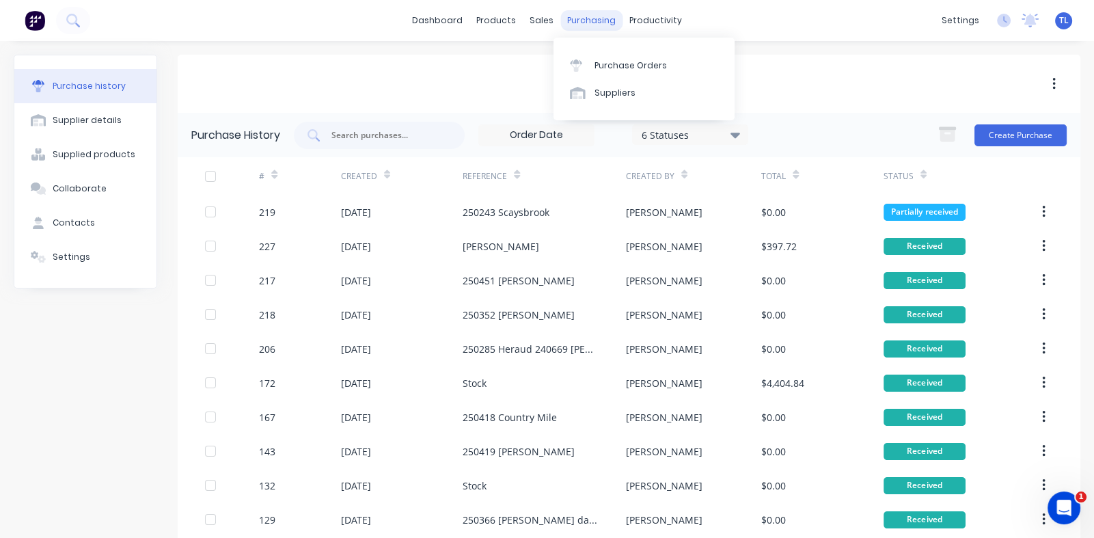
click at [588, 22] on div "purchasing" at bounding box center [591, 20] width 62 height 20
click at [611, 64] on div "Purchase Orders" at bounding box center [630, 65] width 72 height 12
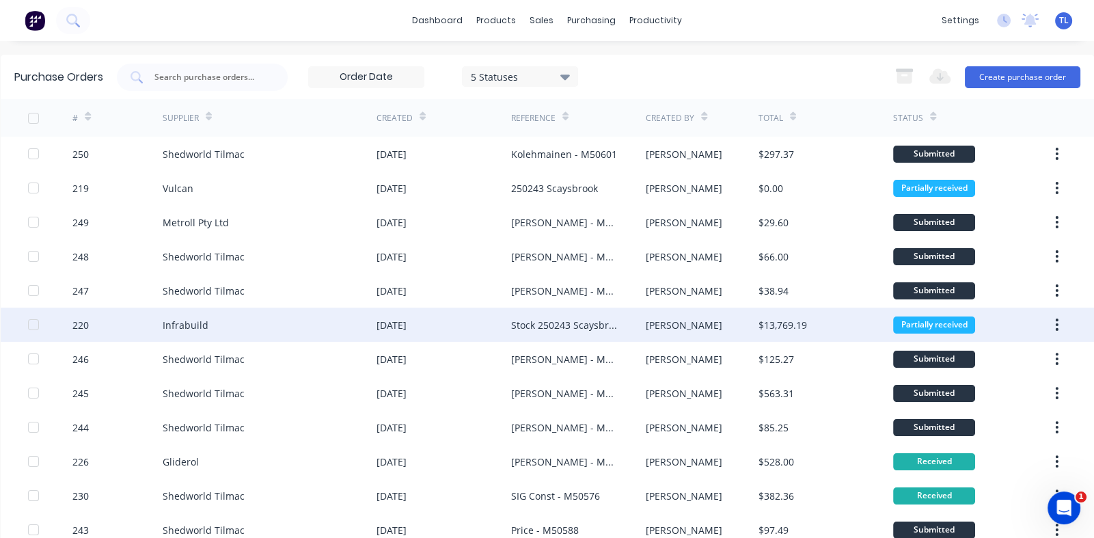
click at [82, 321] on div "220" at bounding box center [80, 325] width 16 height 14
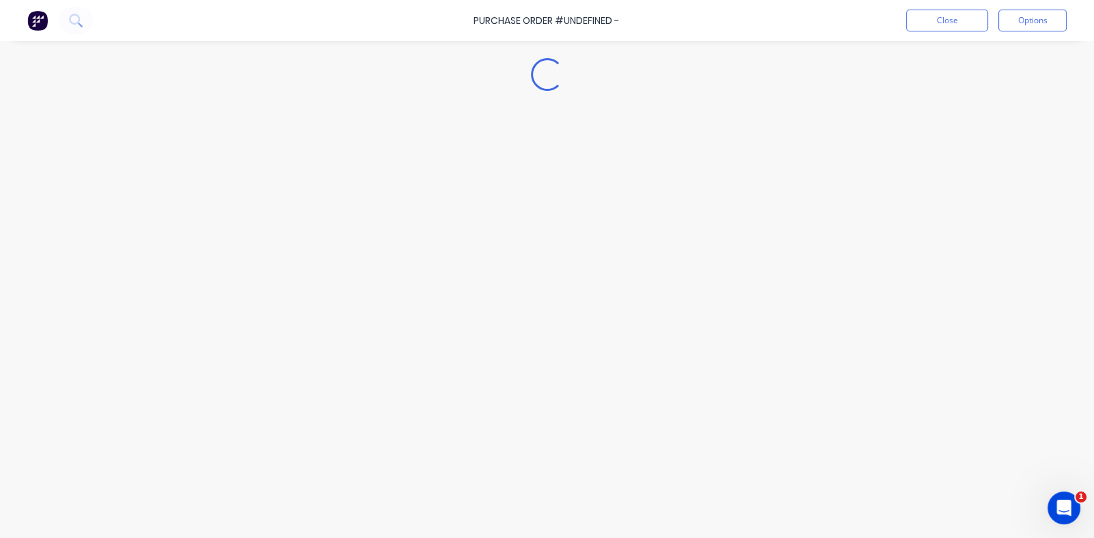
type textarea "x"
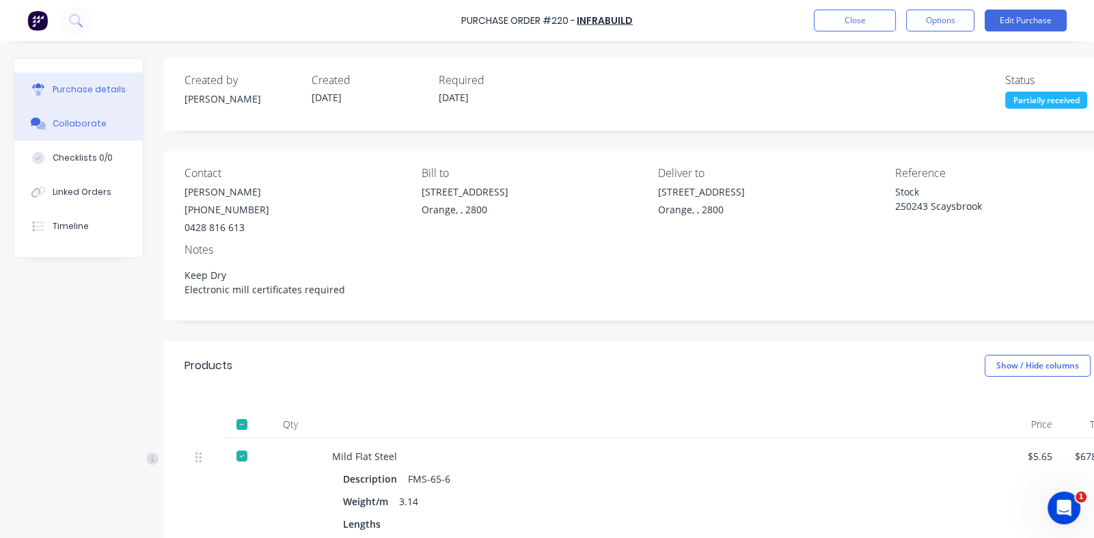
click at [81, 114] on button "Collaborate" at bounding box center [78, 124] width 128 height 34
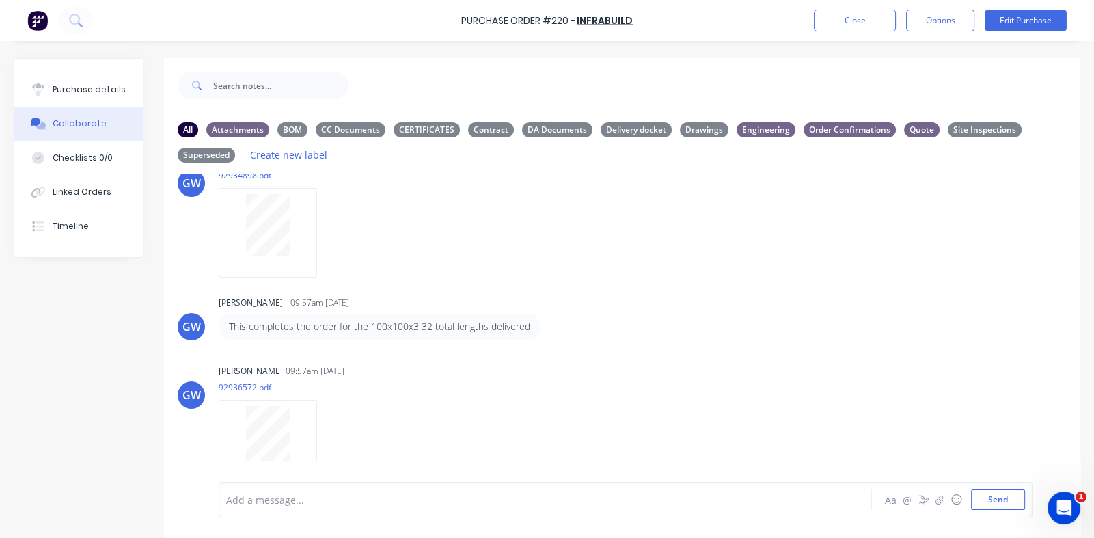
scroll to position [890, 0]
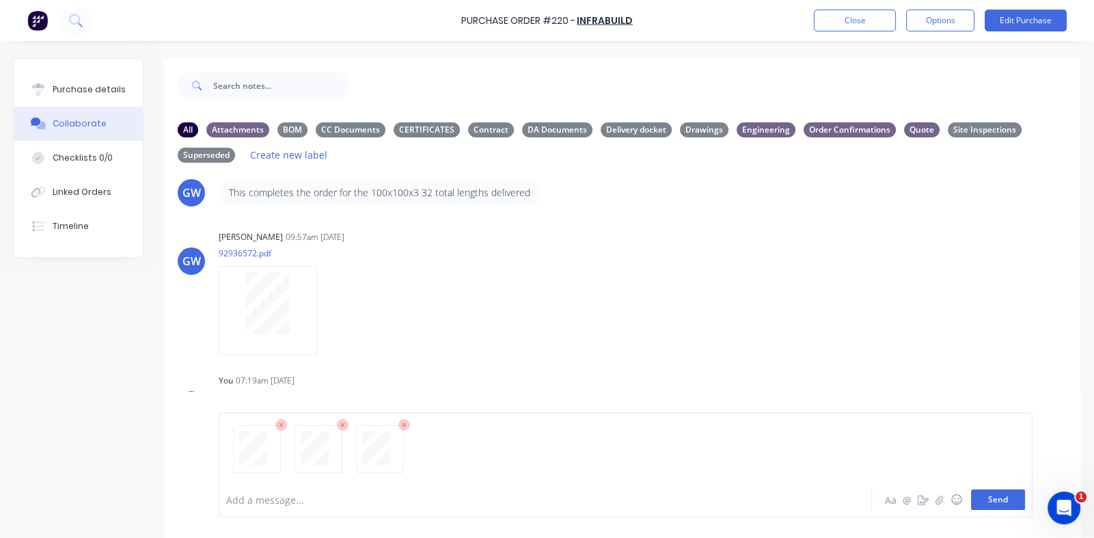
click at [990, 501] on button "Send" at bounding box center [998, 499] width 54 height 20
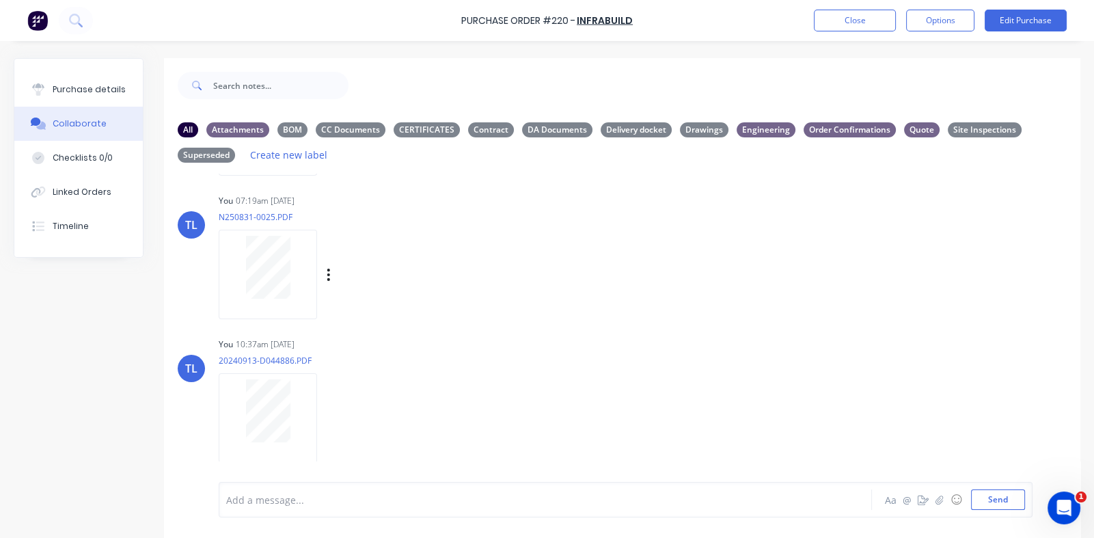
scroll to position [1095, 0]
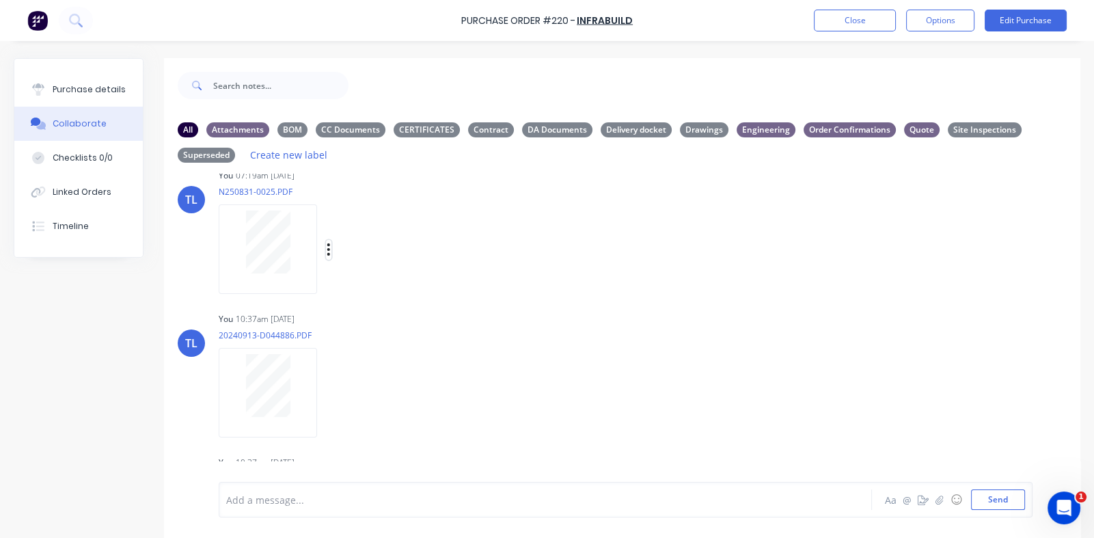
click at [329, 247] on icon "button" at bounding box center [328, 249] width 3 height 12
click at [390, 256] on button "Labels" at bounding box center [419, 255] width 154 height 31
click at [327, 394] on icon "button" at bounding box center [329, 393] width 4 height 16
click at [378, 394] on button "Labels" at bounding box center [419, 398] width 154 height 31
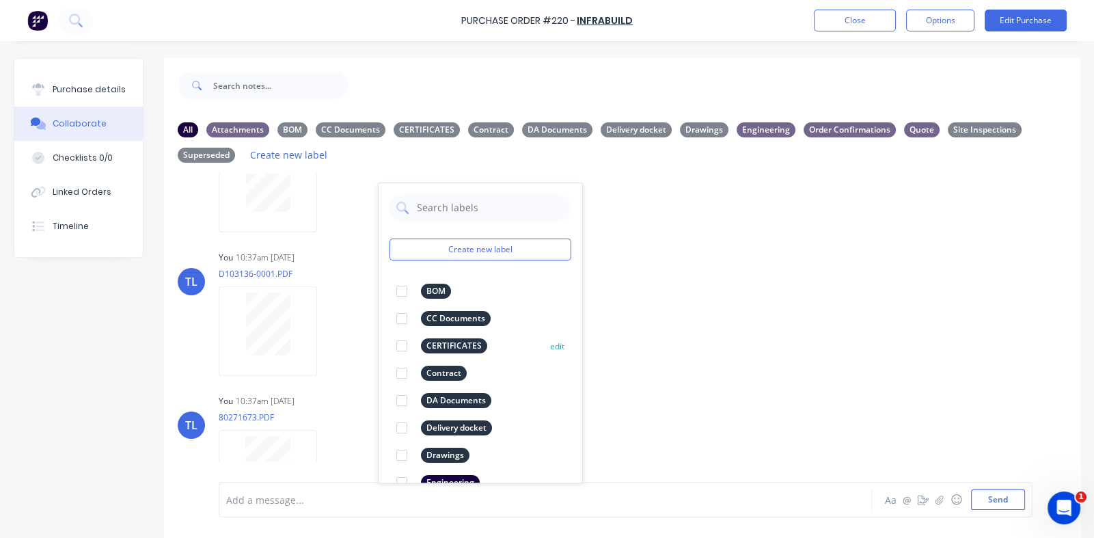
click at [401, 346] on div at bounding box center [401, 345] width 27 height 27
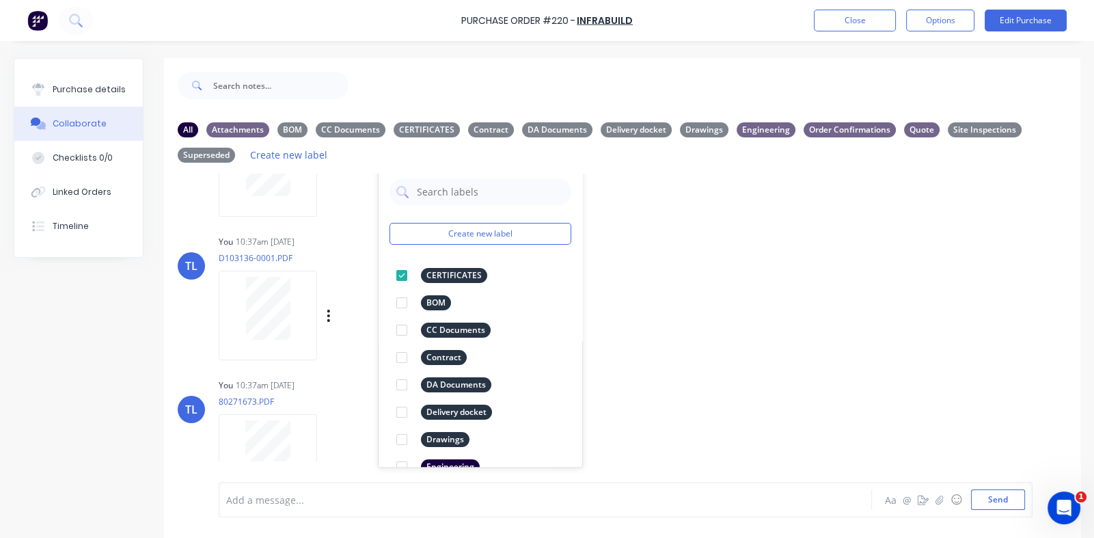
scroll to position [1321, 0]
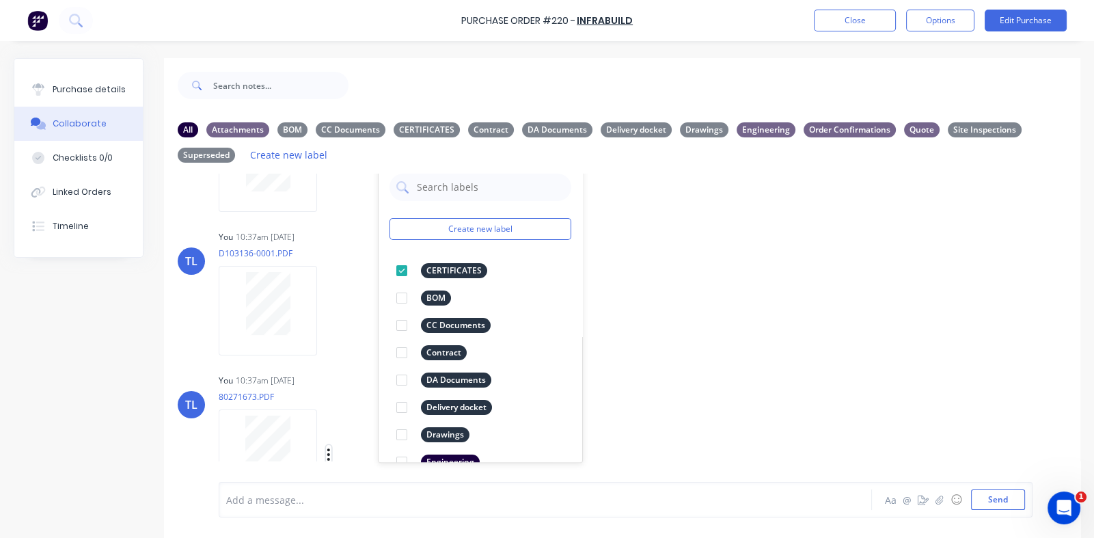
click at [328, 452] on icon "button" at bounding box center [329, 455] width 4 height 16
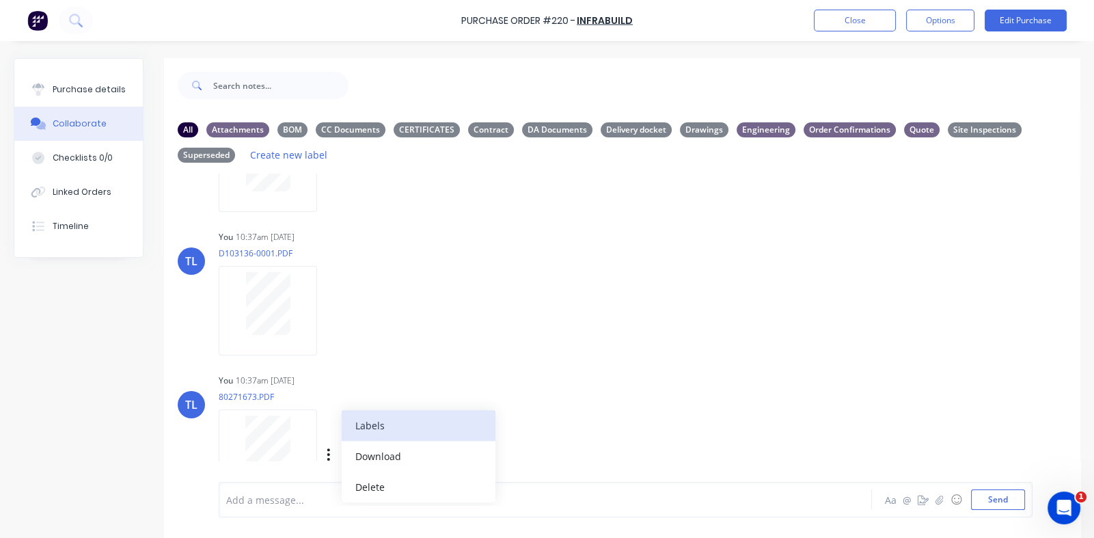
click at [387, 423] on button "Labels" at bounding box center [419, 425] width 154 height 31
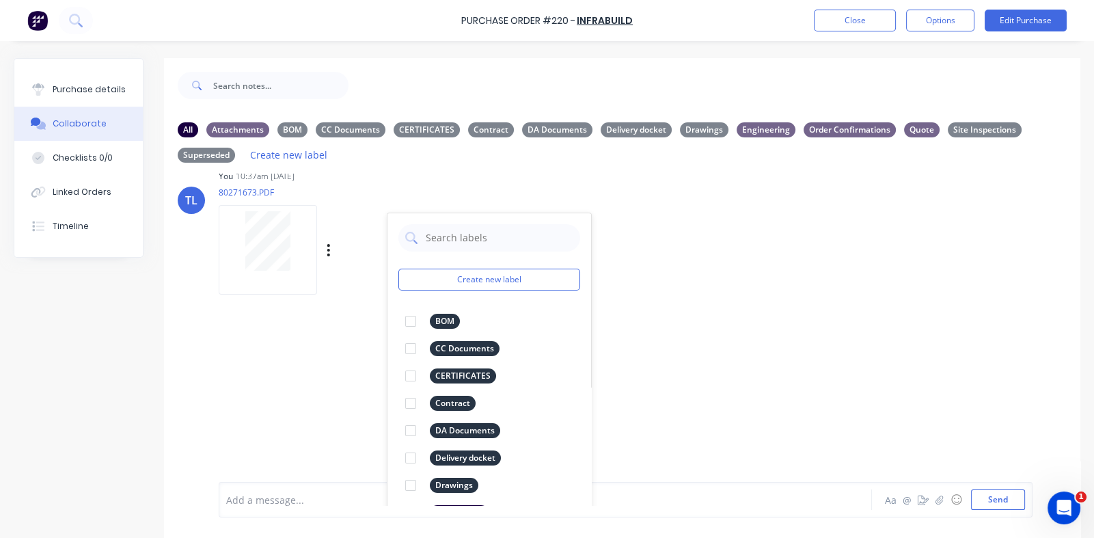
scroll to position [1526, 0]
click at [410, 376] on div at bounding box center [410, 374] width 27 height 27
click at [780, 279] on div "TL You 10:37am [DATE] 20240913-D044886.PDF Labels Download Delete TL You 10:37a…" at bounding box center [622, 83] width 916 height 410
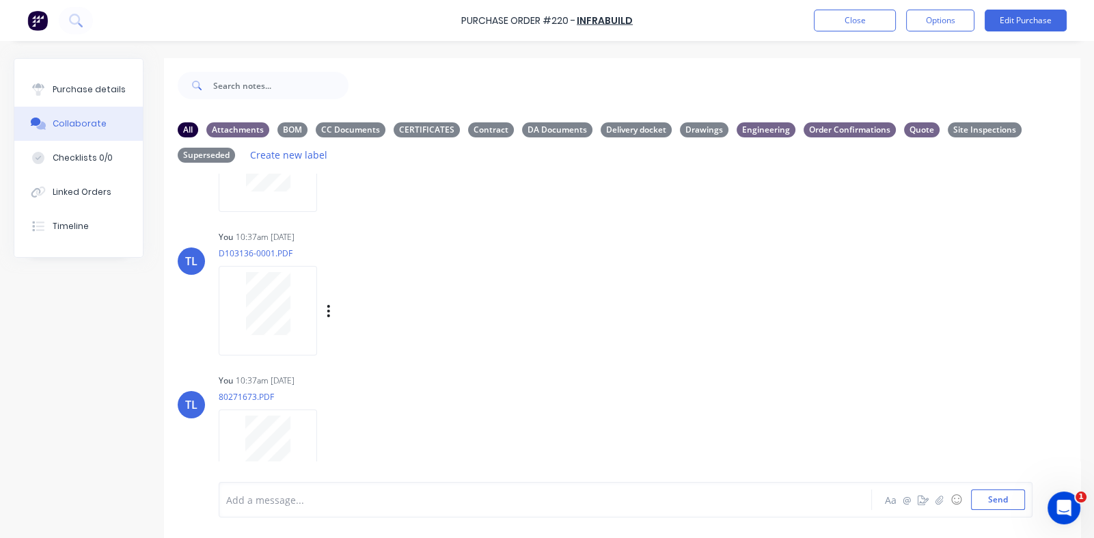
scroll to position [1252, 0]
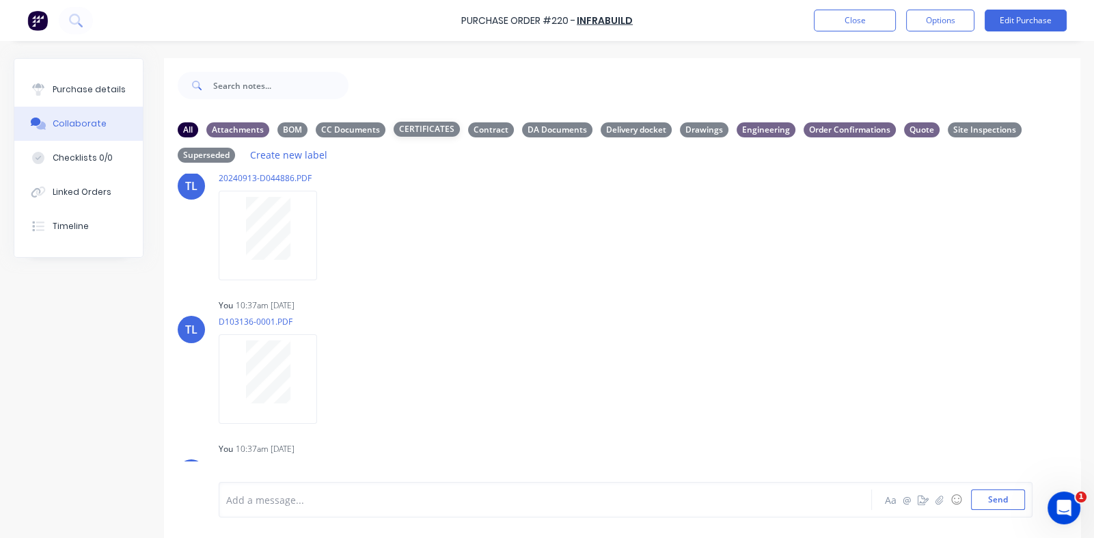
click at [427, 131] on div "CERTIFICATES" at bounding box center [427, 129] width 66 height 15
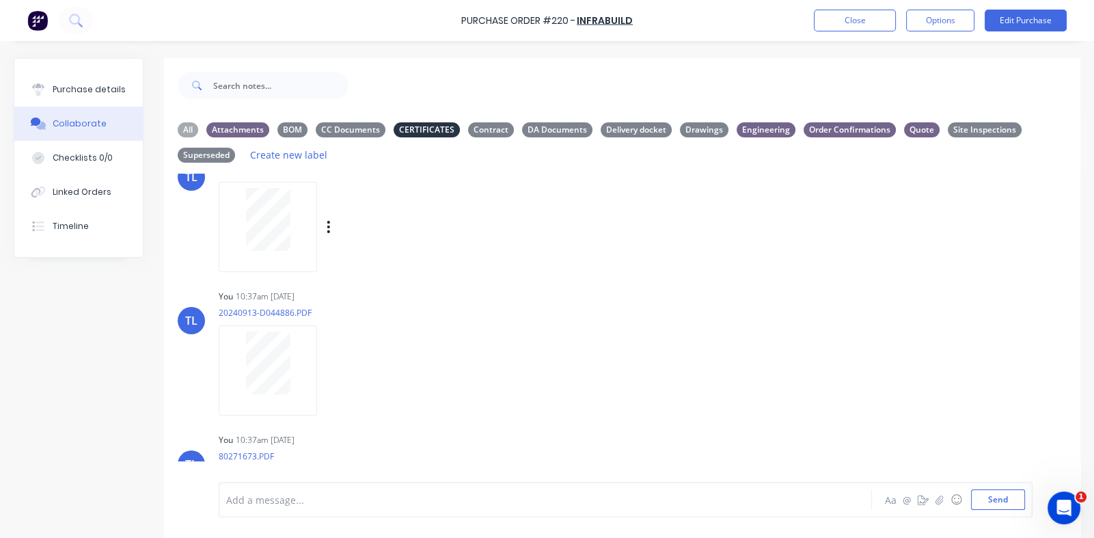
scroll to position [0, 0]
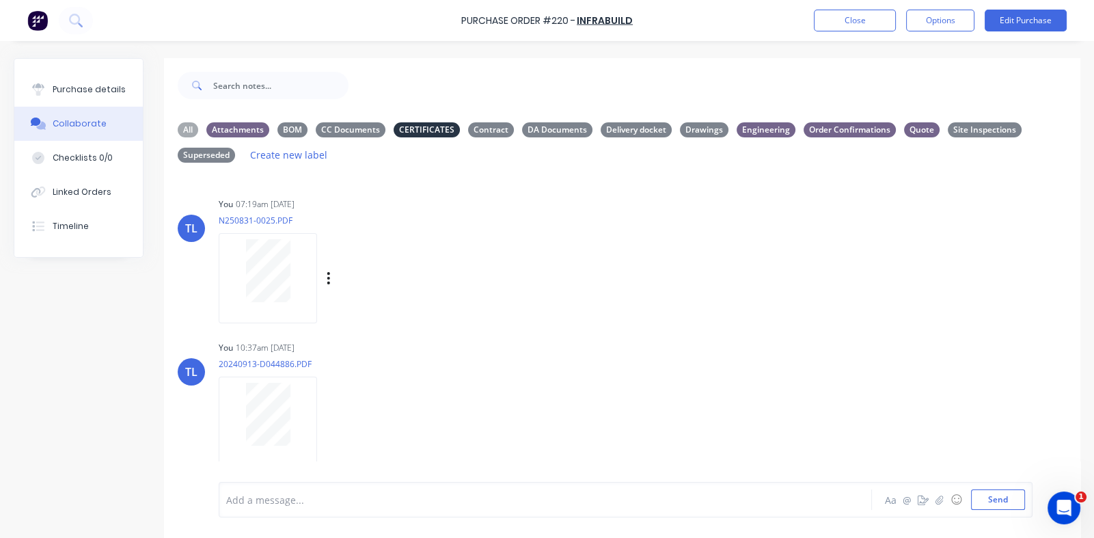
drag, startPoint x: 187, startPoint y: 128, endPoint x: 270, endPoint y: 186, distance: 101.6
click at [187, 127] on div "All" at bounding box center [188, 129] width 20 height 15
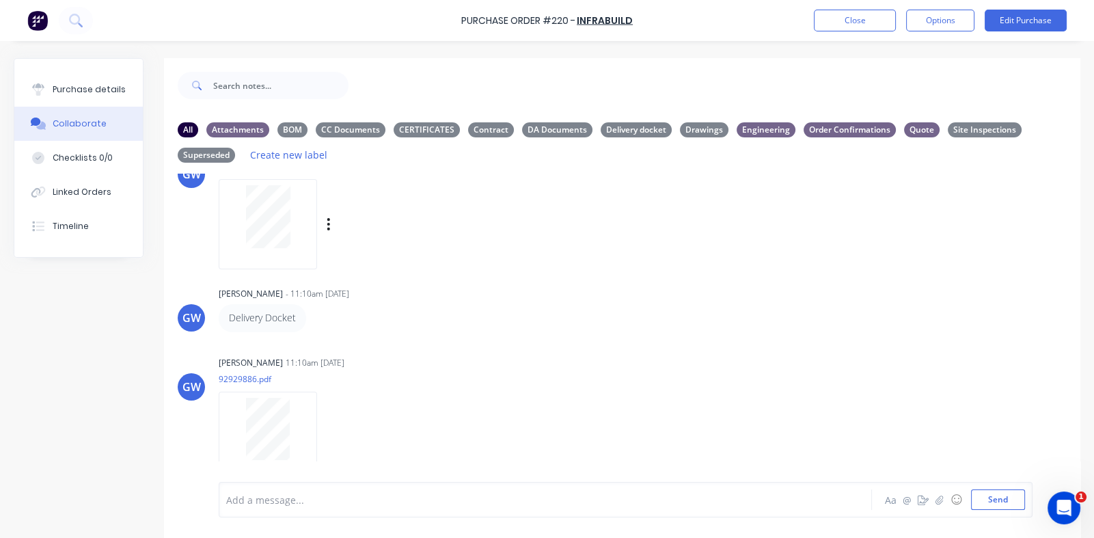
scroll to position [410, 0]
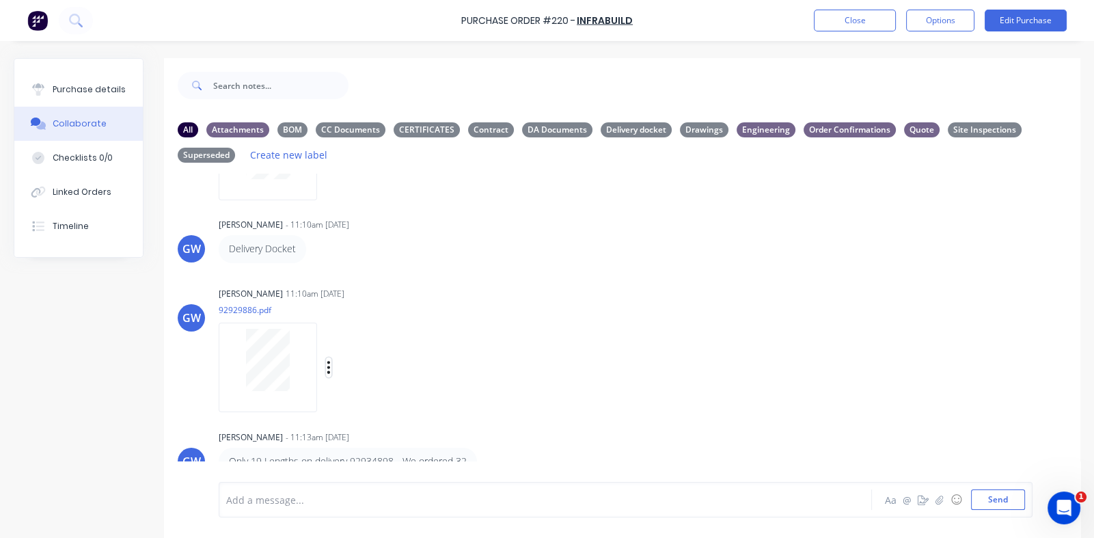
click at [327, 368] on icon "button" at bounding box center [328, 367] width 3 height 12
click at [402, 380] on button "Labels" at bounding box center [419, 372] width 154 height 31
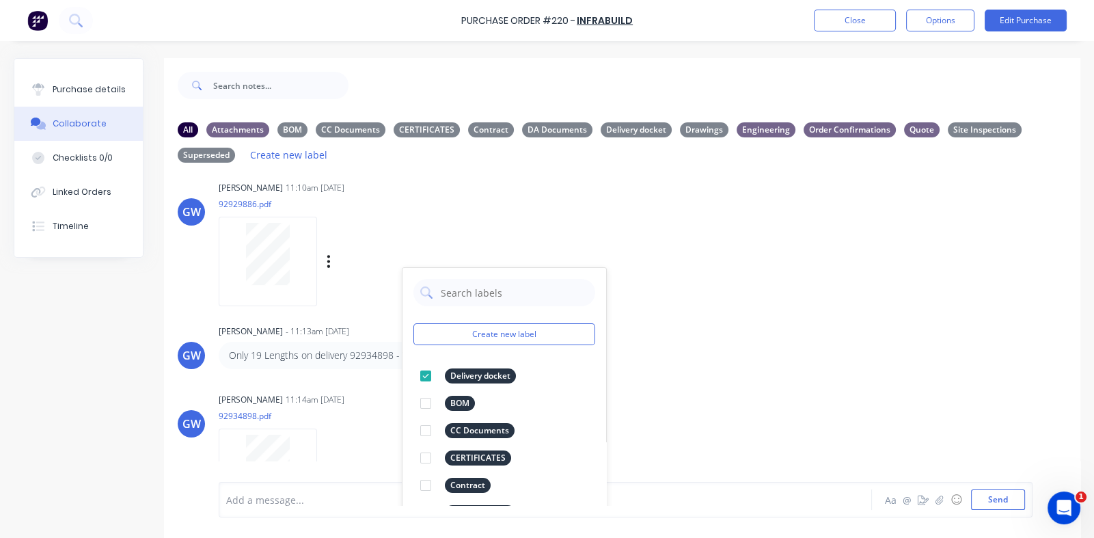
scroll to position [683, 0]
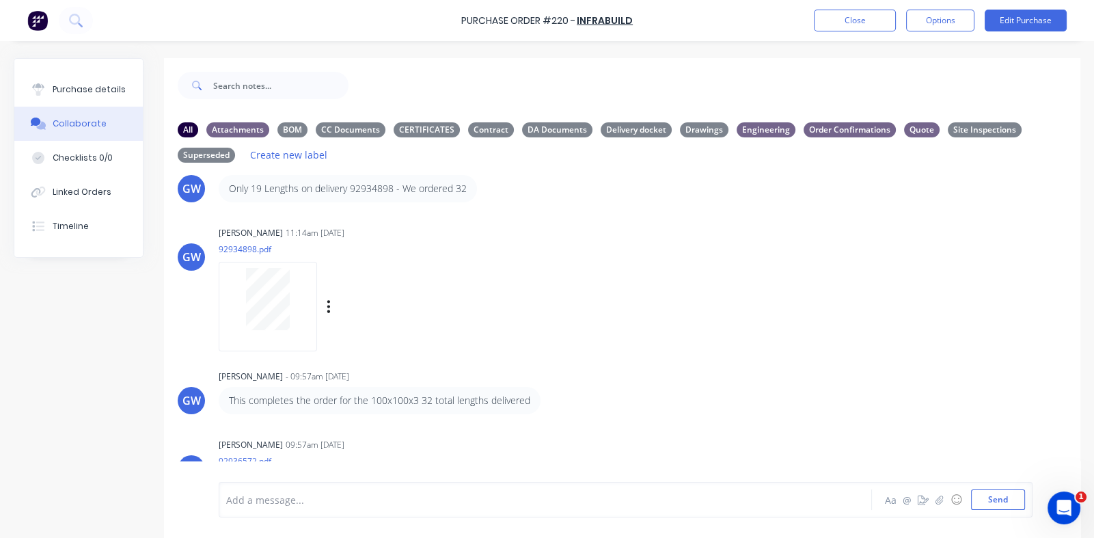
click at [739, 278] on div "GW [PERSON_NAME] 11:14am [DATE] 92934898.pdf Labels Download Delete" at bounding box center [622, 284] width 916 height 123
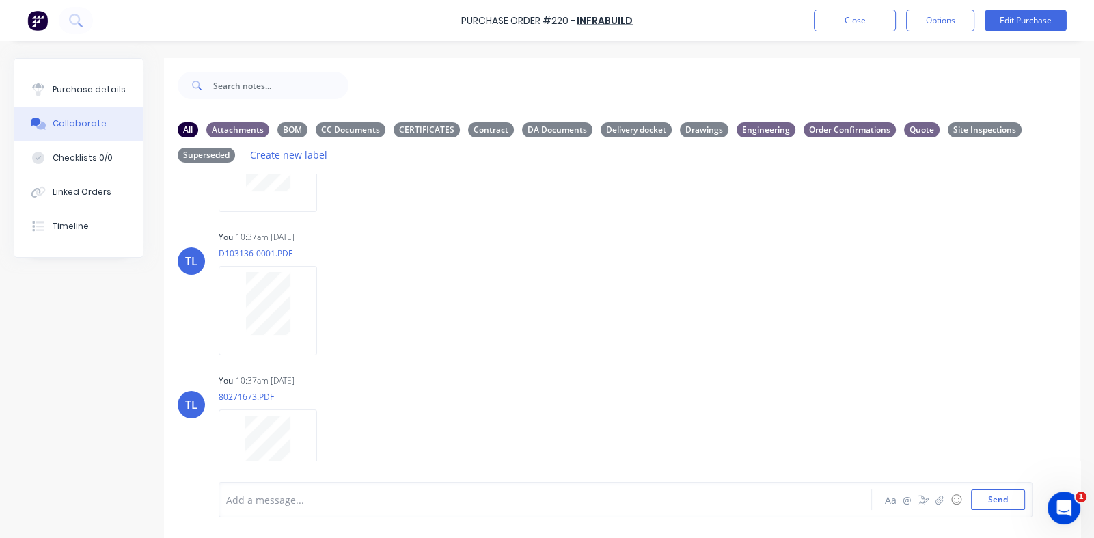
scroll to position [57, 0]
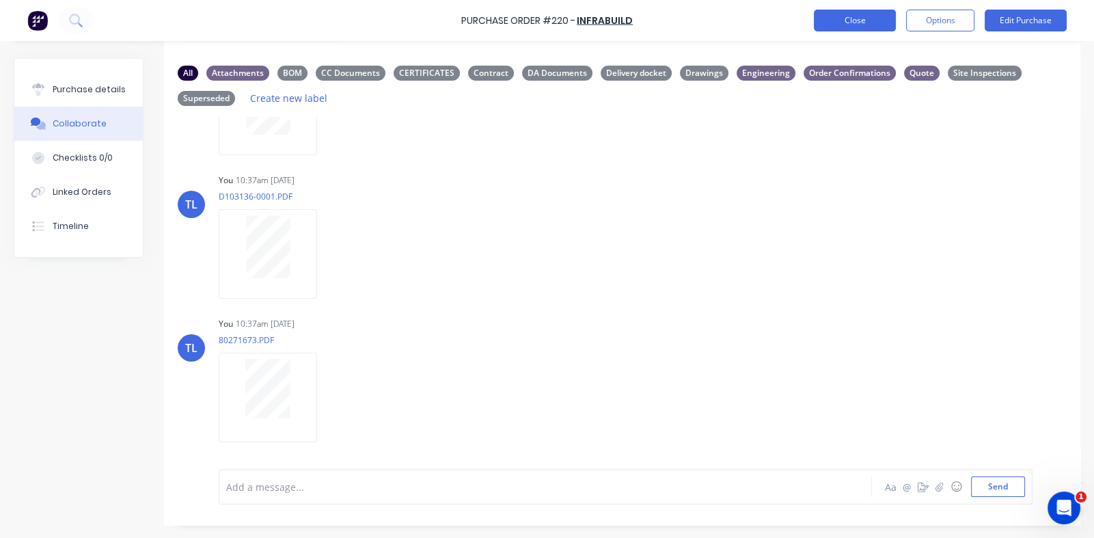
click at [844, 14] on button "Close" at bounding box center [855, 21] width 82 height 22
